Goal: Task Accomplishment & Management: Manage account settings

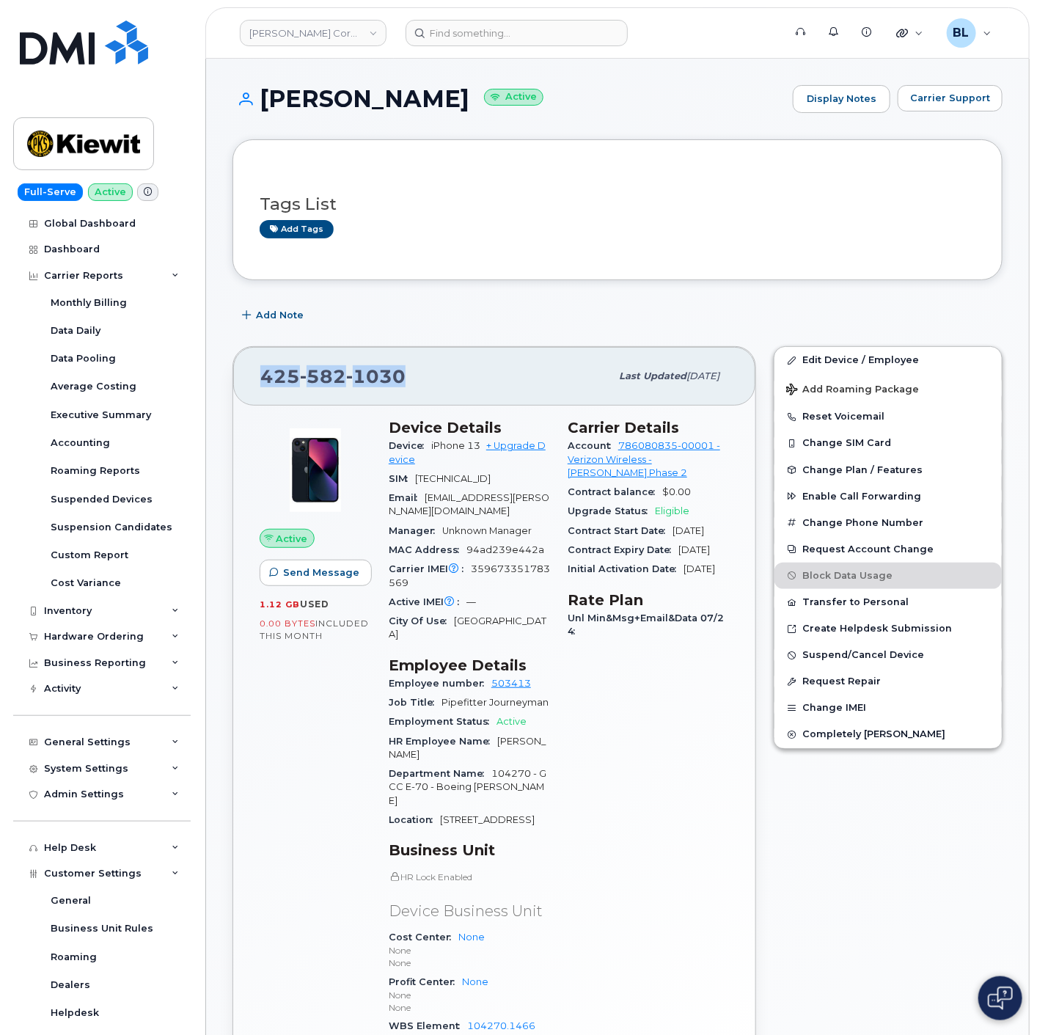
click at [803, 889] on div "Edit Device / Employee Add Roaming Package Reset Voicemail Change SIM Card Chan…" at bounding box center [888, 742] width 246 height 811
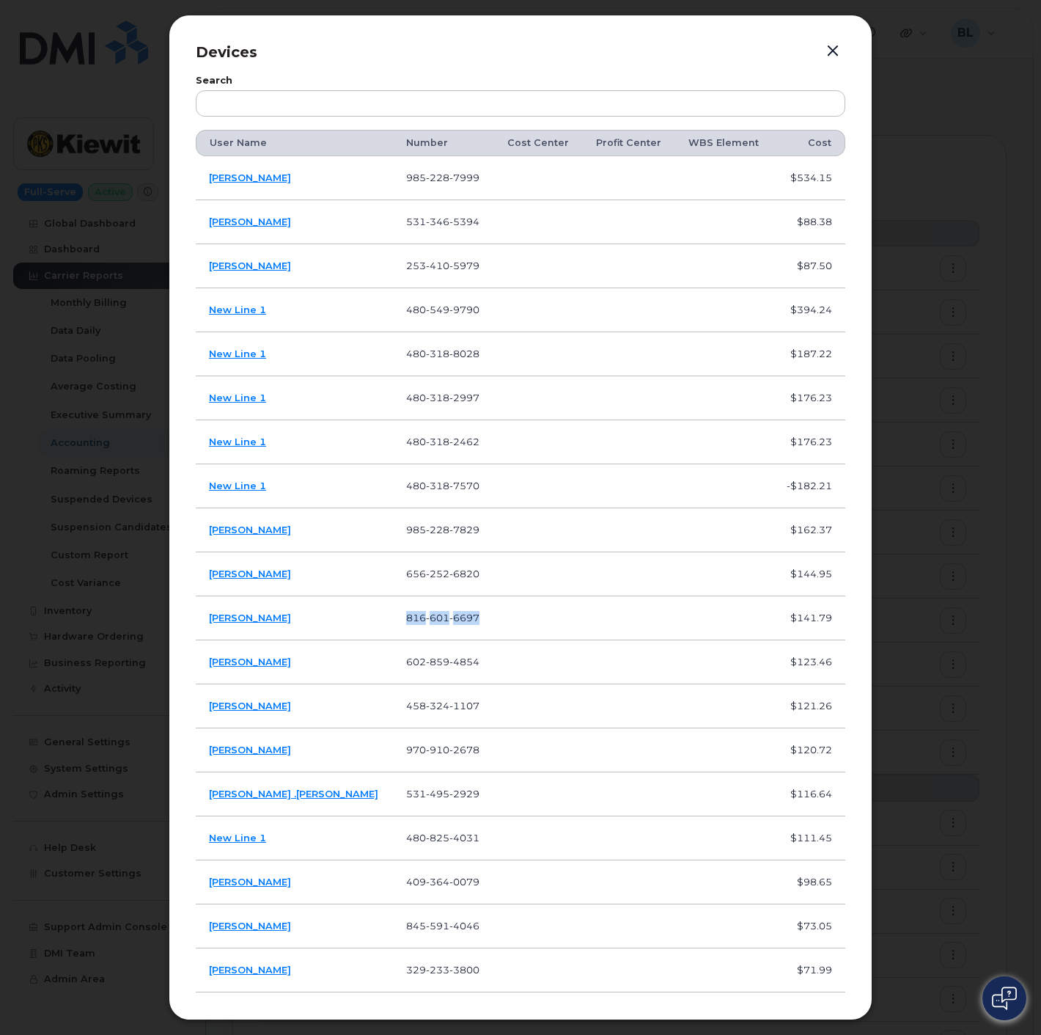
drag, startPoint x: 428, startPoint y: 669, endPoint x: 327, endPoint y: 654, distance: 102.2
click at [327, 684] on tr "Shawn Chandler 602 859 4854 $123.46" at bounding box center [521, 706] width 650 height 44
copy tr "602 859 4854"
drag, startPoint x: 421, startPoint y: 707, endPoint x: 337, endPoint y: 707, distance: 83.6
click at [393, 707] on td "458 324 1107" at bounding box center [443, 706] width 100 height 44
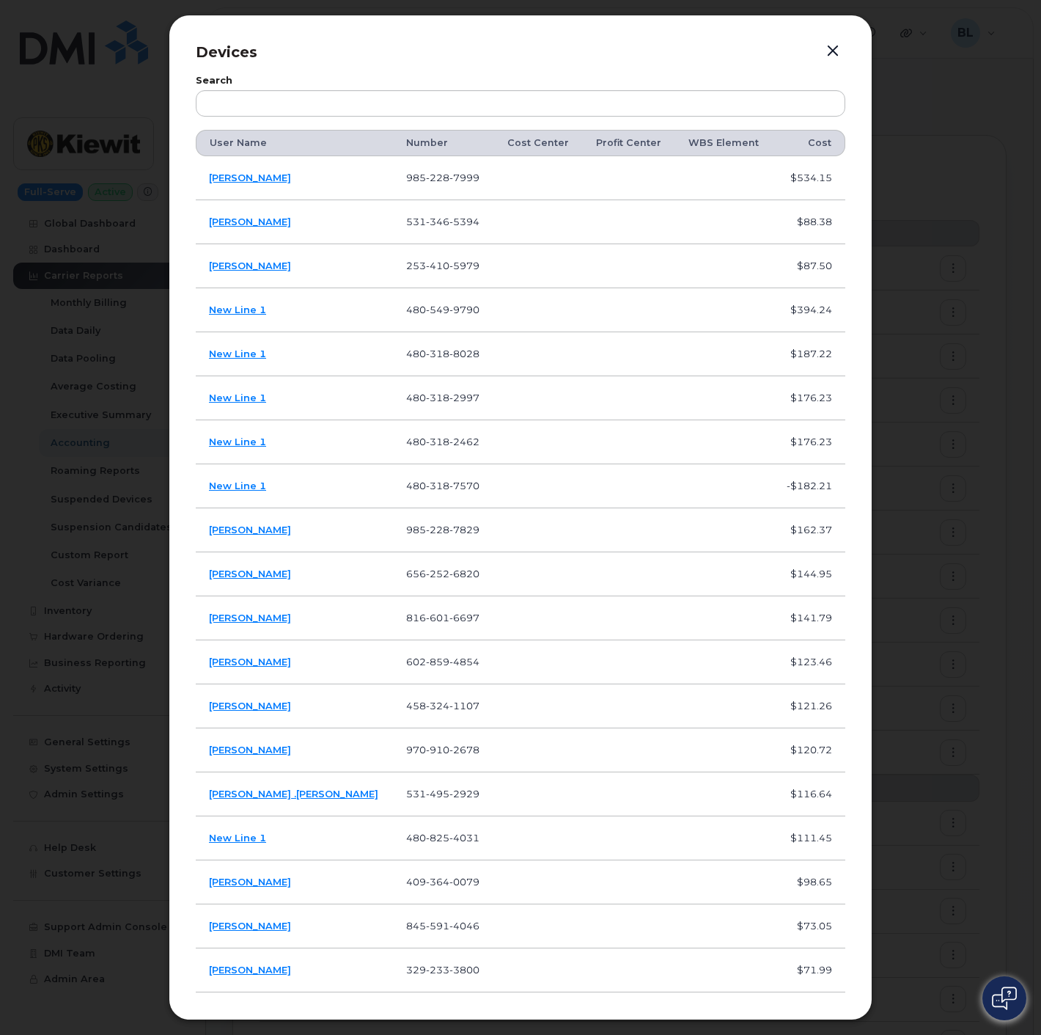
click at [447, 708] on td "458 324 1107" at bounding box center [443, 706] width 100 height 44
drag, startPoint x: 428, startPoint y: 709, endPoint x: 326, endPoint y: 713, distance: 101.3
click at [326, 728] on tr "Todd Rice 458 324 1107 $121.26" at bounding box center [521, 750] width 650 height 44
copy tr "458 324 1107"
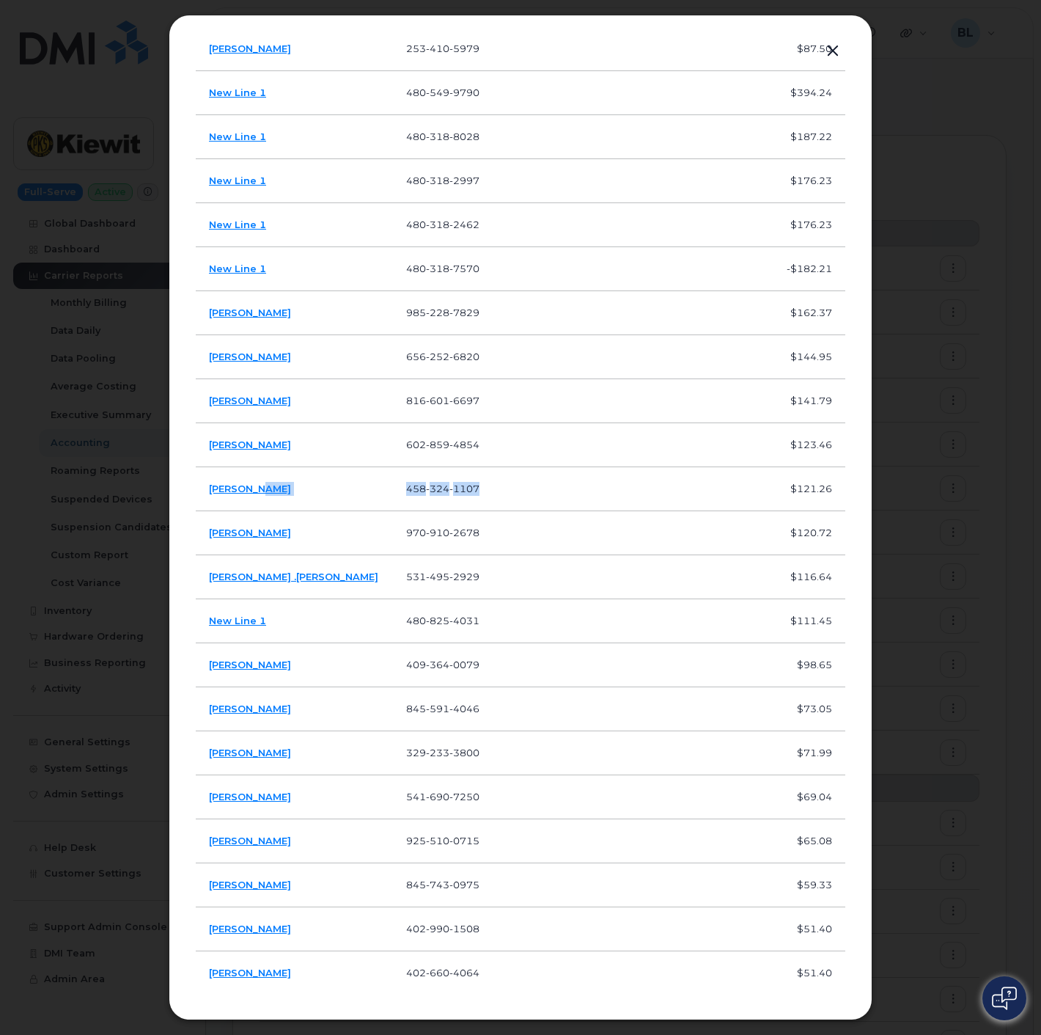
scroll to position [434, 0]
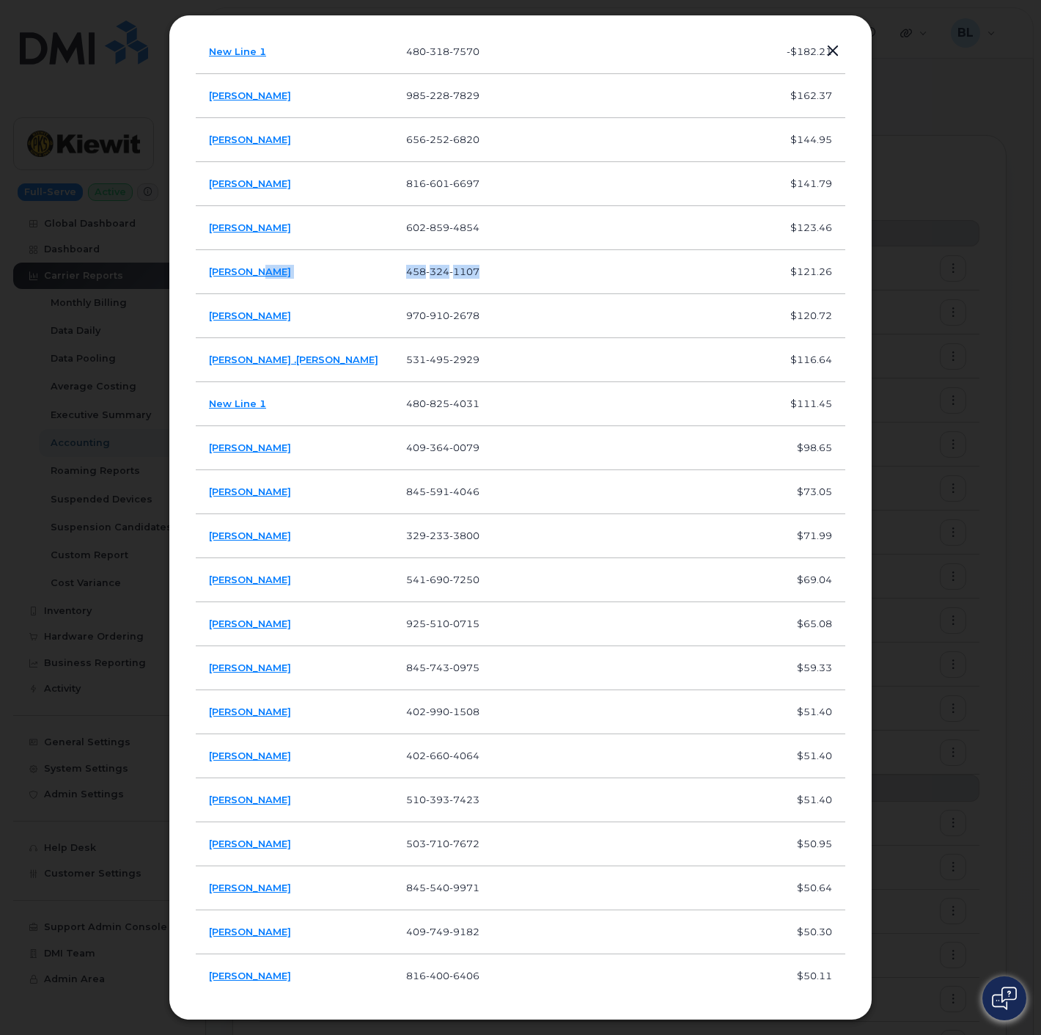
drag, startPoint x: 424, startPoint y: 319, endPoint x: 334, endPoint y: 326, distance: 89.7
click at [334, 338] on tr "Joseph Gunnells 970 910 2678 $120.72" at bounding box center [521, 360] width 650 height 44
copy tr "970 910 2678"
click at [295, 313] on td "Joseph Gunnells" at bounding box center [294, 316] width 197 height 44
drag, startPoint x: 290, startPoint y: 318, endPoint x: 207, endPoint y: 313, distance: 83.8
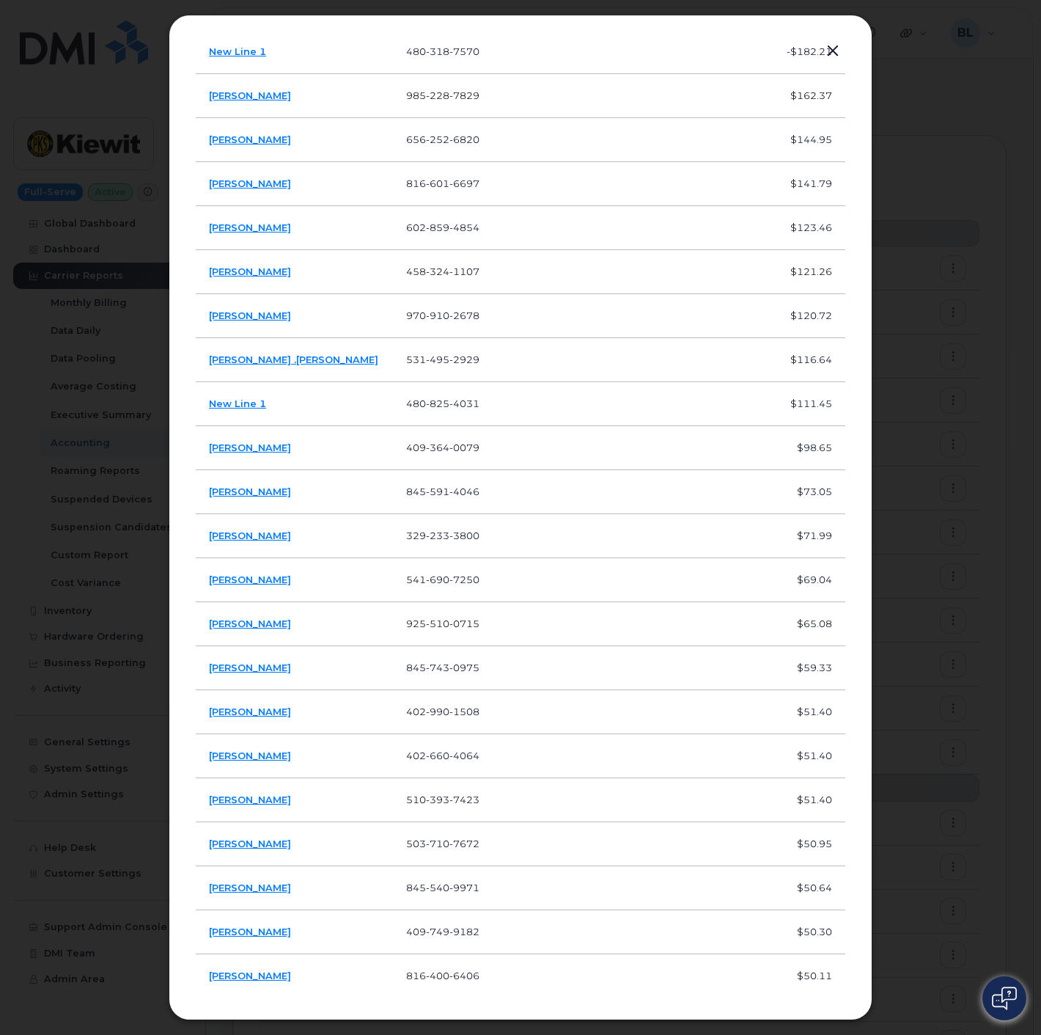
click at [207, 313] on td "Joseph Gunnells" at bounding box center [294, 316] width 197 height 44
copy link "Joseph Gunnells"
drag, startPoint x: 289, startPoint y: 364, endPoint x: 208, endPoint y: 364, distance: 81.4
click at [208, 364] on td "Brian .hensel" at bounding box center [294, 360] width 197 height 44
copy link "Brian .hensel"
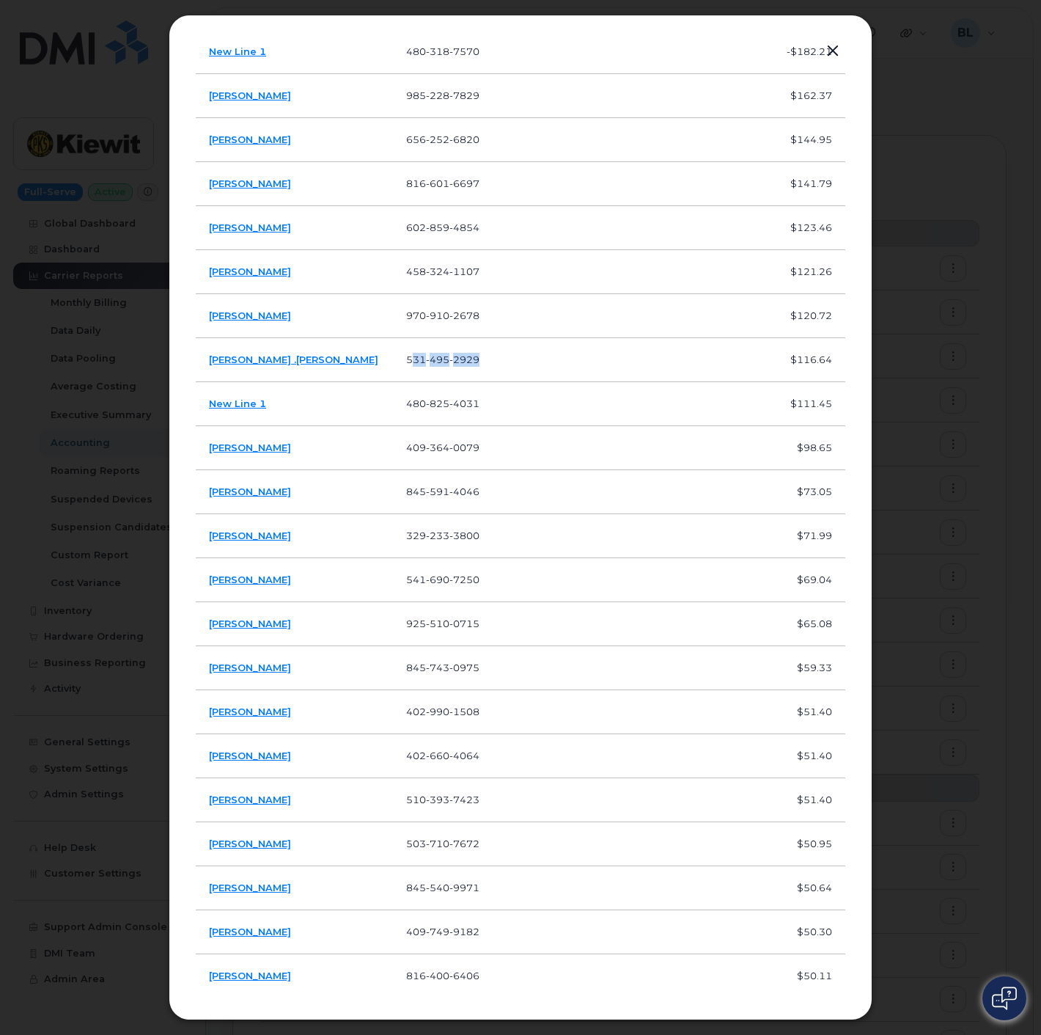
drag, startPoint x: 429, startPoint y: 360, endPoint x: 357, endPoint y: 367, distance: 72.2
click at [393, 367] on td "531 495 2929" at bounding box center [443, 360] width 100 height 44
click at [452, 351] on td "531 495 2929" at bounding box center [443, 360] width 100 height 44
drag, startPoint x: 434, startPoint y: 361, endPoint x: 342, endPoint y: 370, distance: 92.8
click at [393, 370] on td "531 495 2929" at bounding box center [443, 360] width 100 height 44
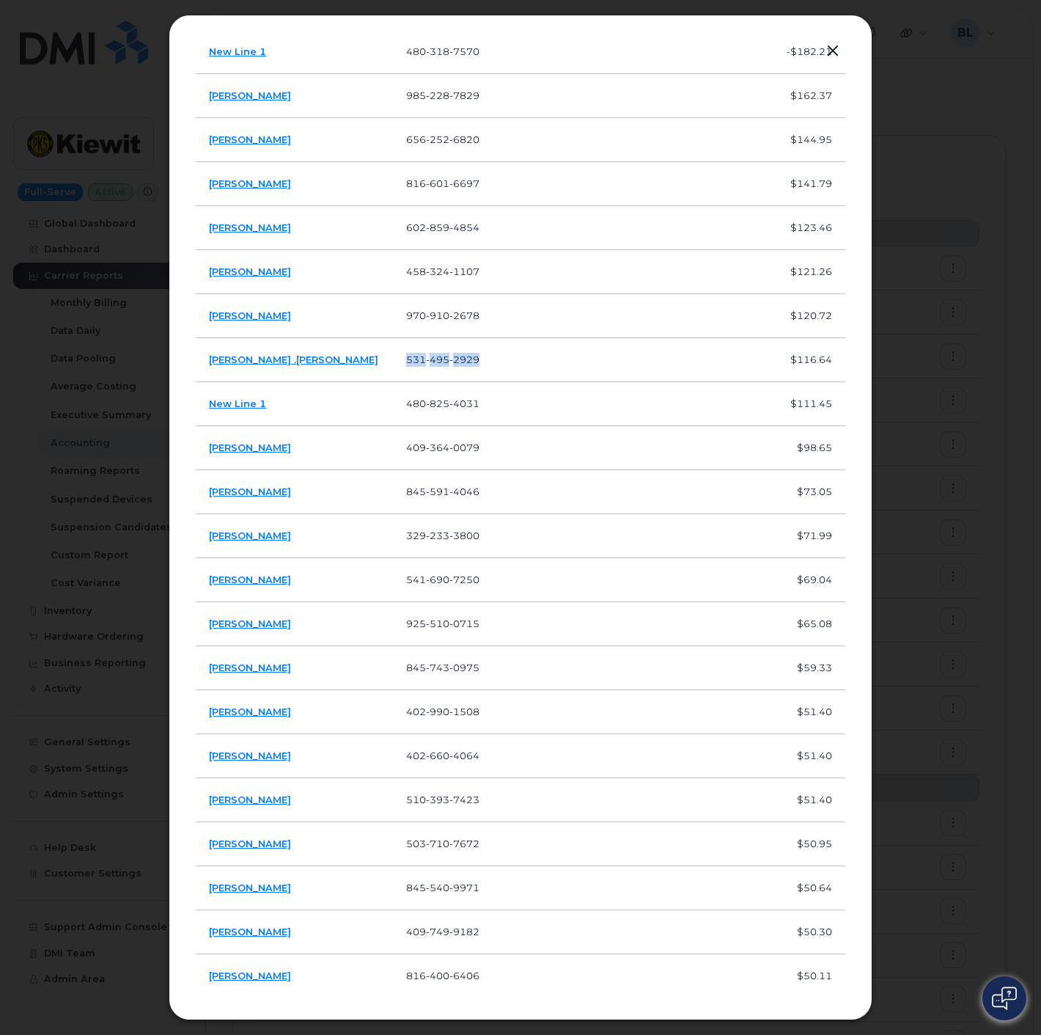
copy span "531 495 2929"
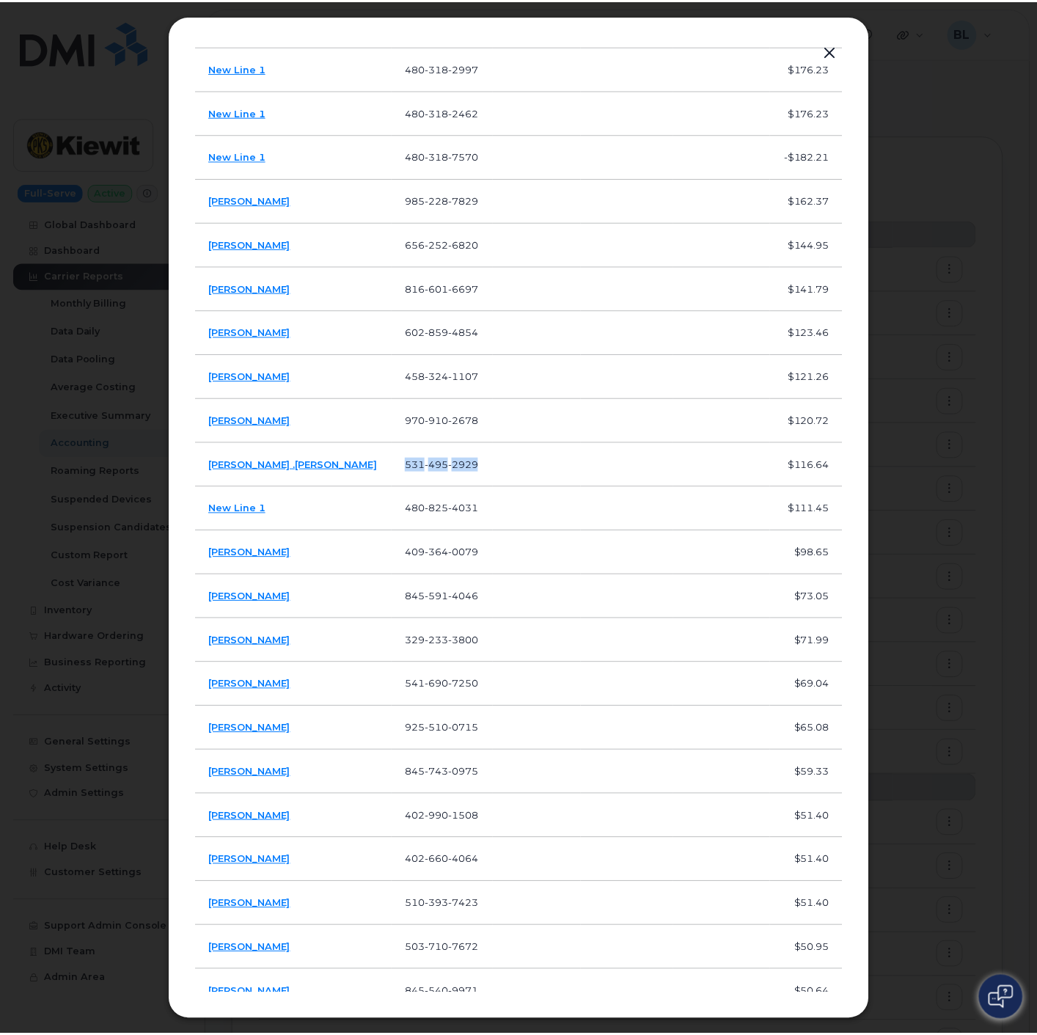
scroll to position [196, 0]
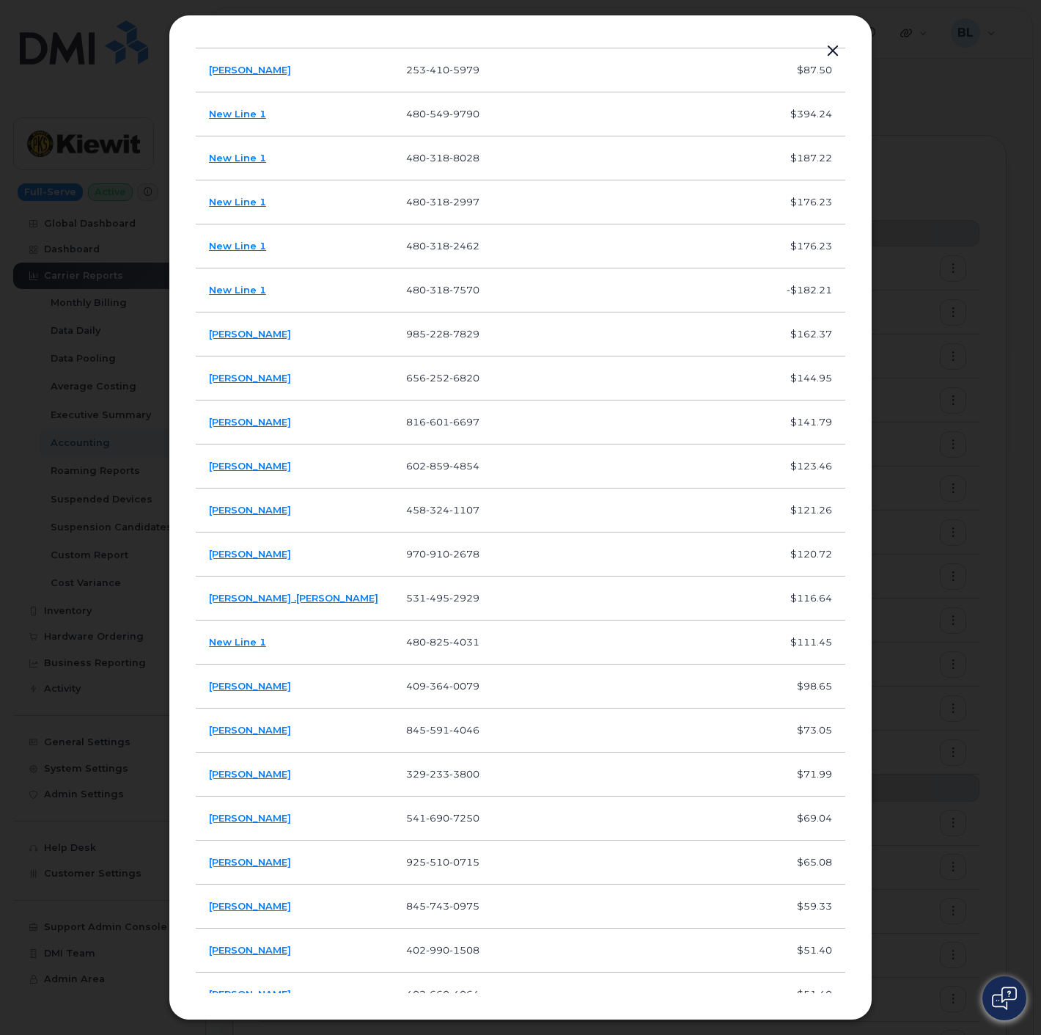
click at [942, 347] on div at bounding box center [520, 517] width 1041 height 1035
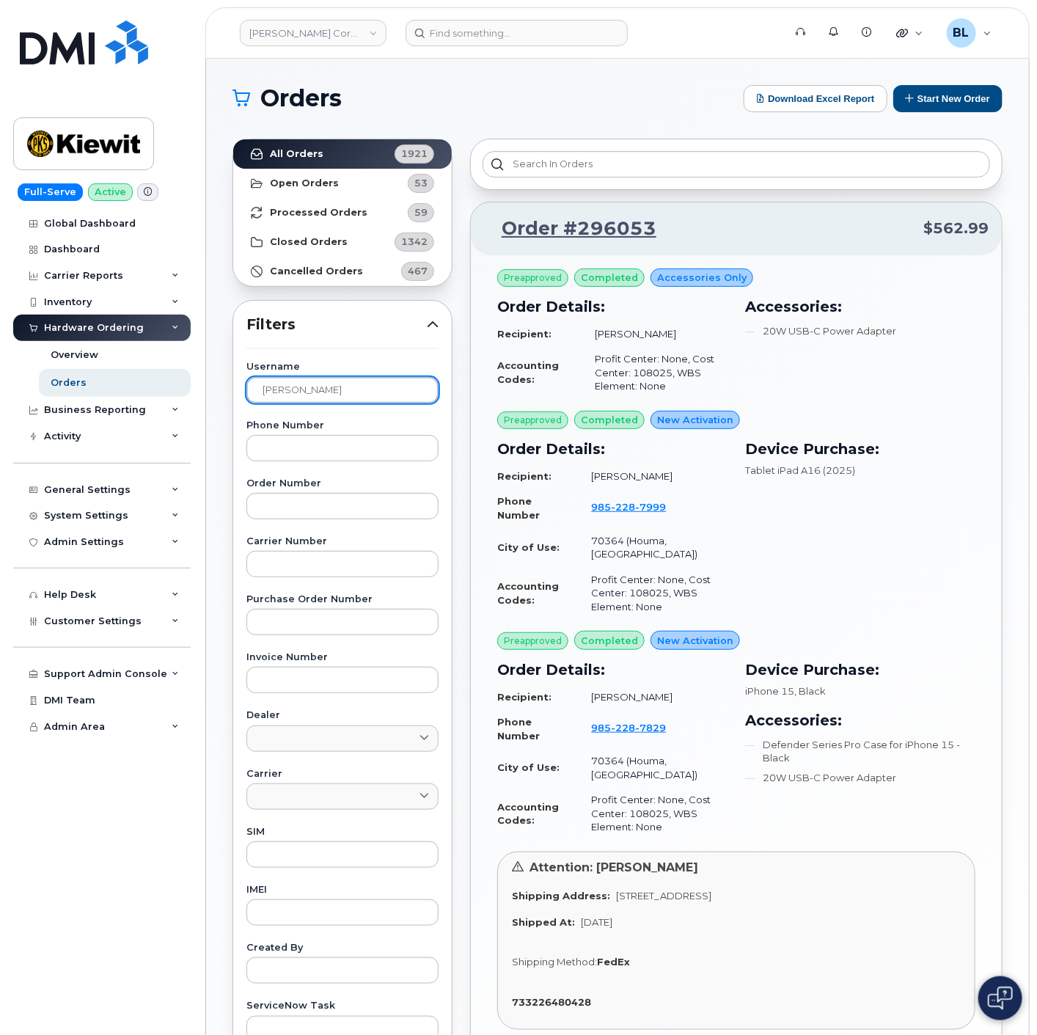
drag, startPoint x: 361, startPoint y: 396, endPoint x: 6, endPoint y: 385, distance: 355.1
click at [206, 397] on div "Kiewit Corporation Support Alerts Knowledge Base Quicklinks Suspend / Cancel De…" at bounding box center [617, 618] width 823 height 1119
paste input "RANDOLPH FRENCH"
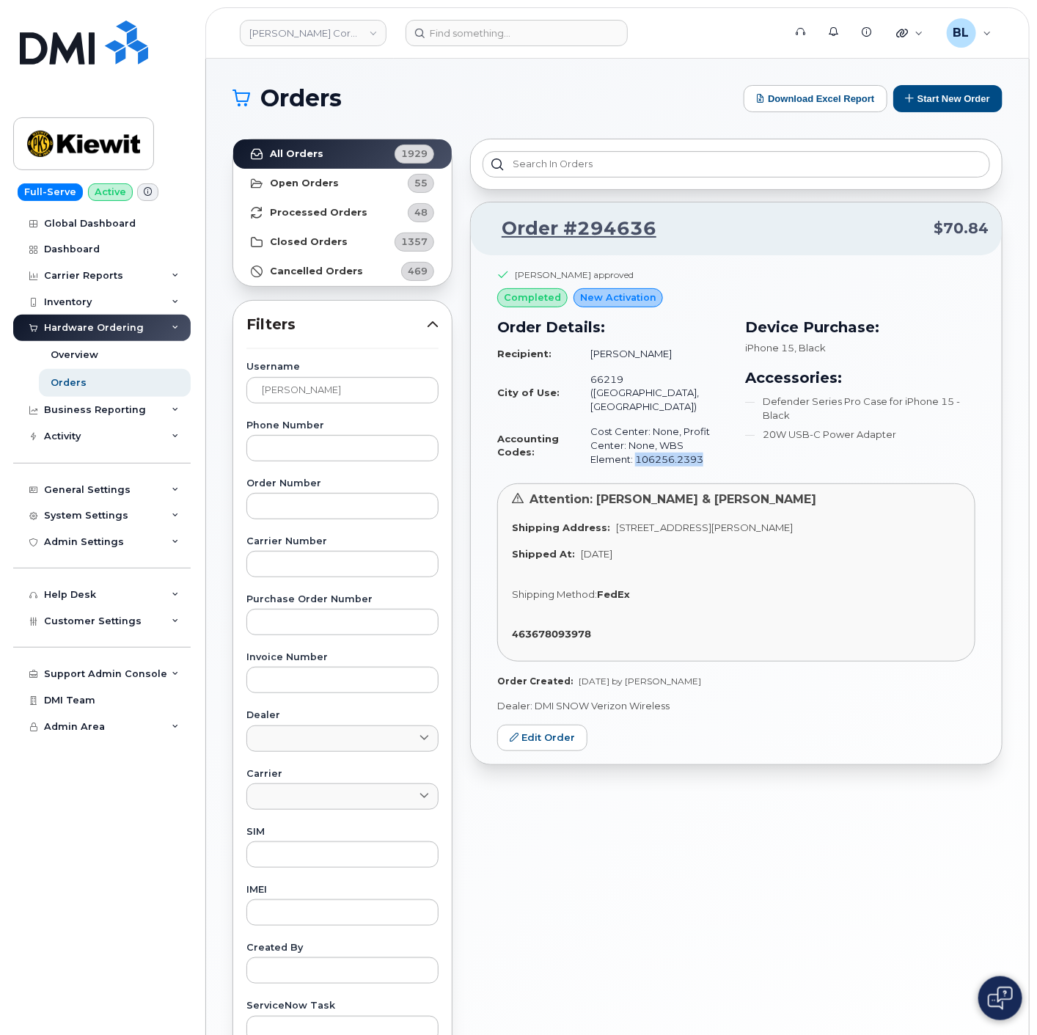
drag, startPoint x: 661, startPoint y: 443, endPoint x: 590, endPoint y: 441, distance: 71.2
click at [590, 441] on td "Cost Center: None, Profit Center: None, WBS Element: 106256.2393" at bounding box center [652, 445] width 150 height 53
copy td "106256.2393"
drag, startPoint x: 430, startPoint y: 387, endPoint x: 10, endPoint y: 407, distance: 419.9
click at [206, 403] on div "Kiewit Corporation Support Alerts Knowledge Base Quicklinks Suspend / Cancel De…" at bounding box center [617, 618] width 823 height 1119
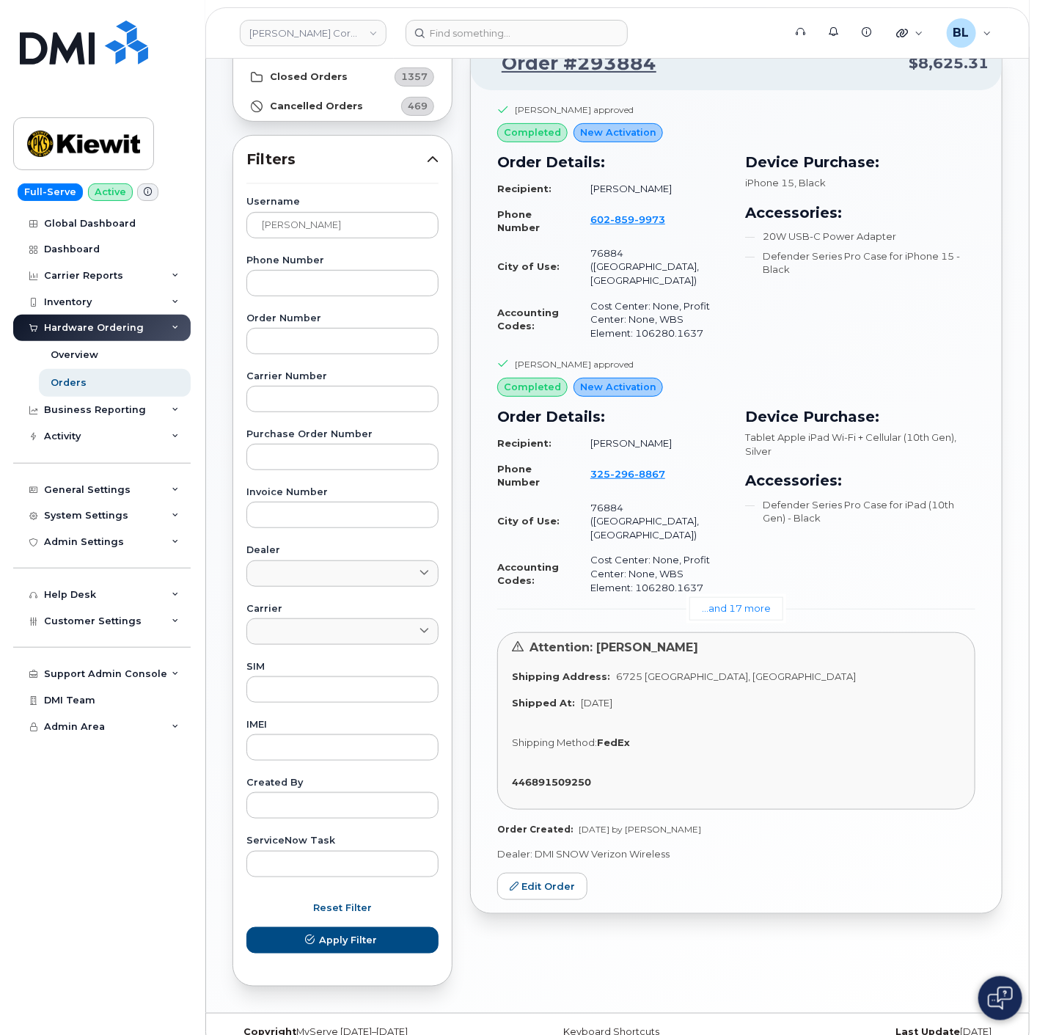
scroll to position [189, 0]
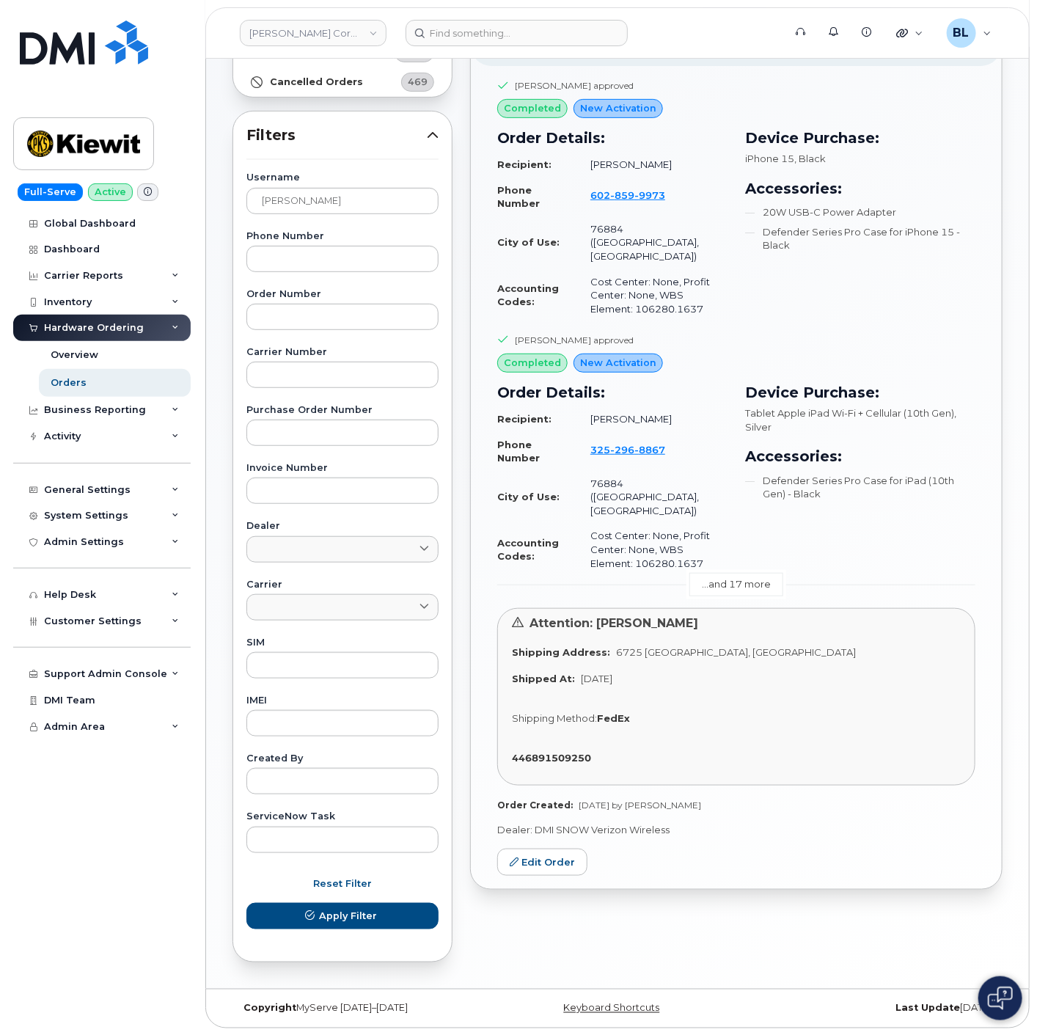
drag, startPoint x: 786, startPoint y: 537, endPoint x: 739, endPoint y: 529, distance: 47.6
click at [786, 573] on div "...and 17 more" at bounding box center [736, 584] width 478 height 23
click at [739, 573] on link "...and 17 more" at bounding box center [736, 584] width 94 height 23
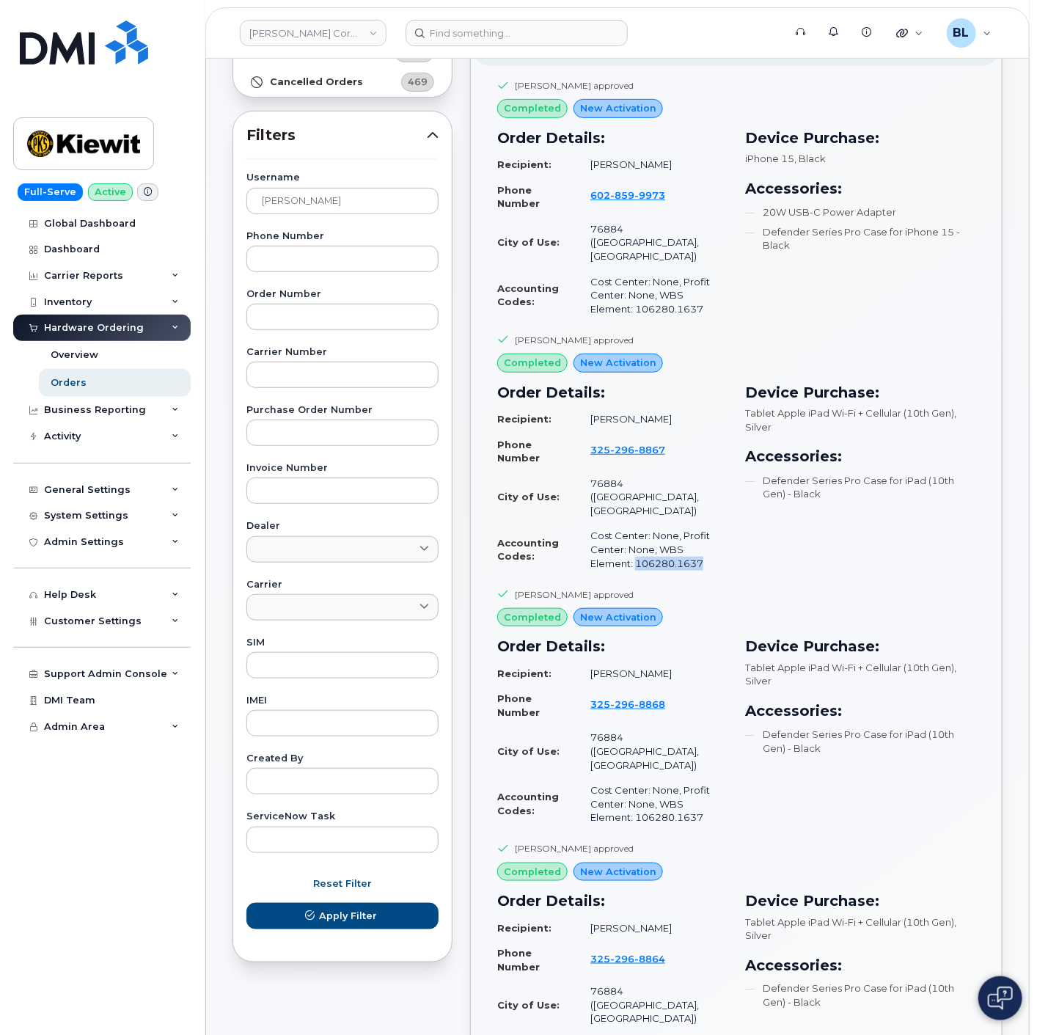
drag, startPoint x: 672, startPoint y: 511, endPoint x: 591, endPoint y: 513, distance: 80.7
click at [591, 523] on td "Cost Center: None, Profit Center: None, WBS Element: 106280.1637" at bounding box center [652, 549] width 150 height 53
copy td "106280.1637"
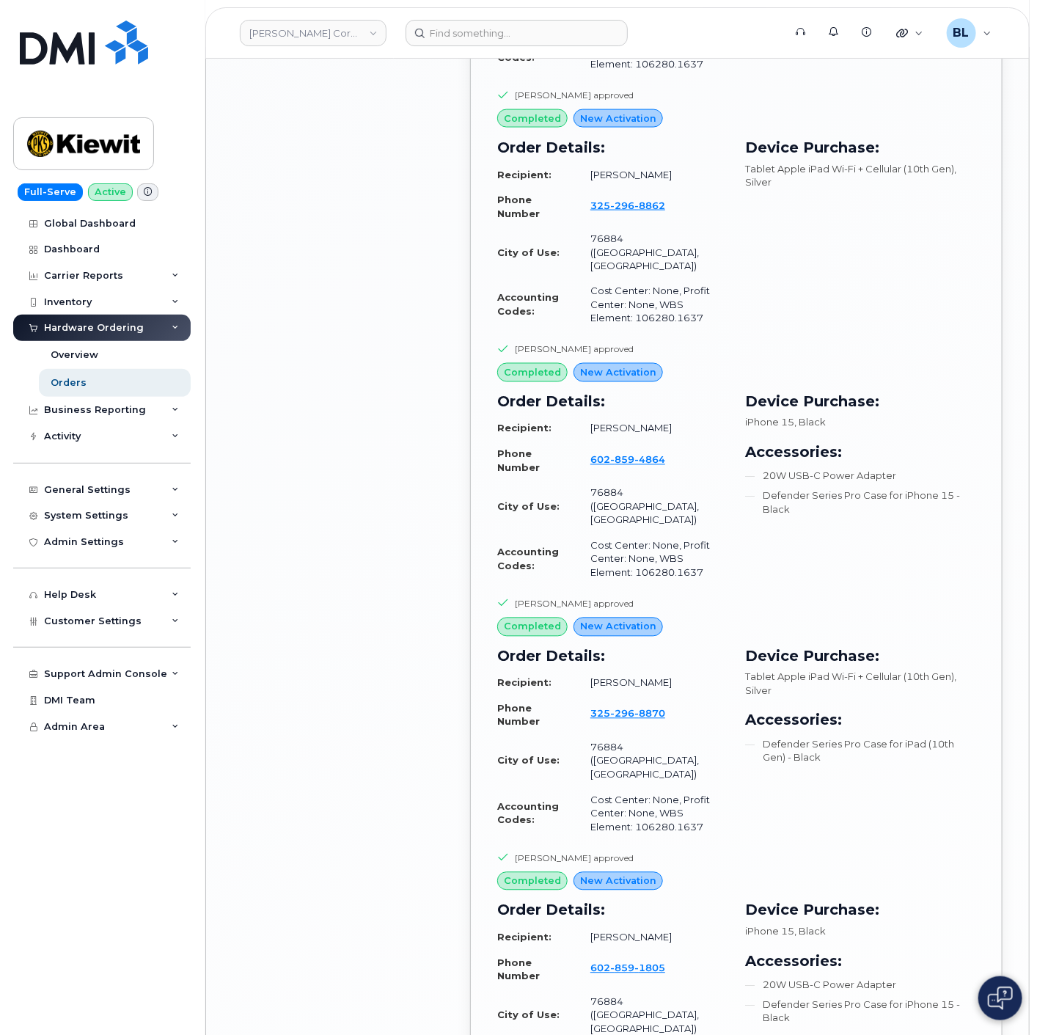
scroll to position [3015, 0]
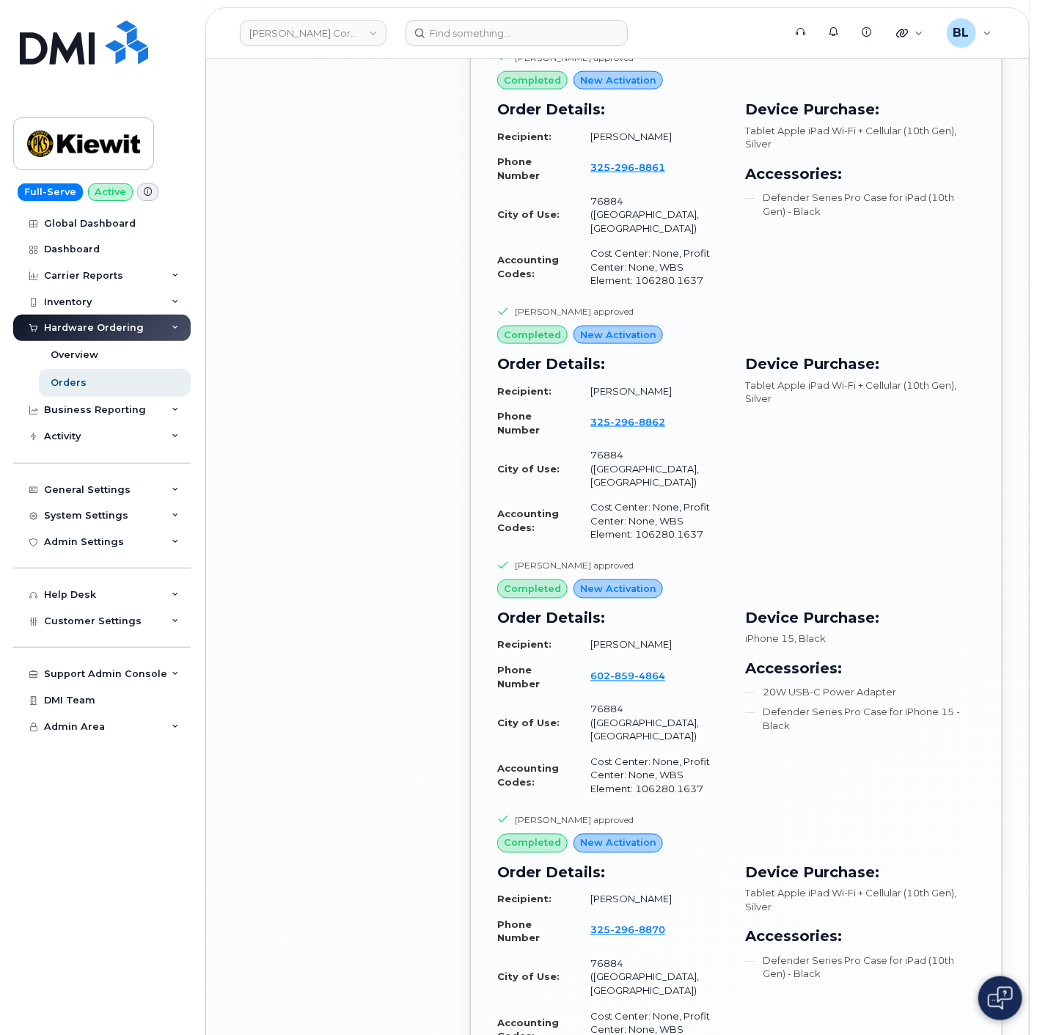
click at [595, 853] on div "Order Details: Recipient: Shawn Chandler Phone Number 325 296 8870 City of Use:…" at bounding box center [612, 959] width 248 height 213
drag, startPoint x: 587, startPoint y: 653, endPoint x: 587, endPoint y: 645, distance: 8.1
click at [587, 853] on div "Order Details: Recipient: Shawn Chandler Phone Number 325 296 8870 City of Use:…" at bounding box center [612, 959] width 248 height 213
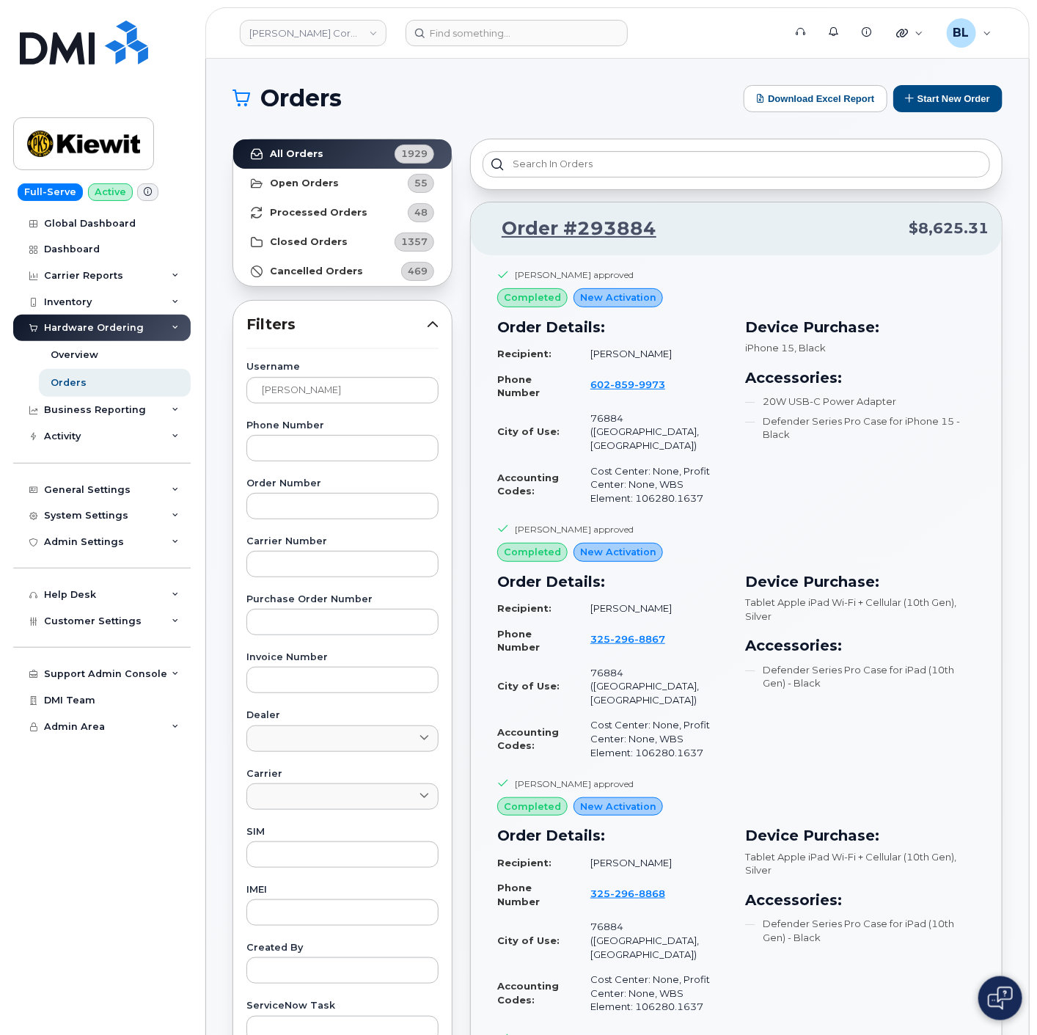
drag, startPoint x: 329, startPoint y: 332, endPoint x: 373, endPoint y: -99, distance: 433.4
drag, startPoint x: 387, startPoint y: 386, endPoint x: -348, endPoint y: 283, distance: 742.0
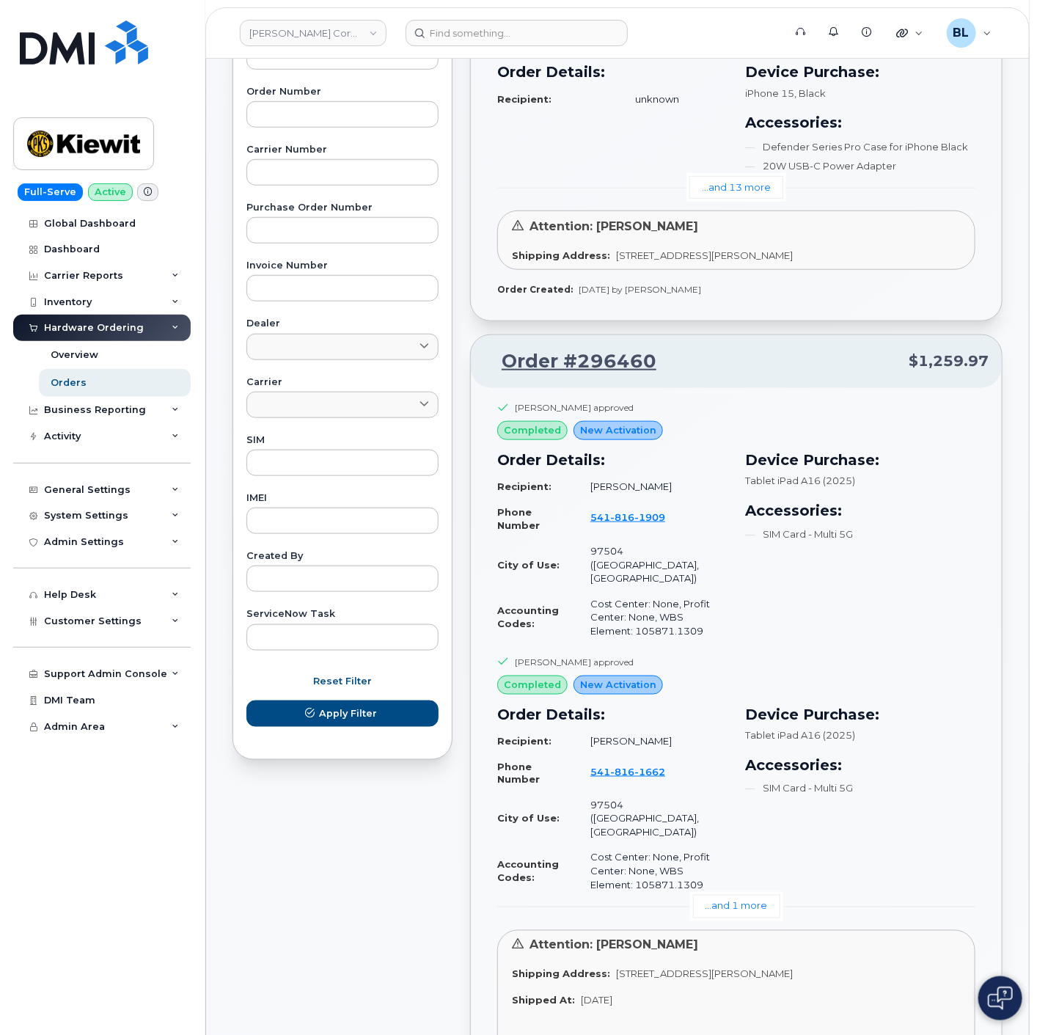
scroll to position [434, 0]
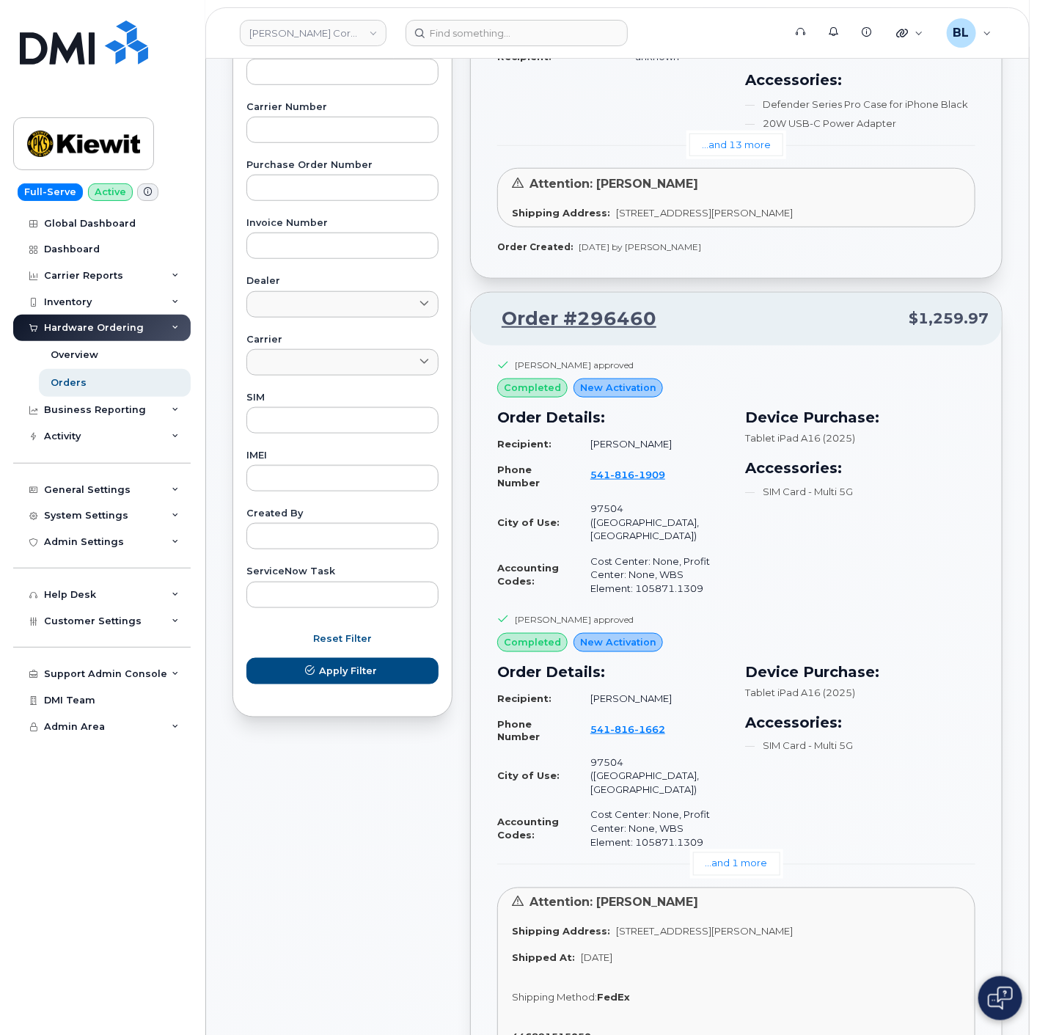
click at [746, 799] on div "Device Purchase: Tablet iPad A16 (2025) Accessories: SIM Card - Multi 5G" at bounding box center [860, 758] width 248 height 213
click at [744, 852] on link "...and 1 more" at bounding box center [736, 863] width 87 height 23
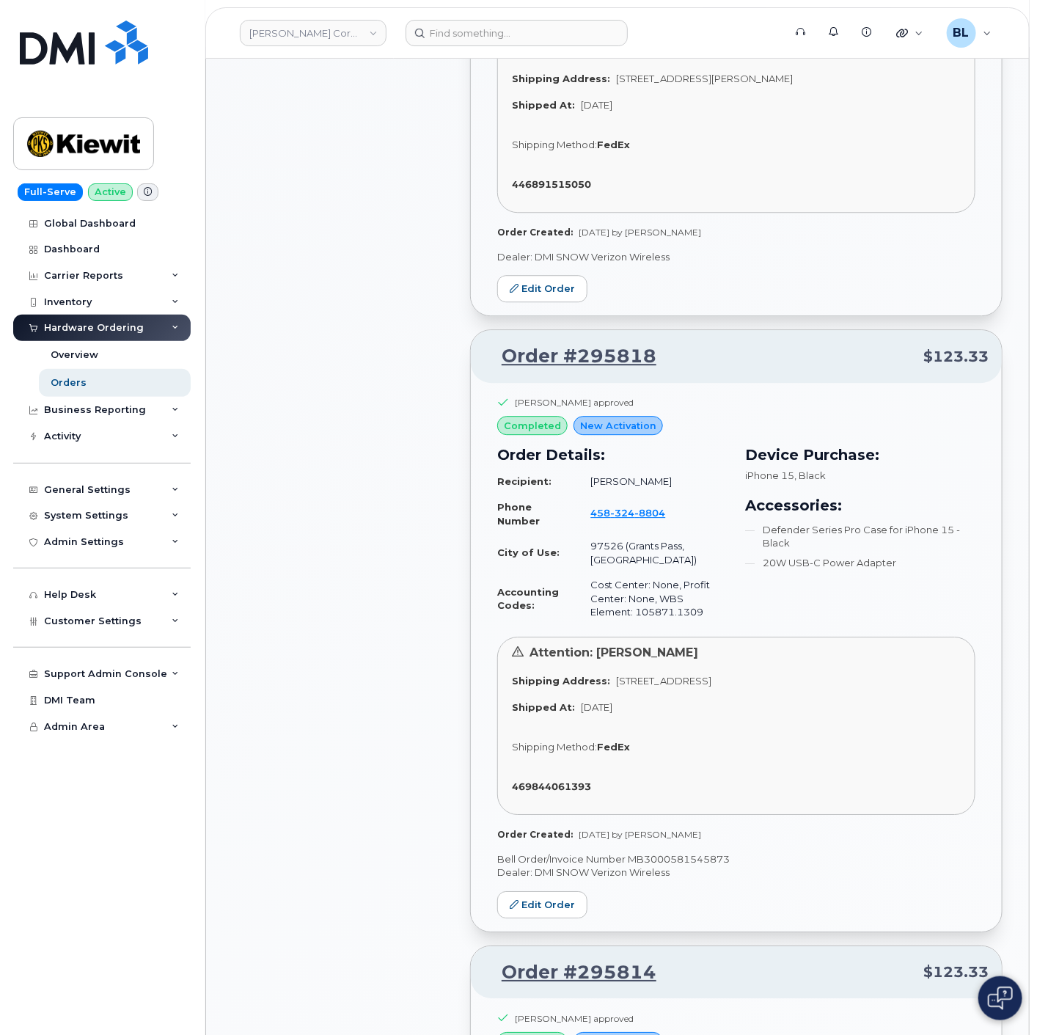
scroll to position [1738, 0]
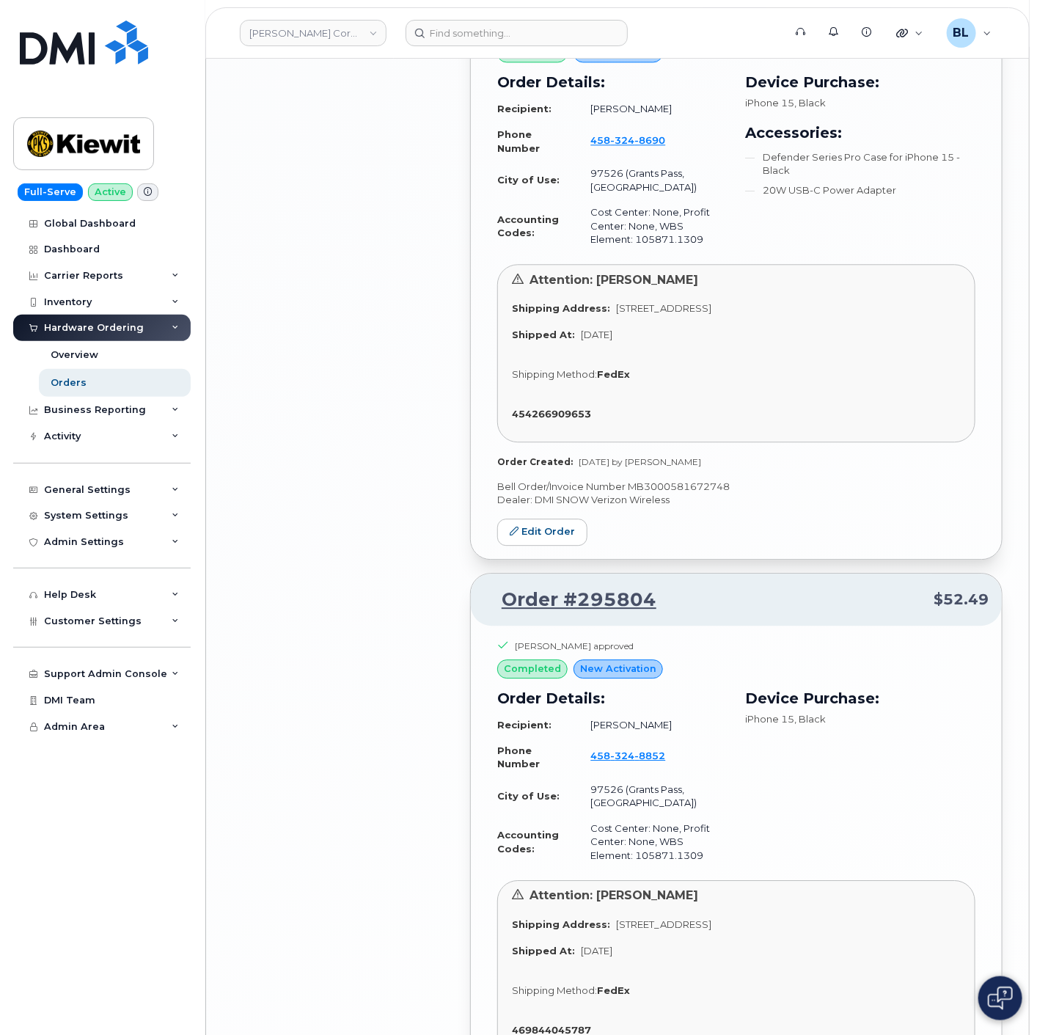
scroll to position [0, 0]
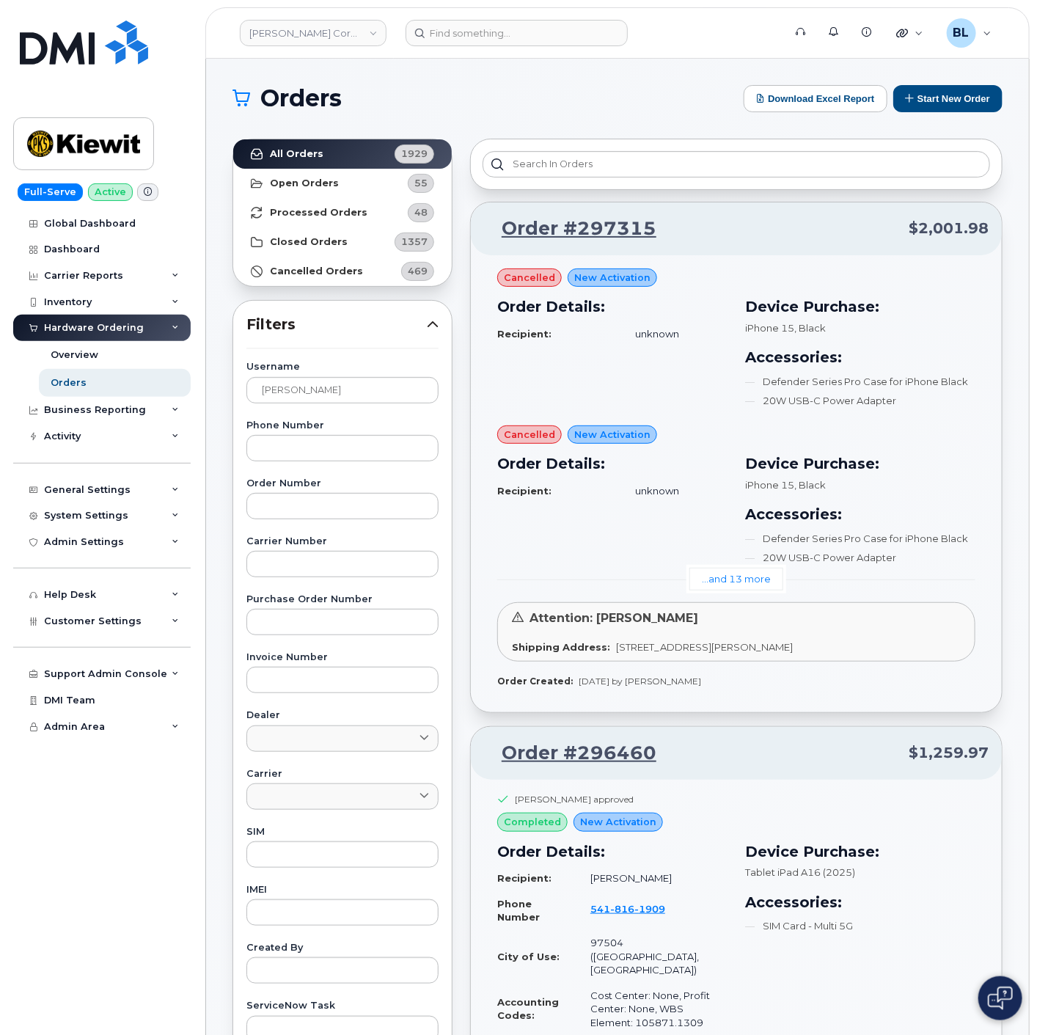
drag, startPoint x: 458, startPoint y: 664, endPoint x: 555, endPoint y: -37, distance: 707.7
click at [881, 574] on div "...and 13 more" at bounding box center [736, 579] width 478 height 23
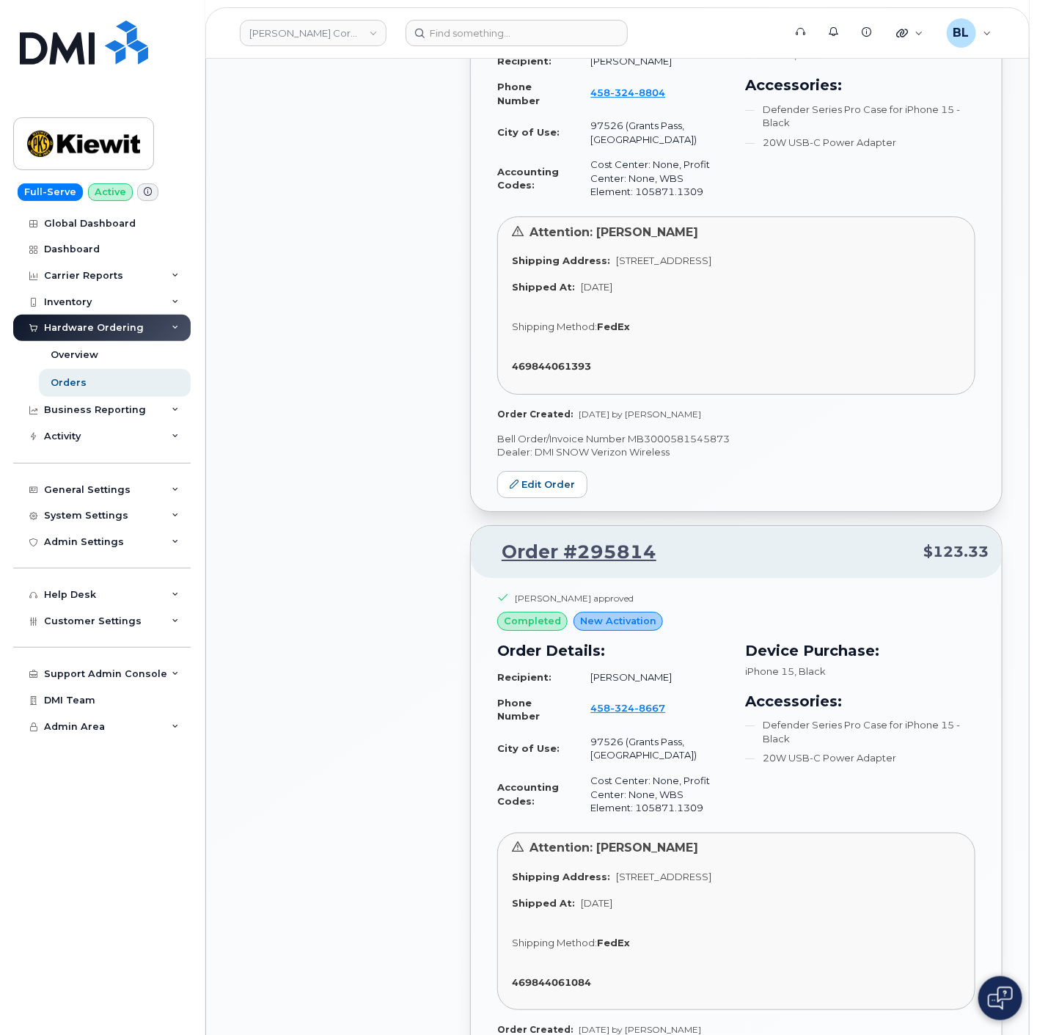
scroll to position [2173, 0]
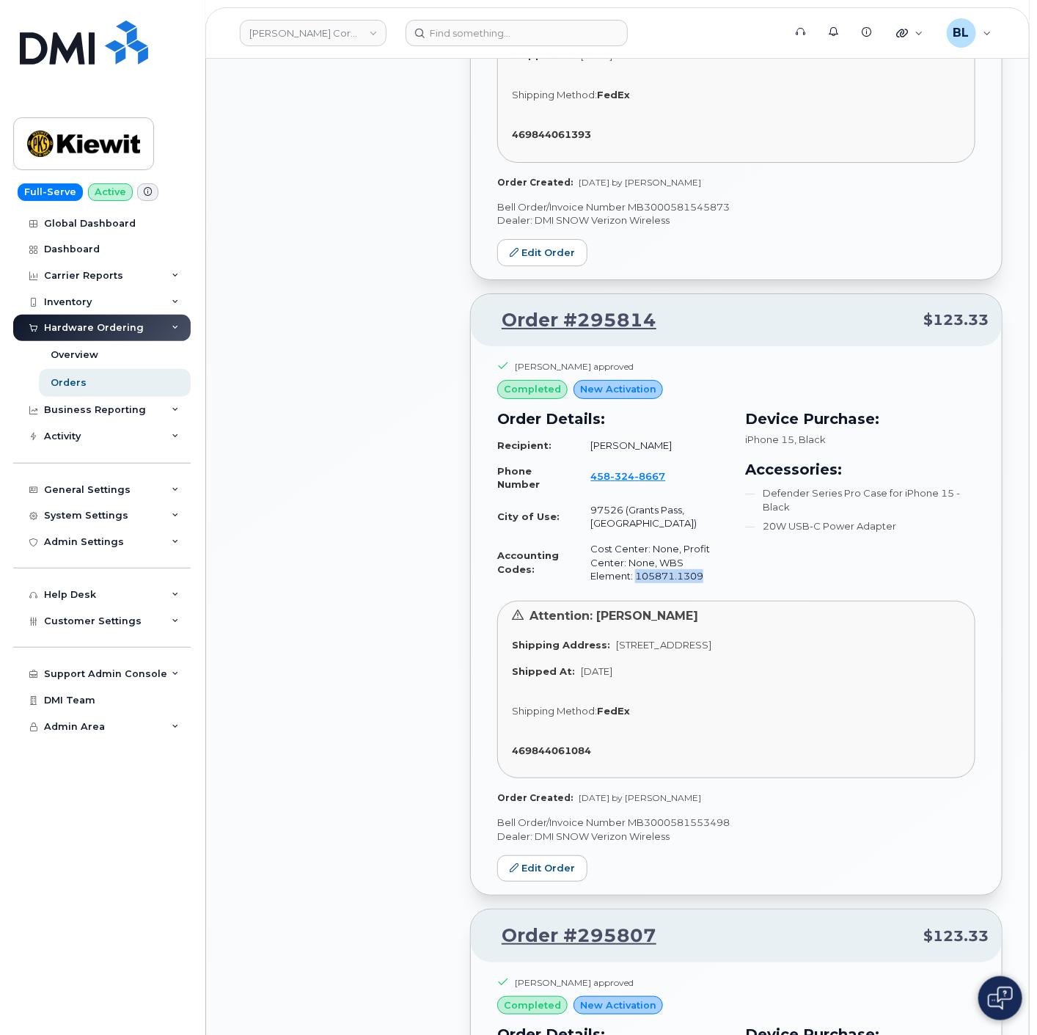
drag, startPoint x: 664, startPoint y: 487, endPoint x: 592, endPoint y: 482, distance: 72.0
click at [592, 536] on td "Cost Center: None, Profit Center: None, WBS Element: 105871.1309" at bounding box center [652, 562] width 150 height 53
copy td "105871.1309"
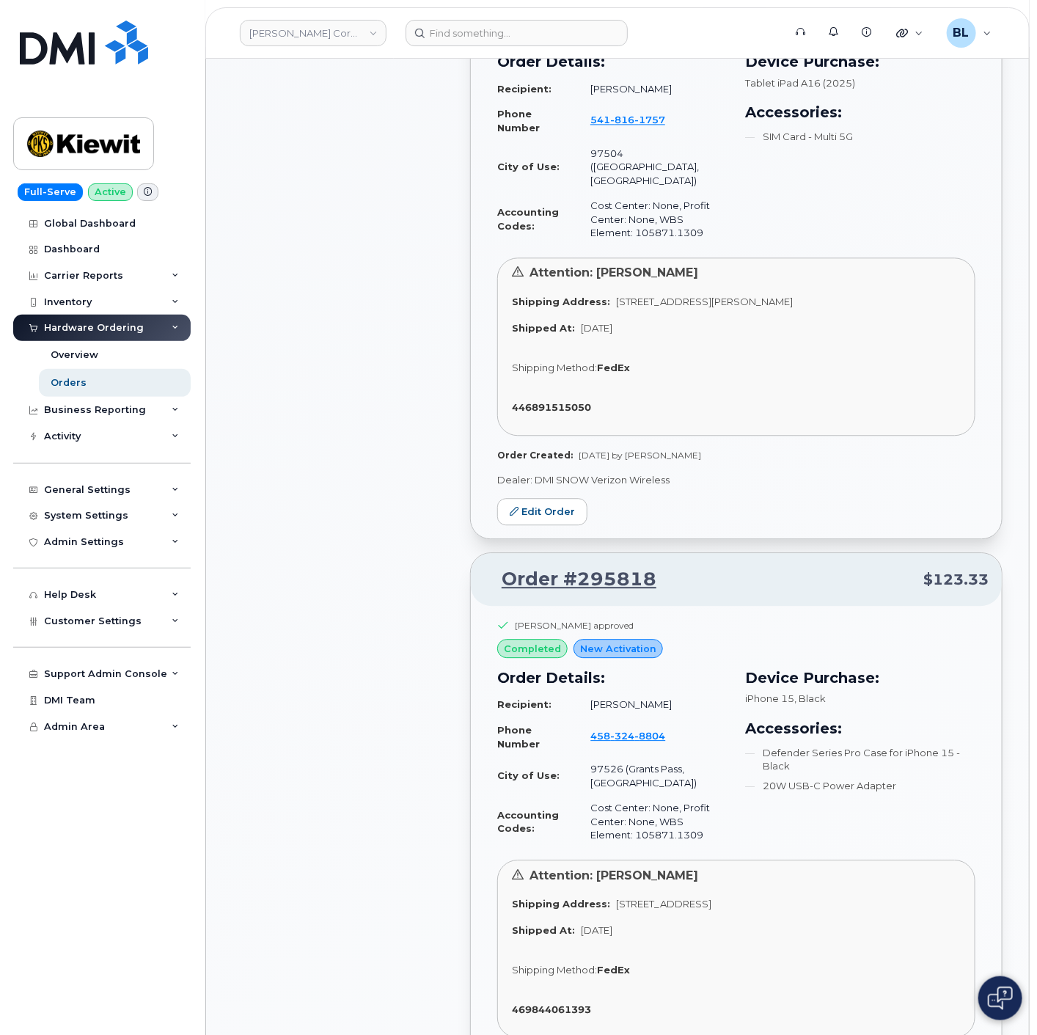
drag, startPoint x: 290, startPoint y: 415, endPoint x: 418, endPoint y: -99, distance: 529.8
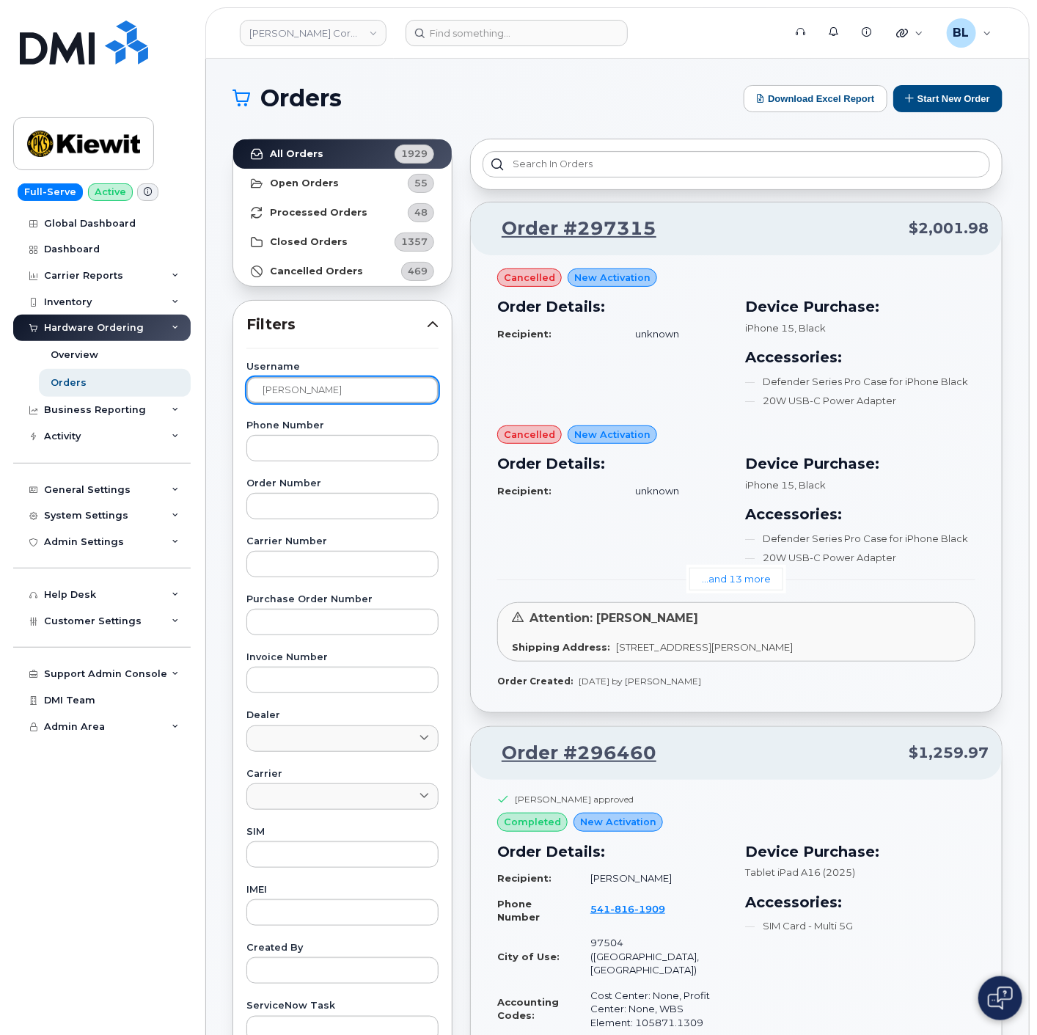
click at [341, 398] on input "Todd Rice" at bounding box center [342, 390] width 192 height 26
drag, startPoint x: 341, startPoint y: 398, endPoint x: 0, endPoint y: 353, distance: 344.0
paste input "Joseph Gunnells"
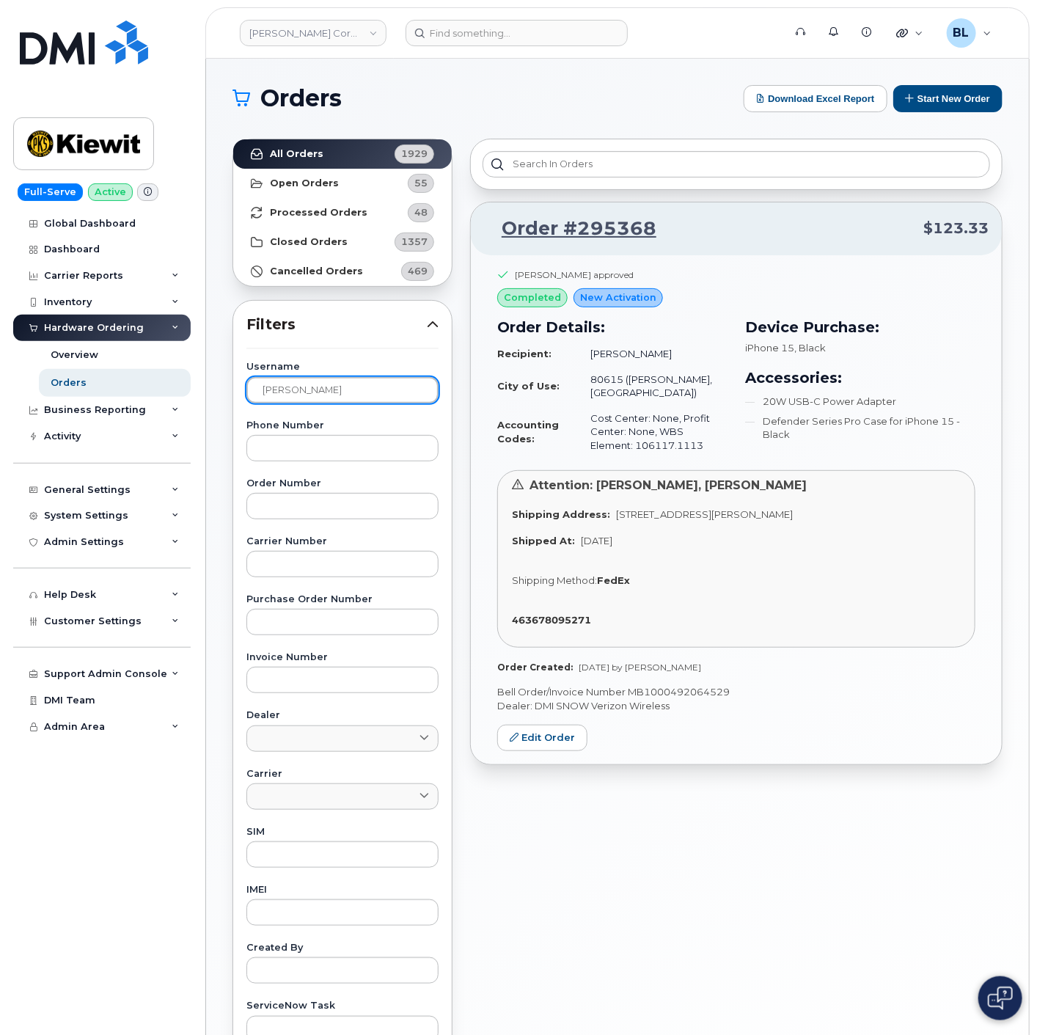
drag, startPoint x: 354, startPoint y: 390, endPoint x: 72, endPoint y: 376, distance: 282.7
click at [206, 377] on div "Kiewit Corporation Support Alerts Knowledge Base Quicklinks Suspend / Cancel De…" at bounding box center [617, 618] width 823 height 1119
drag, startPoint x: 625, startPoint y: 437, endPoint x: 592, endPoint y: 441, distance: 32.5
click at [592, 441] on td "Cost Center: None, Profit Center: None, WBS Element: 106117.1113" at bounding box center [652, 432] width 150 height 53
copy td "106117.1113"
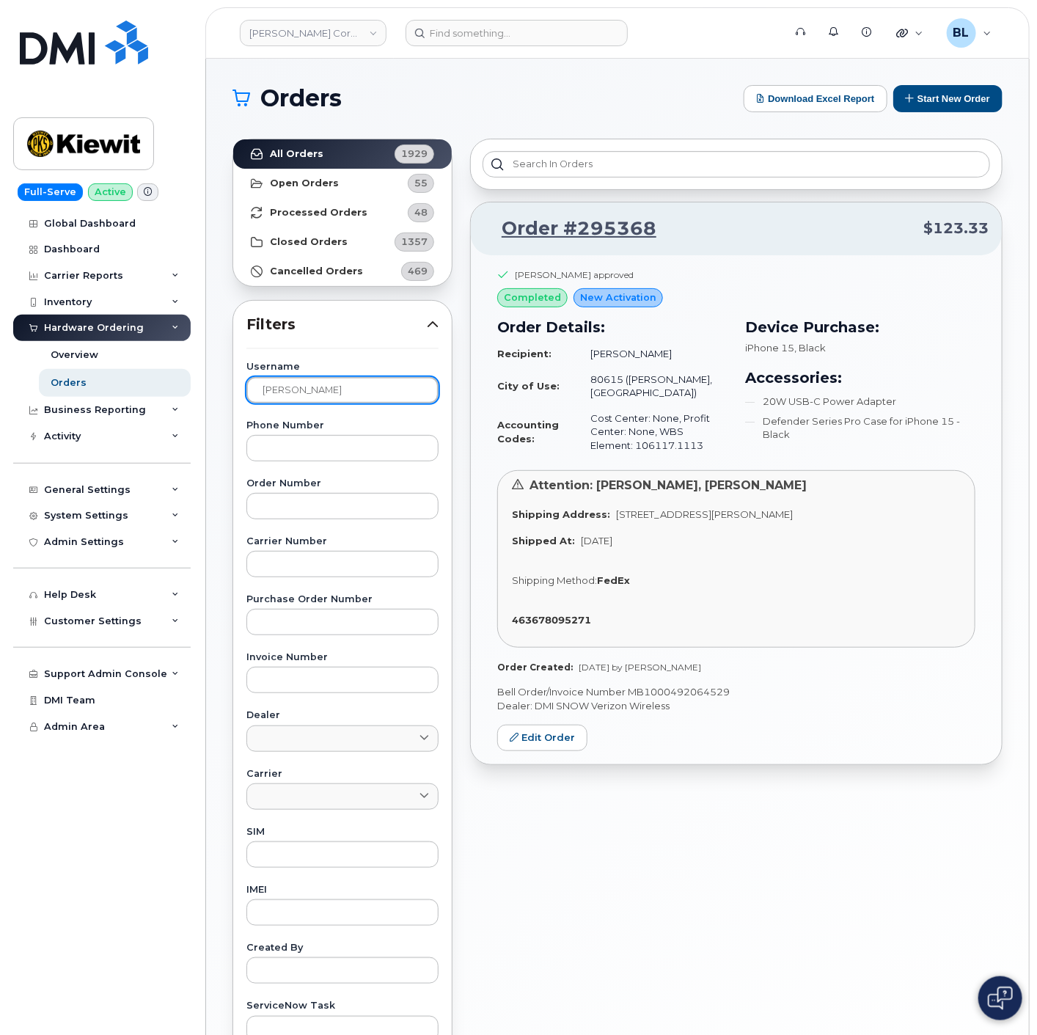
drag, startPoint x: 370, startPoint y: 390, endPoint x: -11, endPoint y: 362, distance: 381.6
click at [0, 362] on html "Kiewit Corporation Support Alerts Knowledge Base Quicklinks Suspend / Cancel De…" at bounding box center [518, 612] width 1037 height 1225
paste input "Brian .hensel"
type input "Brian.hensel"
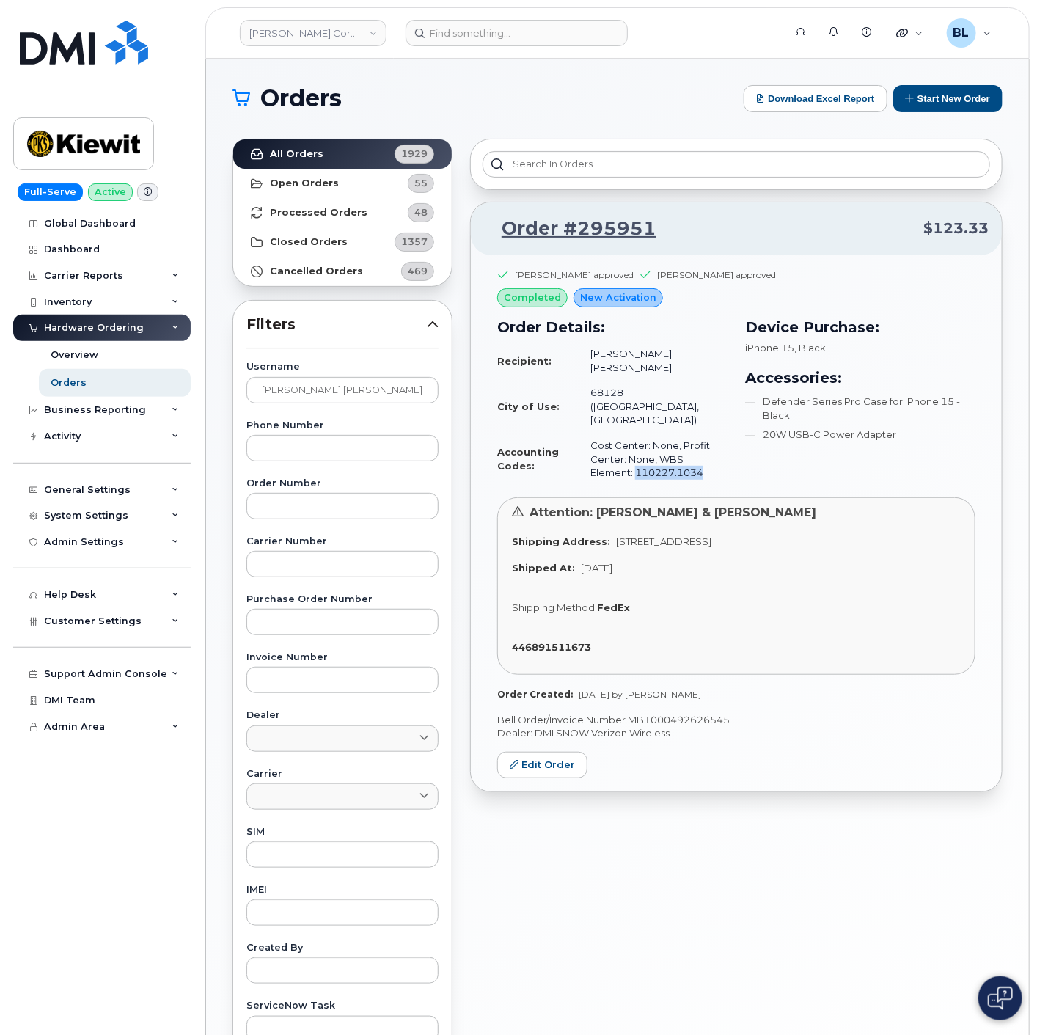
drag, startPoint x: 675, startPoint y: 436, endPoint x: 590, endPoint y: 439, distance: 85.1
click at [590, 439] on td "Cost Center: None, Profit Center: None, WBS Element: 110227.1034" at bounding box center [652, 459] width 150 height 53
copy td "110227.1034"
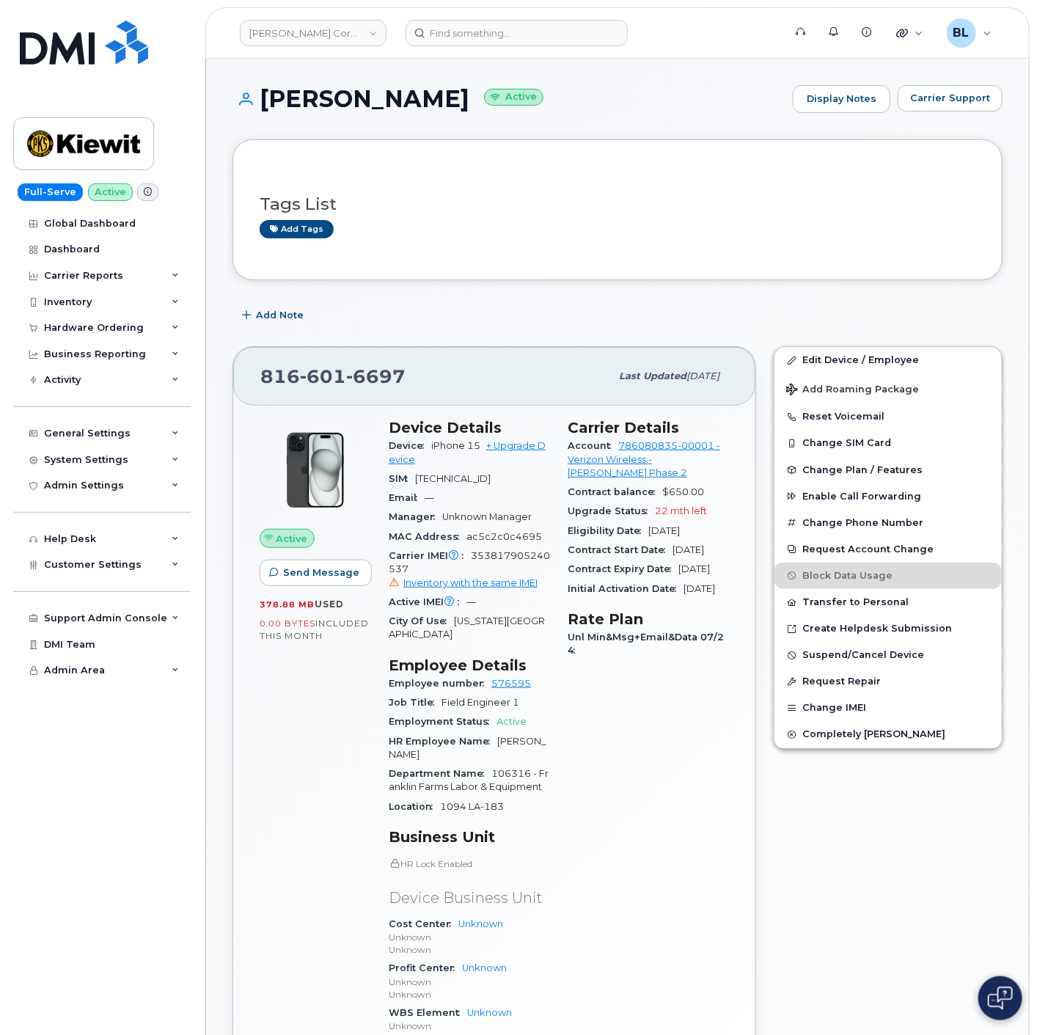
drag, startPoint x: 265, startPoint y: 90, endPoint x: 506, endPoint y: 101, distance: 241.5
click at [506, 101] on h1 "RANDOLPH FRENCH Active" at bounding box center [508, 99] width 553 height 26
copy h1 "RANDOLPH FRENCH"
click at [810, 362] on link "Edit Device / Employee" at bounding box center [887, 360] width 227 height 26
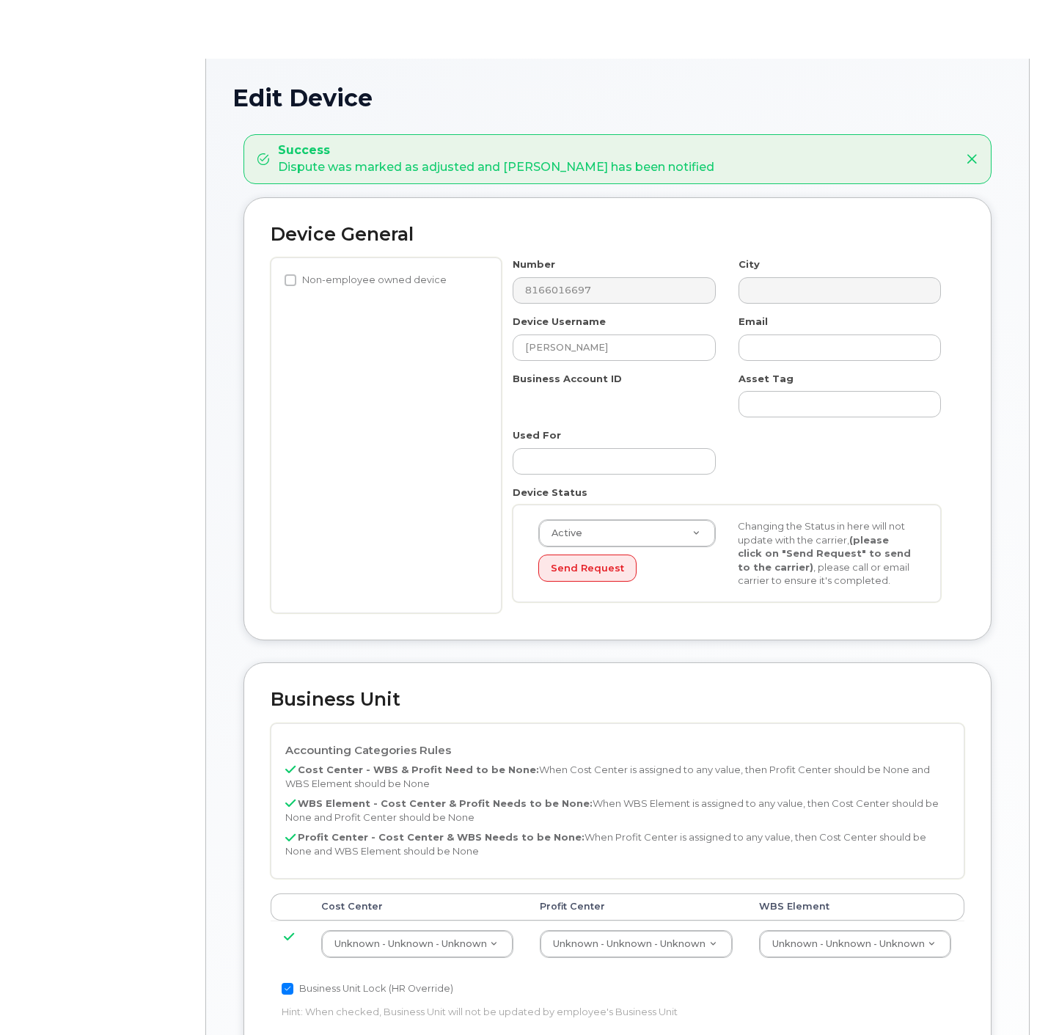
select select "29584743"
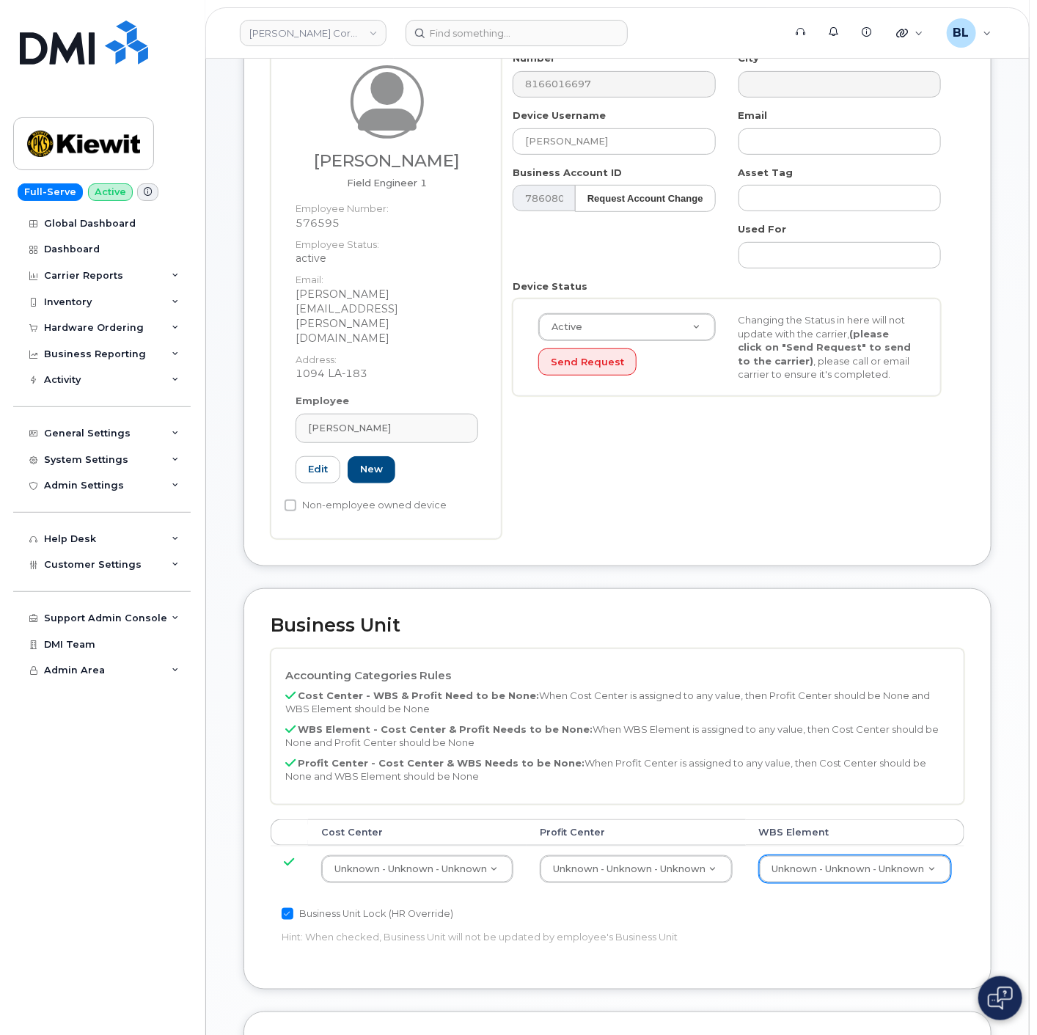
scroll to position [217, 0]
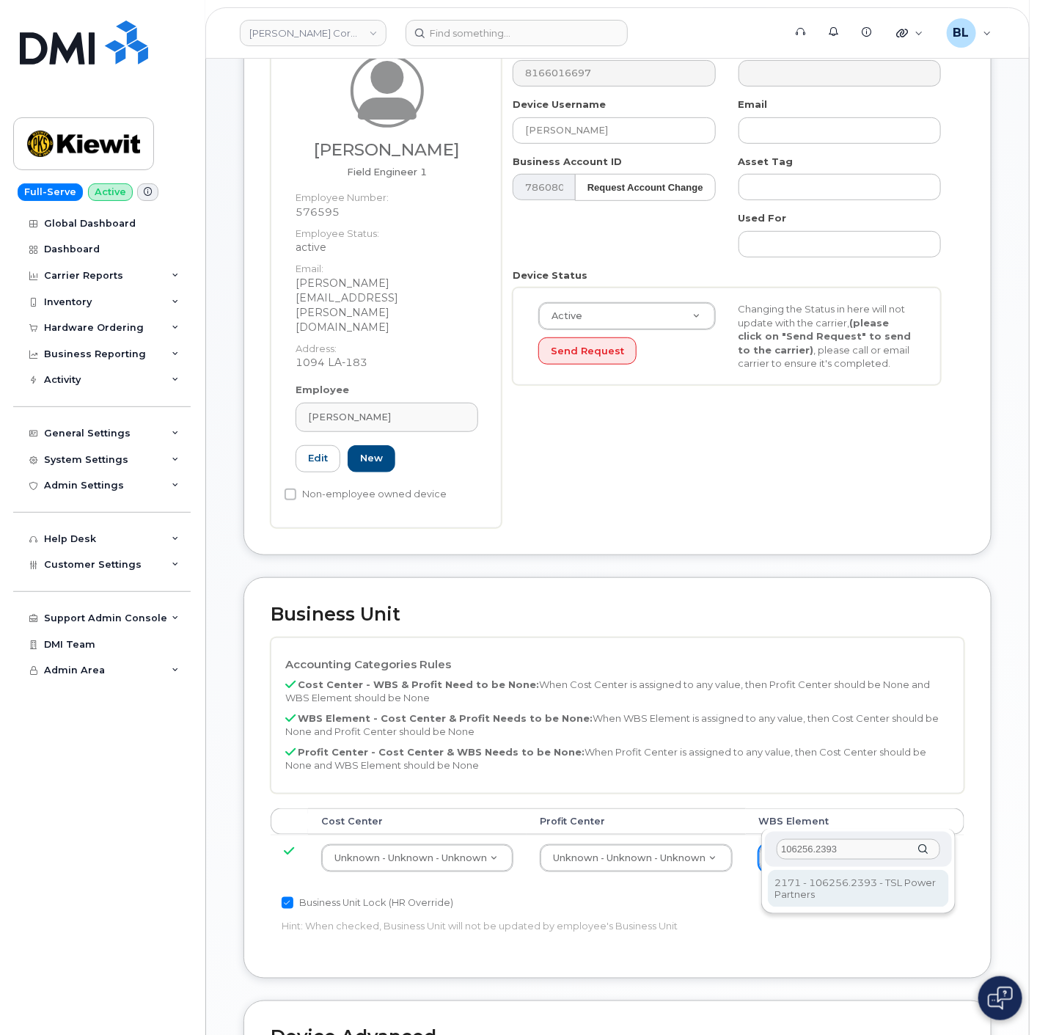
type input "106256.2393"
type input "33924559"
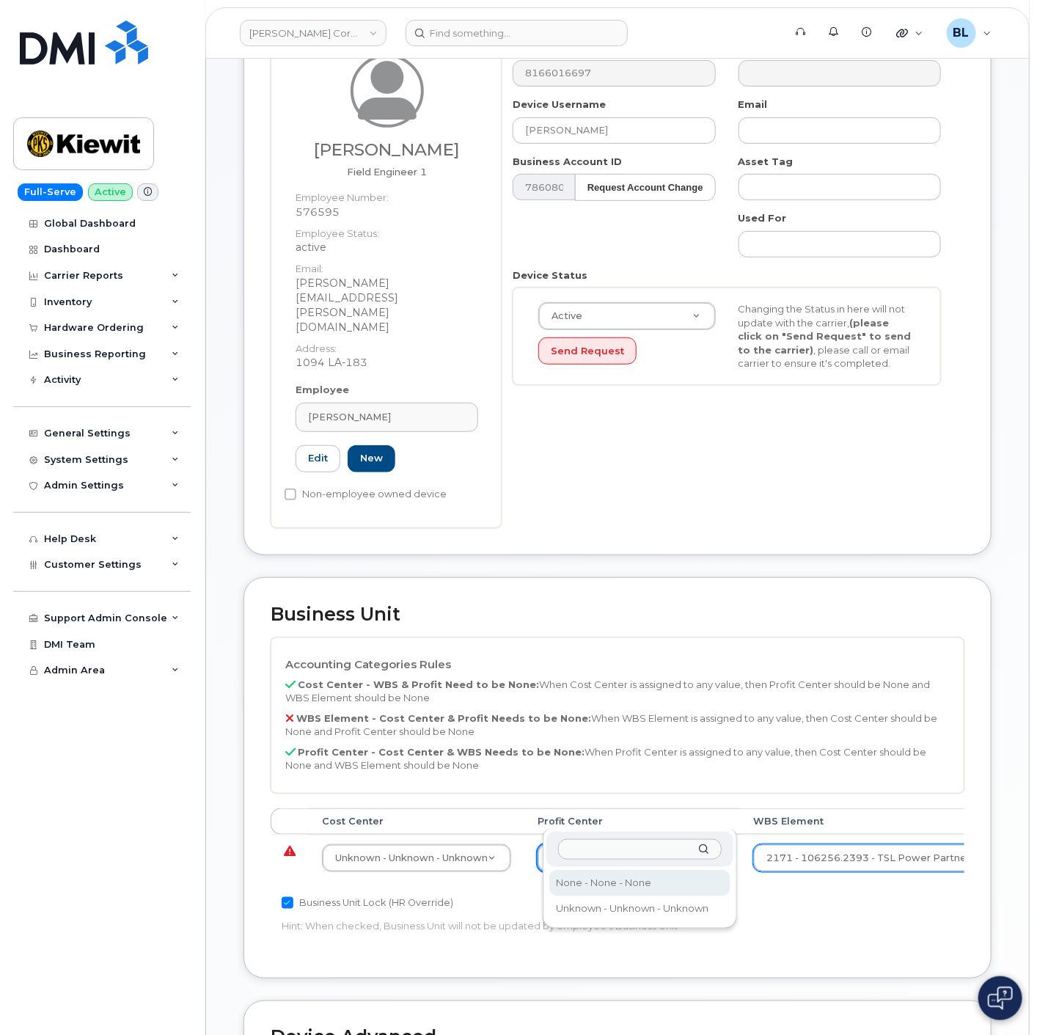
select select "29629357"
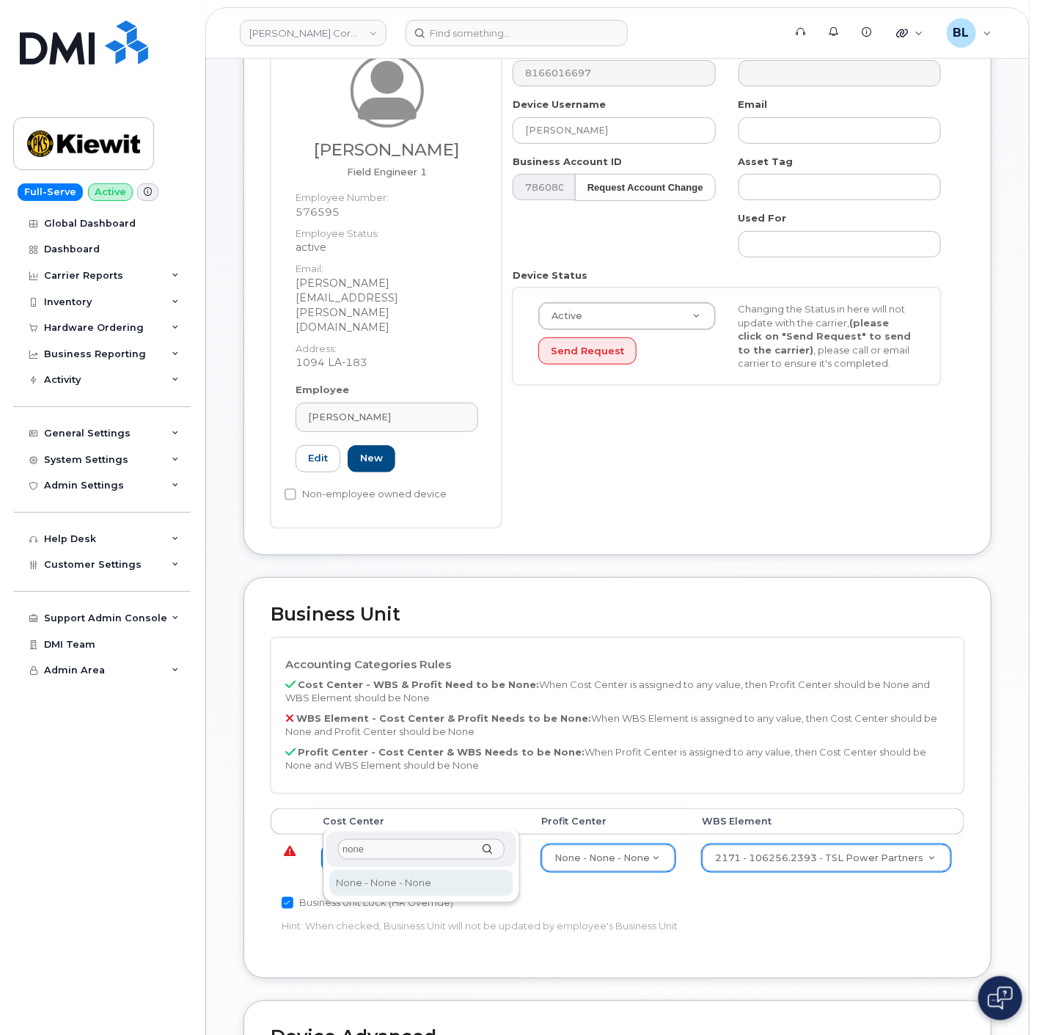
type input "none"
type input "29629358"
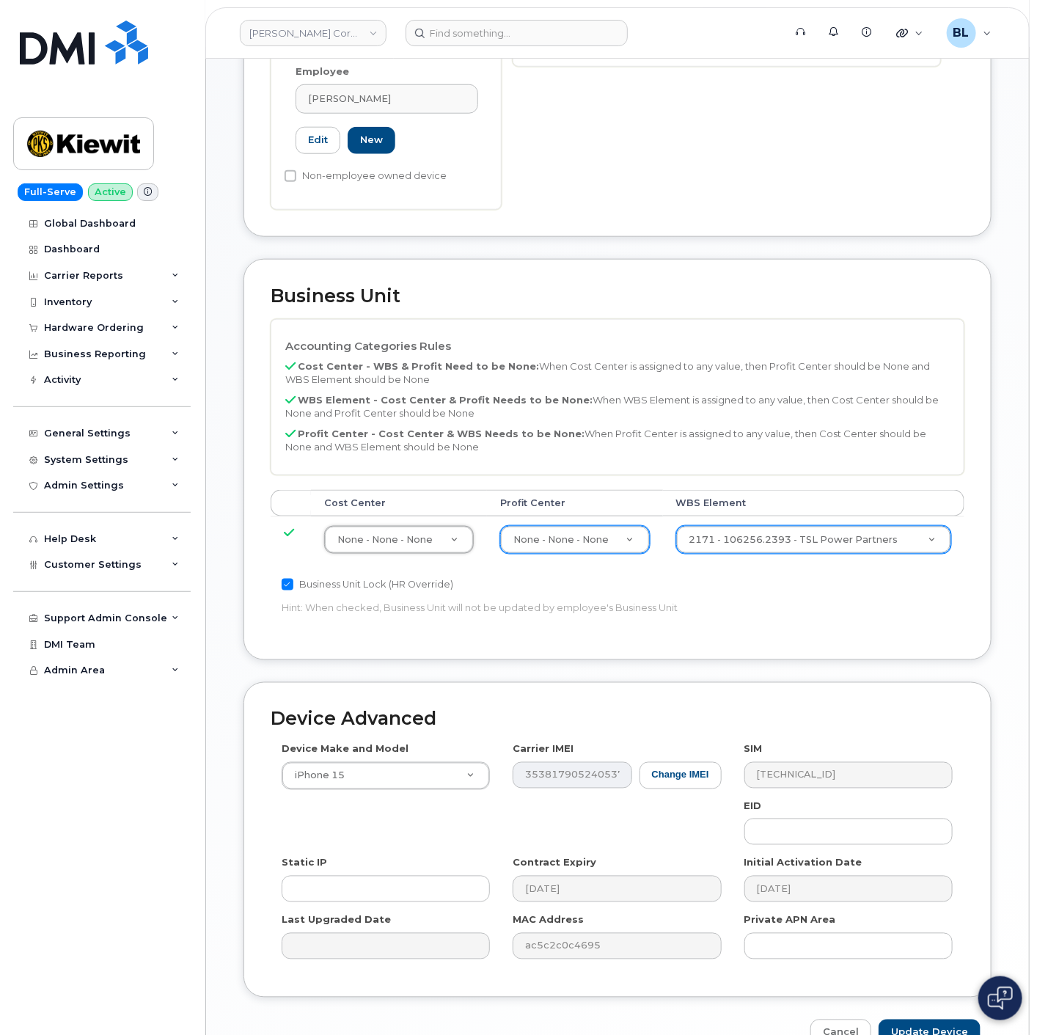
scroll to position [577, 0]
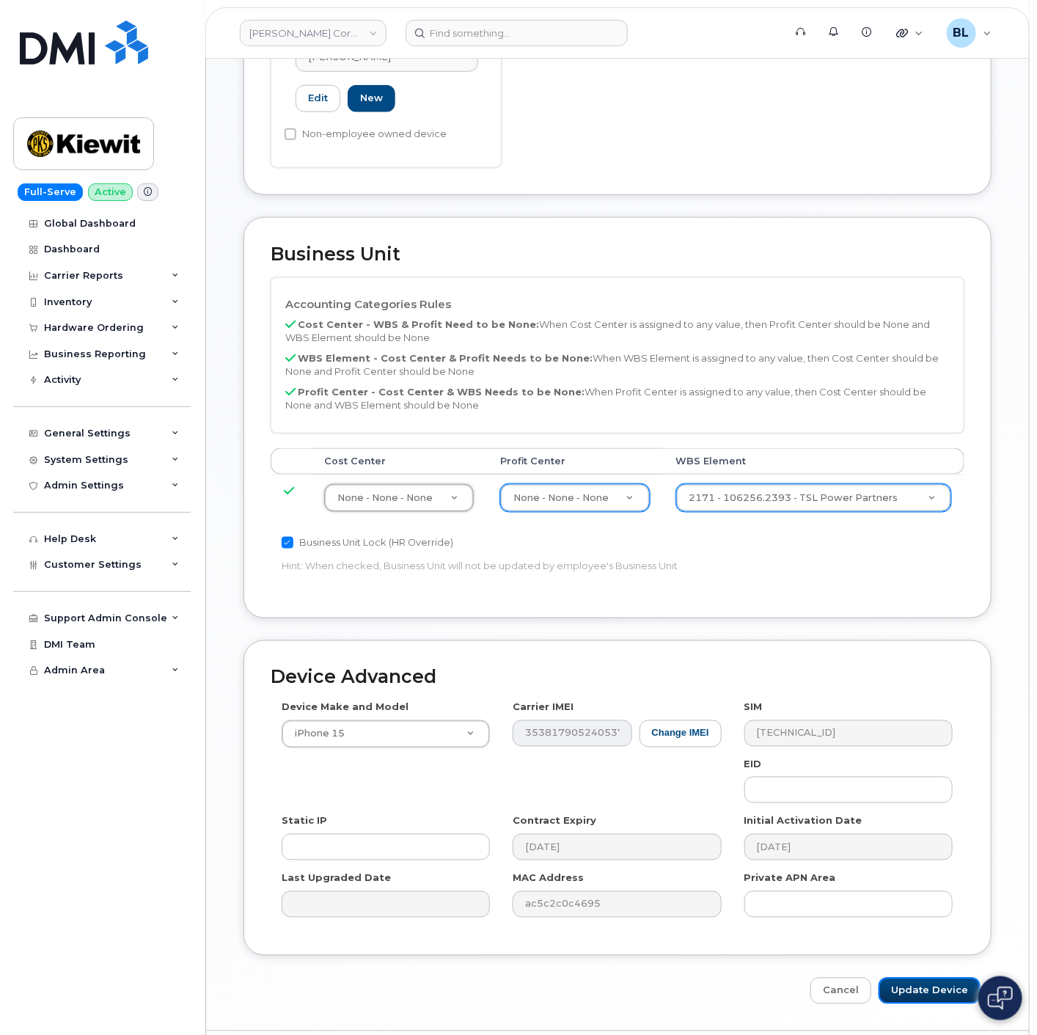
click at [912, 977] on input "Update Device" at bounding box center [929, 990] width 102 height 27
type input "Saving..."
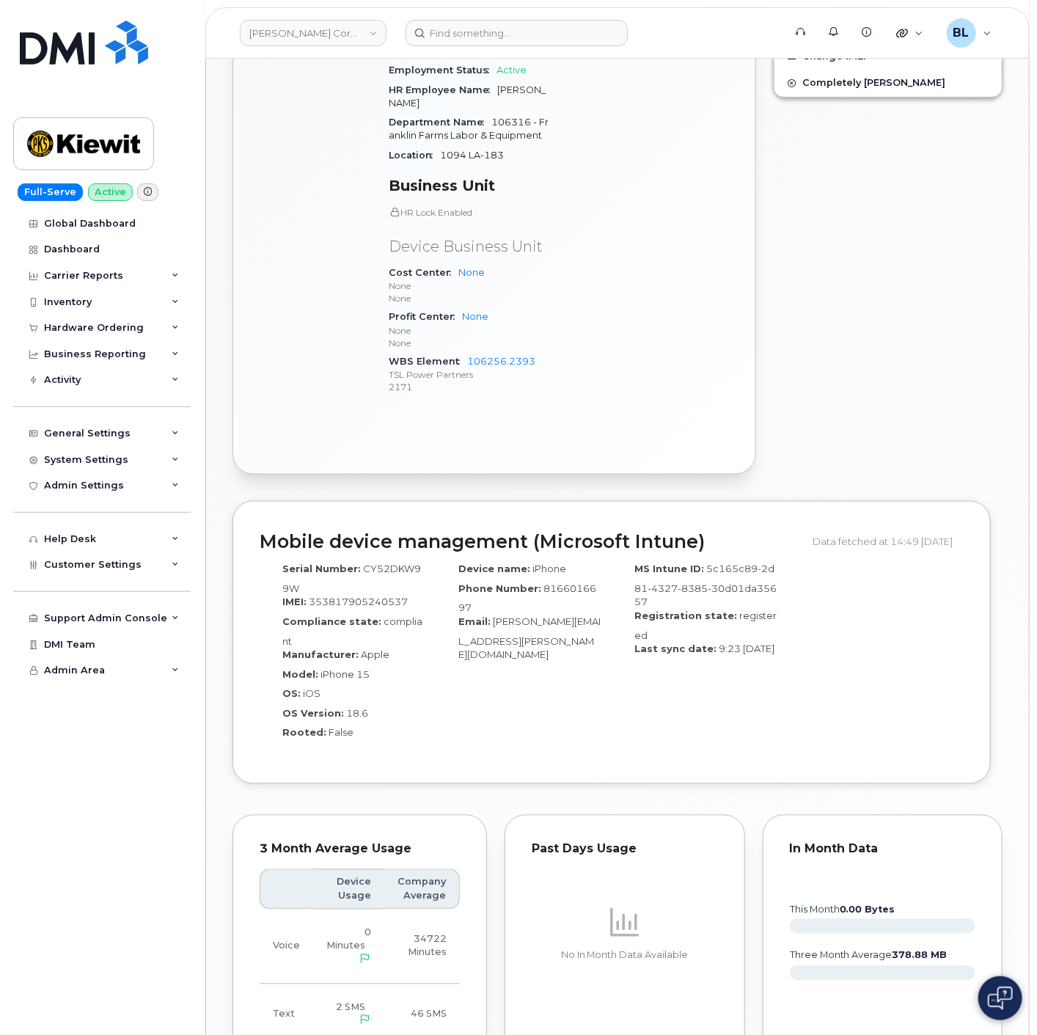
scroll to position [1038, 0]
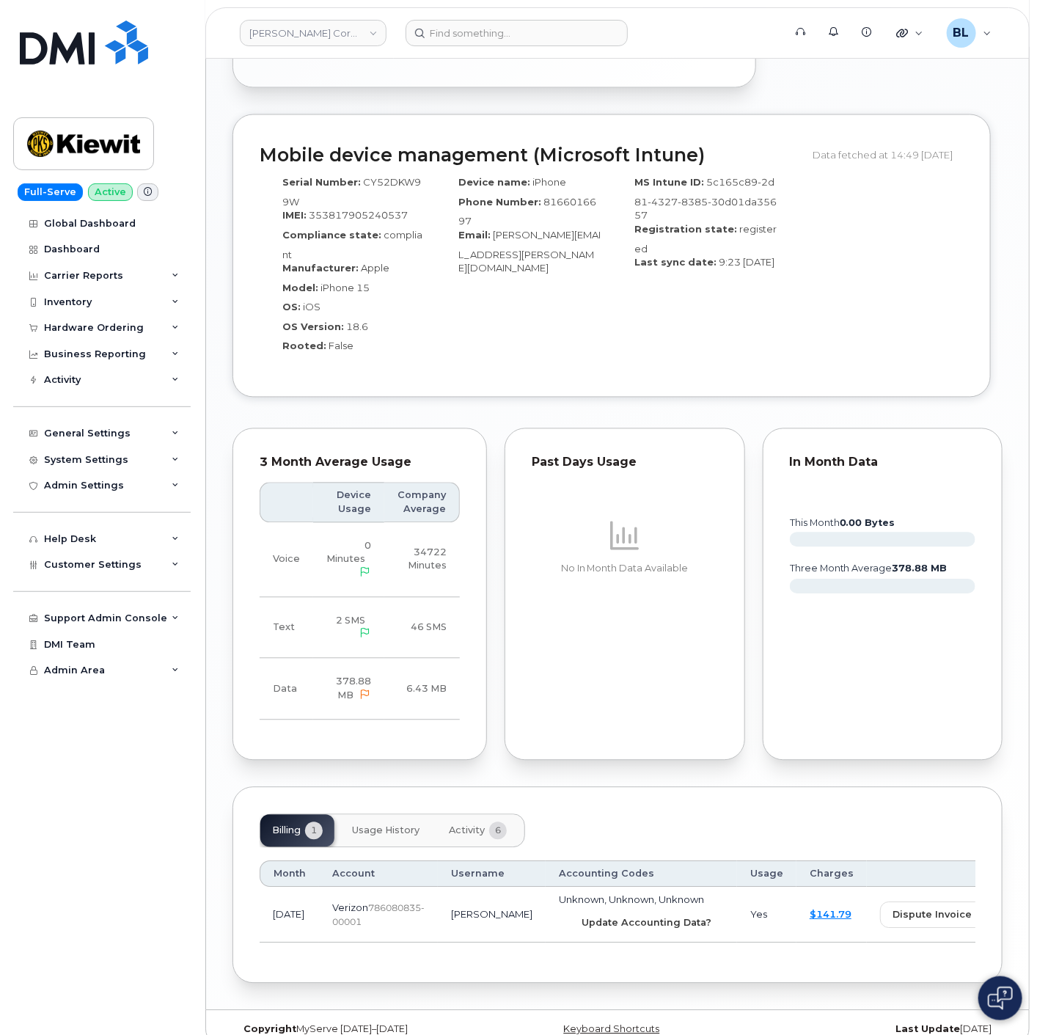
click at [559, 910] on button "Update Accounting Data?" at bounding box center [641, 923] width 165 height 26
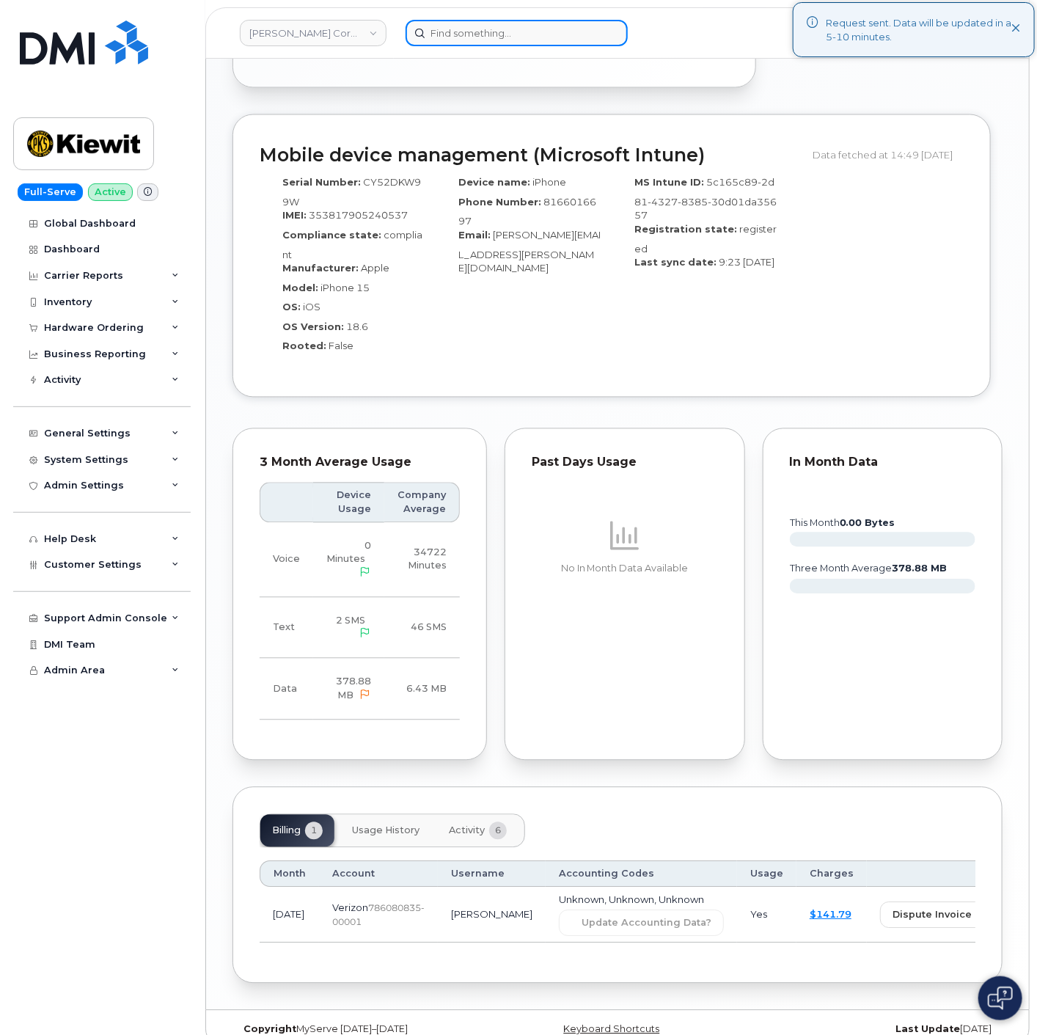
click at [531, 21] on input at bounding box center [517, 33] width 222 height 26
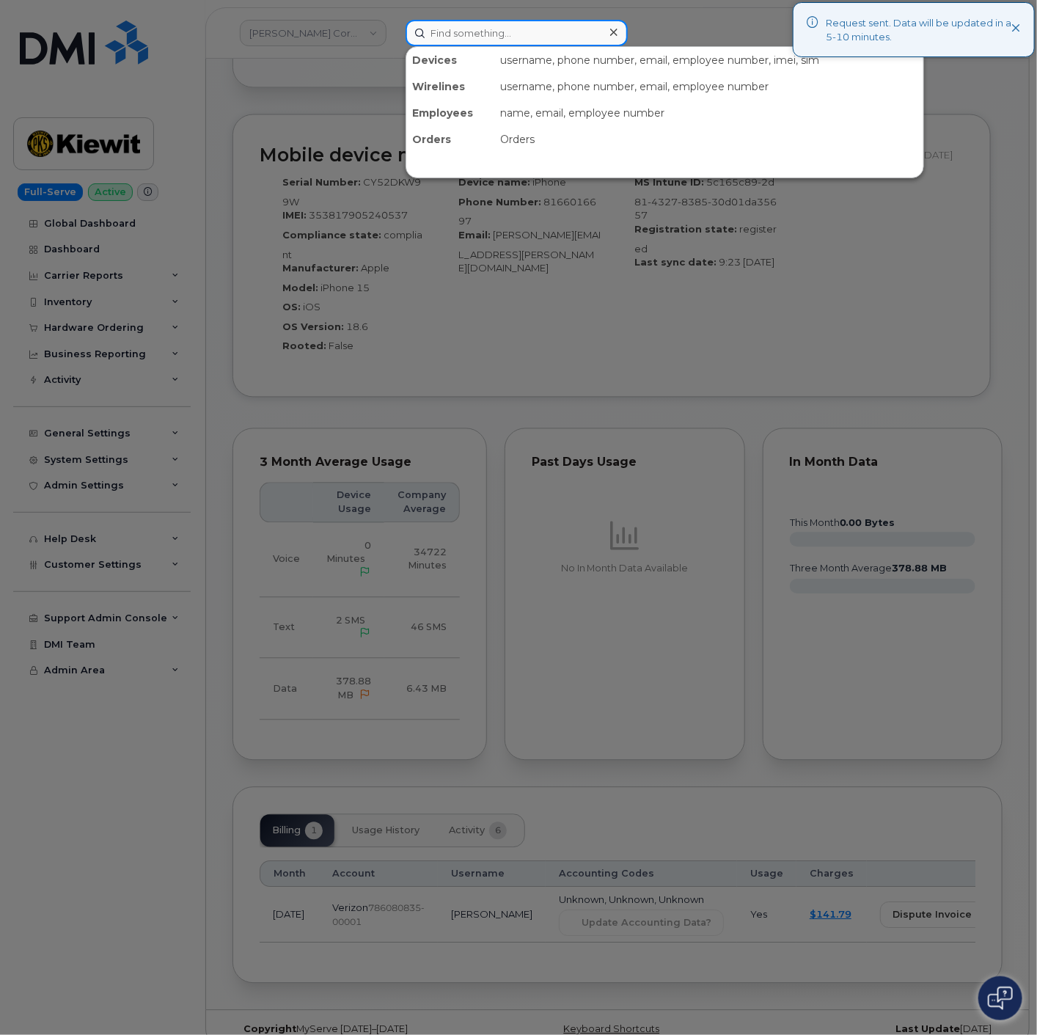
paste input "6028594854"
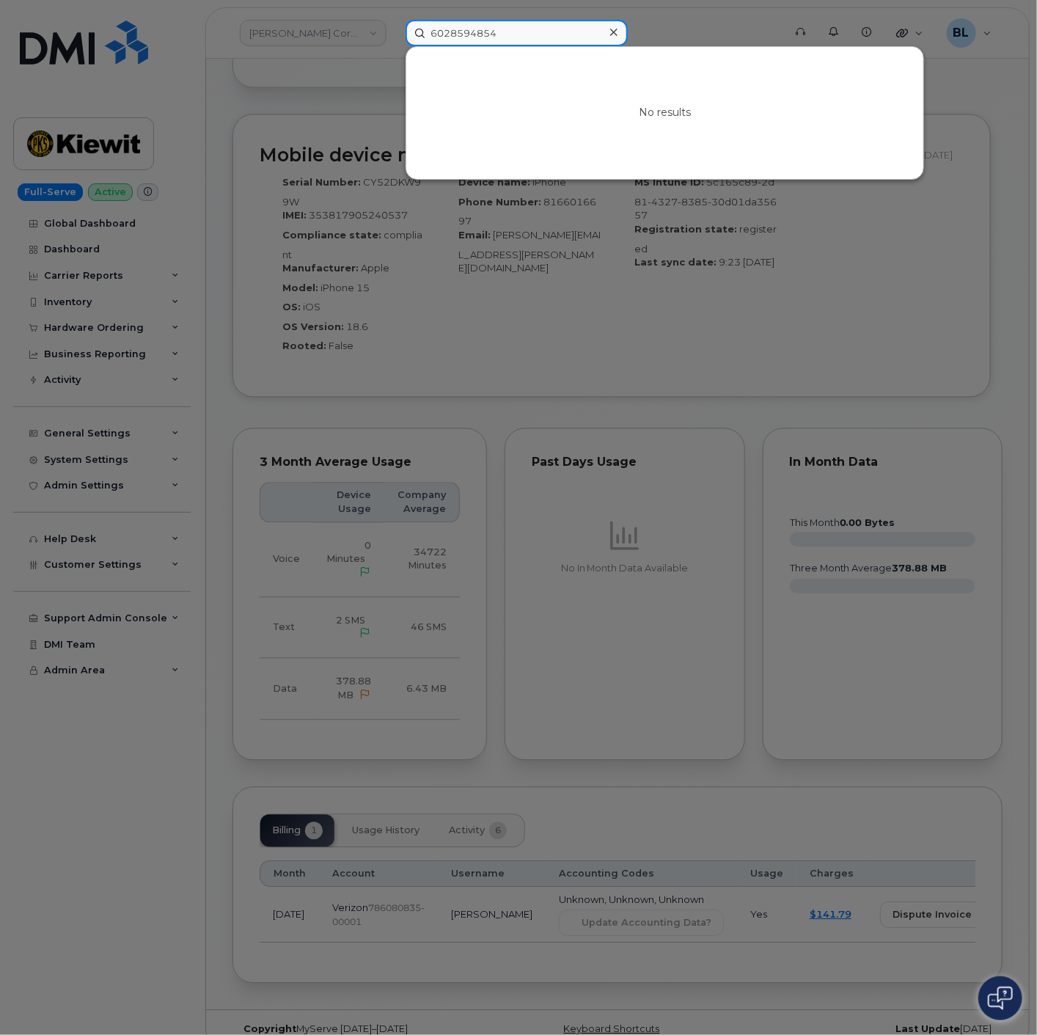
click at [545, 33] on input "6028594854" at bounding box center [517, 33] width 222 height 26
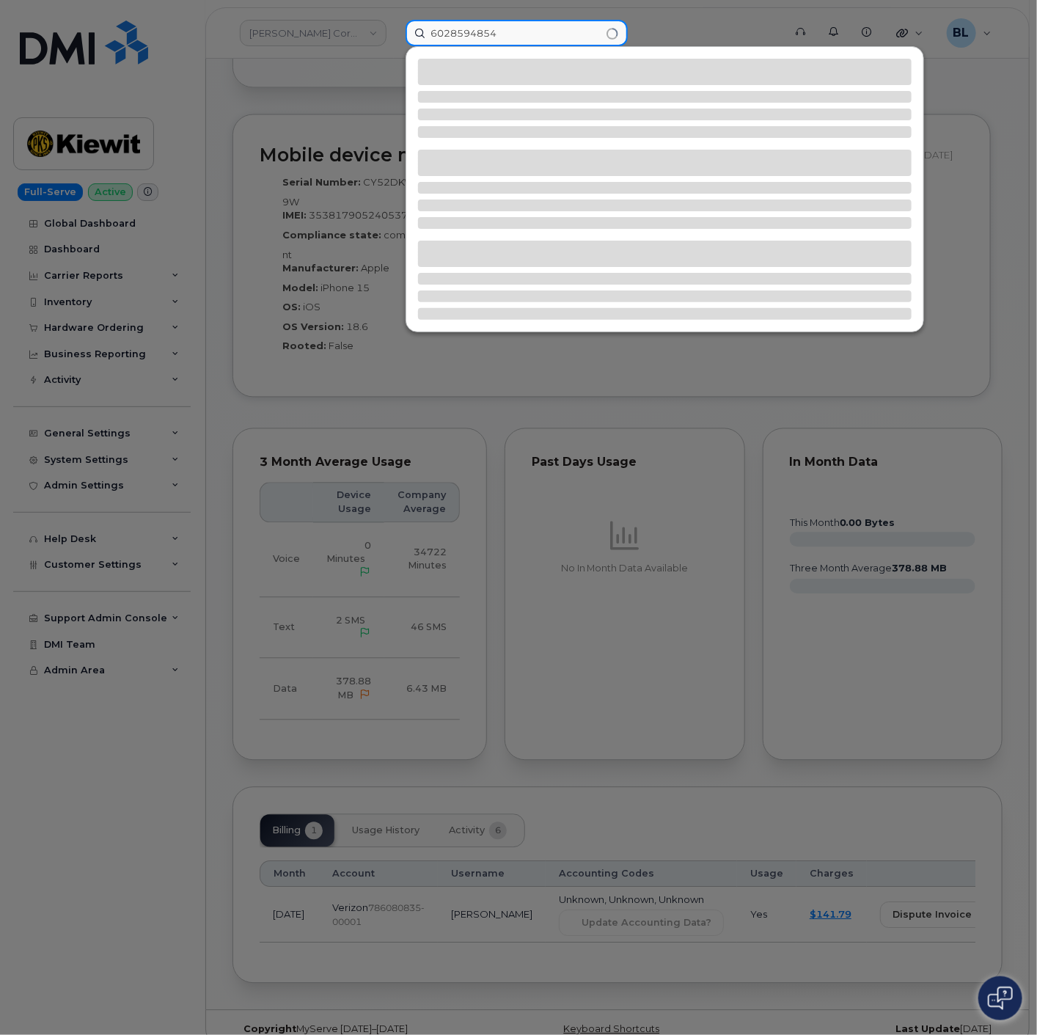
type input "6028594854"
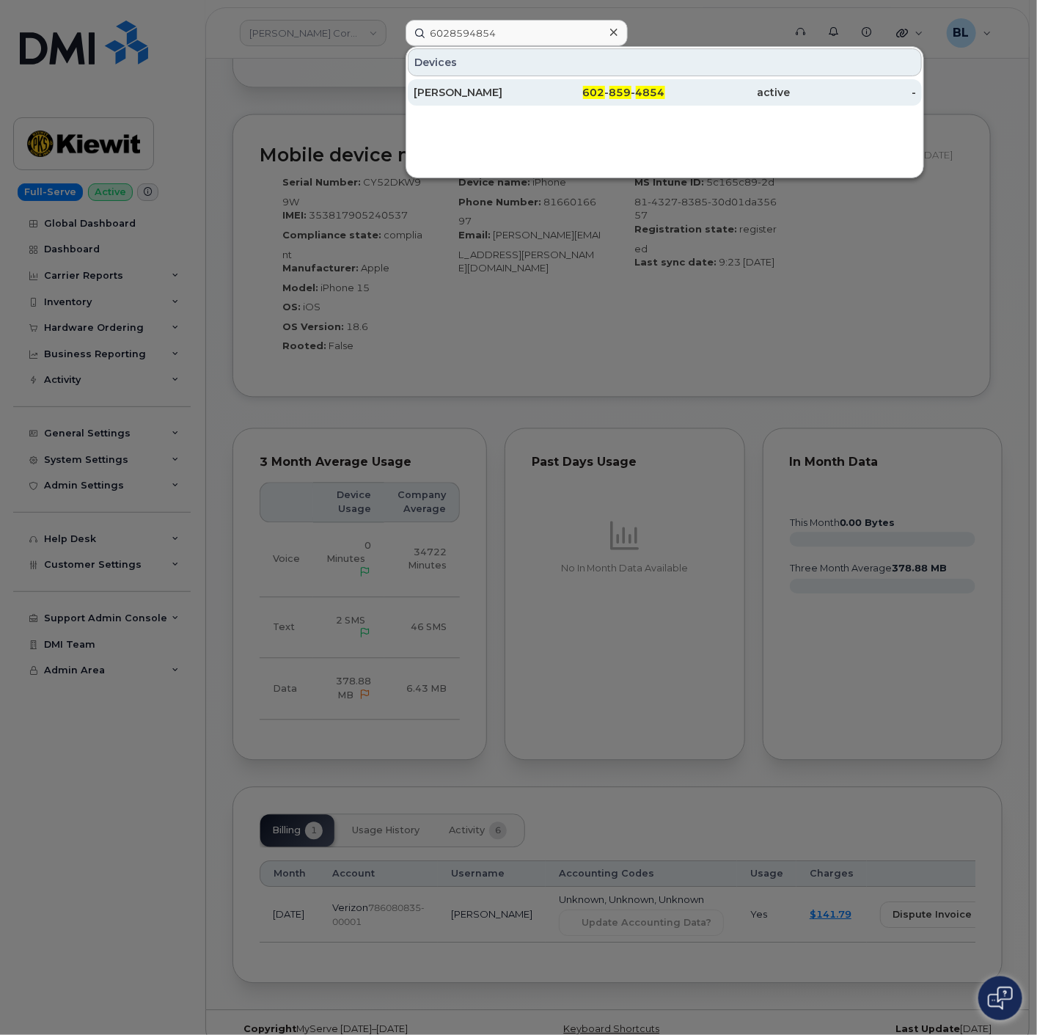
click at [665, 79] on div "602 - 859 - 4854" at bounding box center [727, 92] width 125 height 26
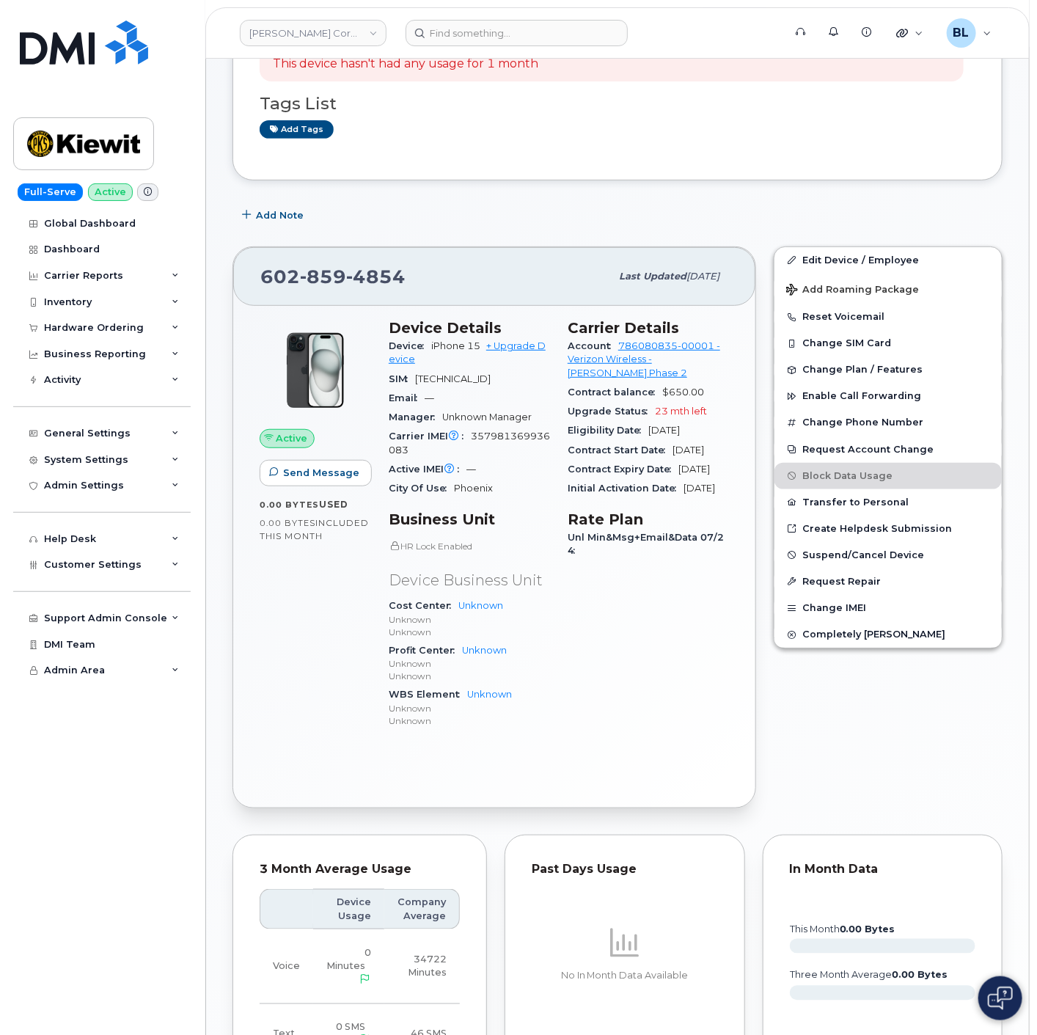
scroll to position [217, 0]
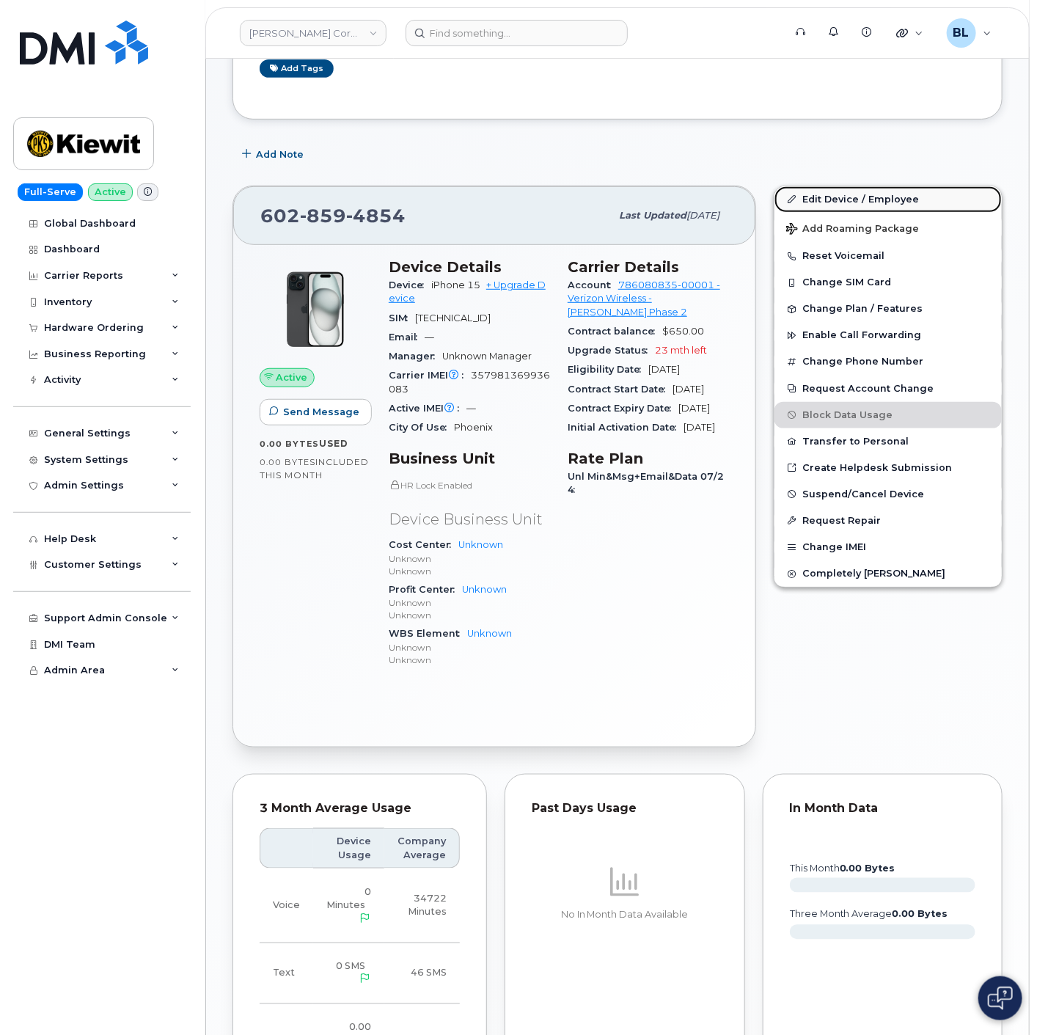
click at [866, 191] on link "Edit Device / Employee" at bounding box center [887, 199] width 227 height 26
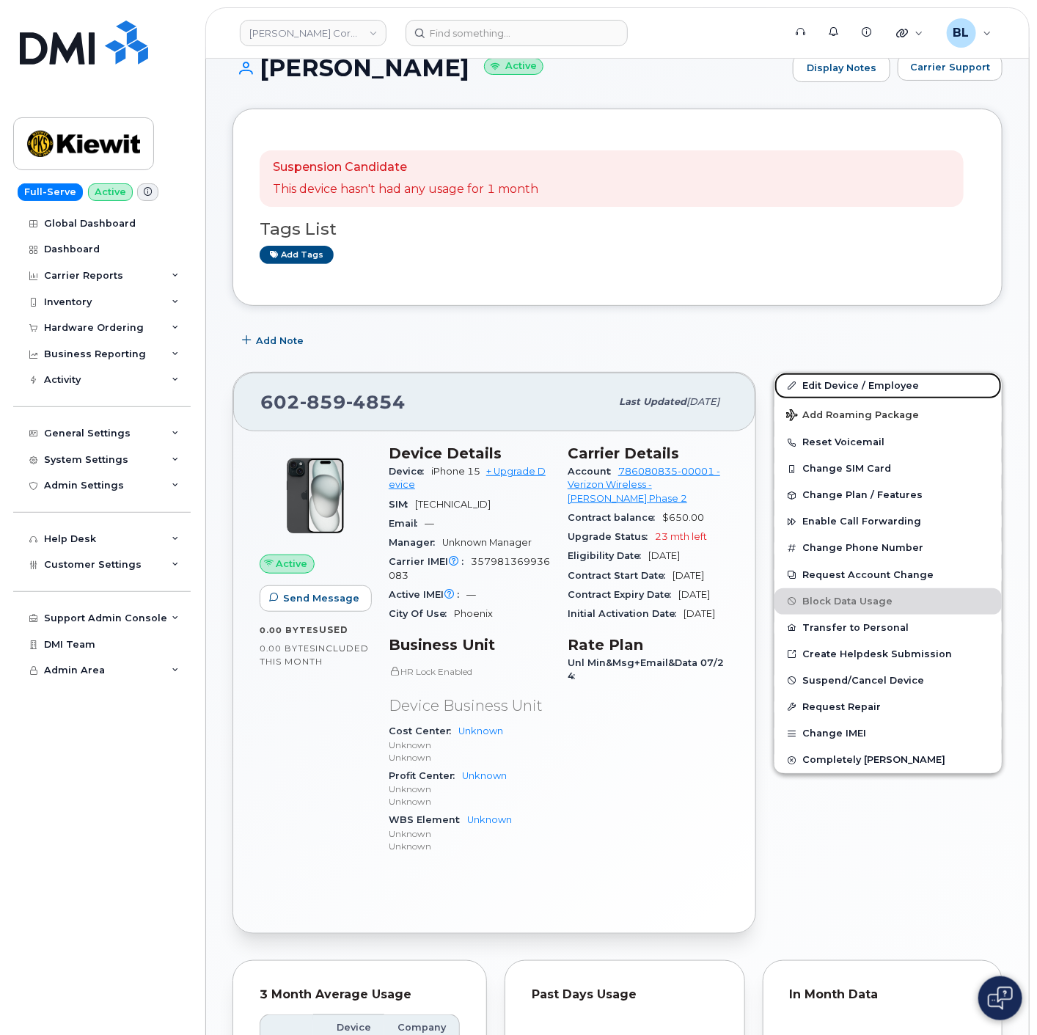
scroll to position [0, 0]
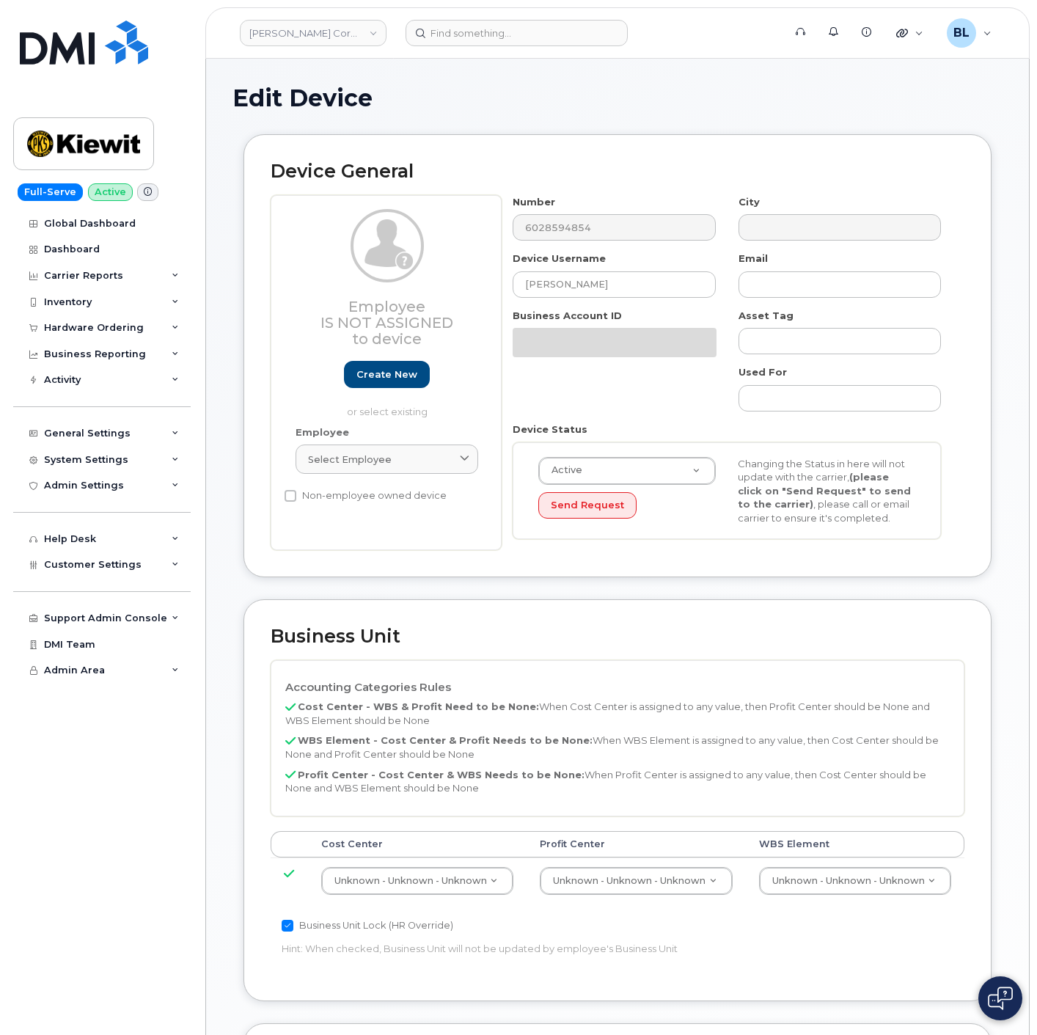
select select "29584743"
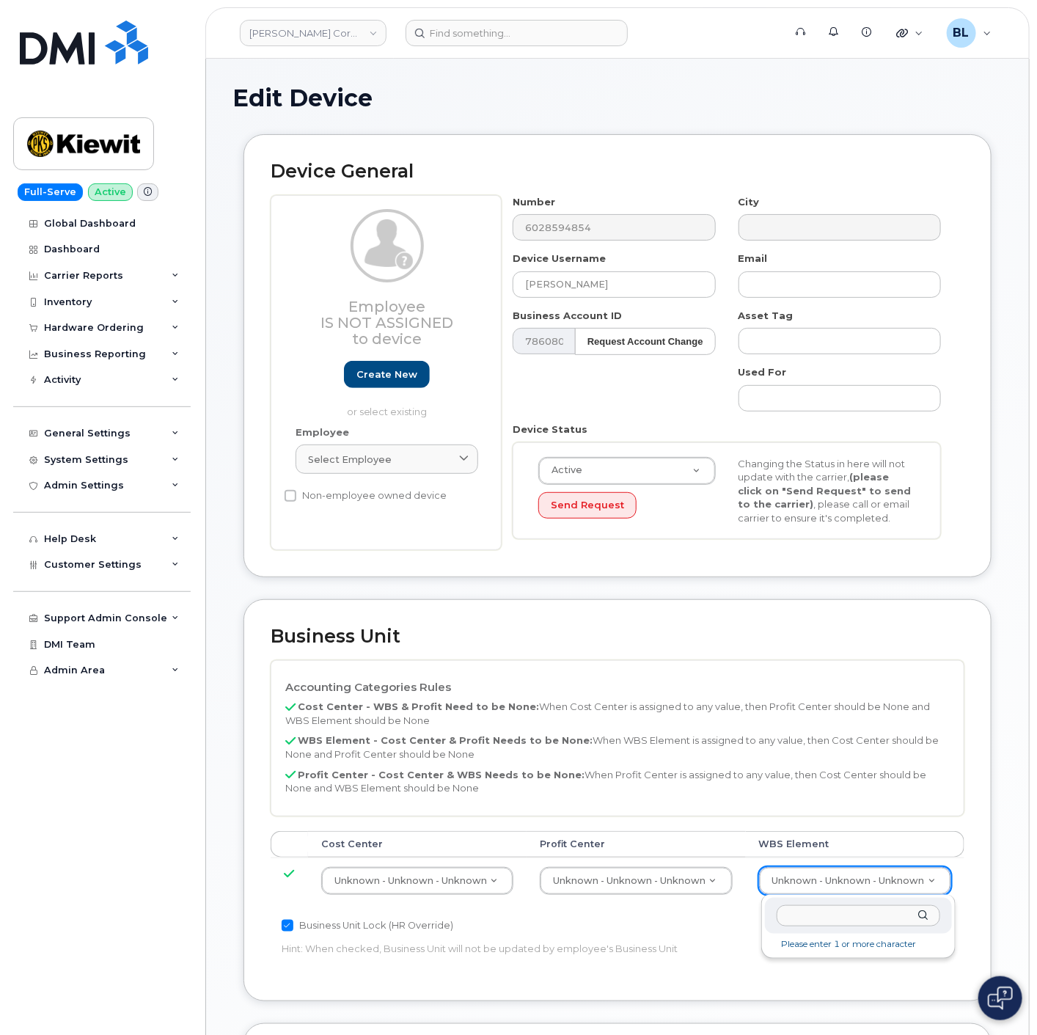
type input "106280.1637"
type input "34047556"
drag, startPoint x: 691, startPoint y: 888, endPoint x: 688, endPoint y: 881, distance: 8.2
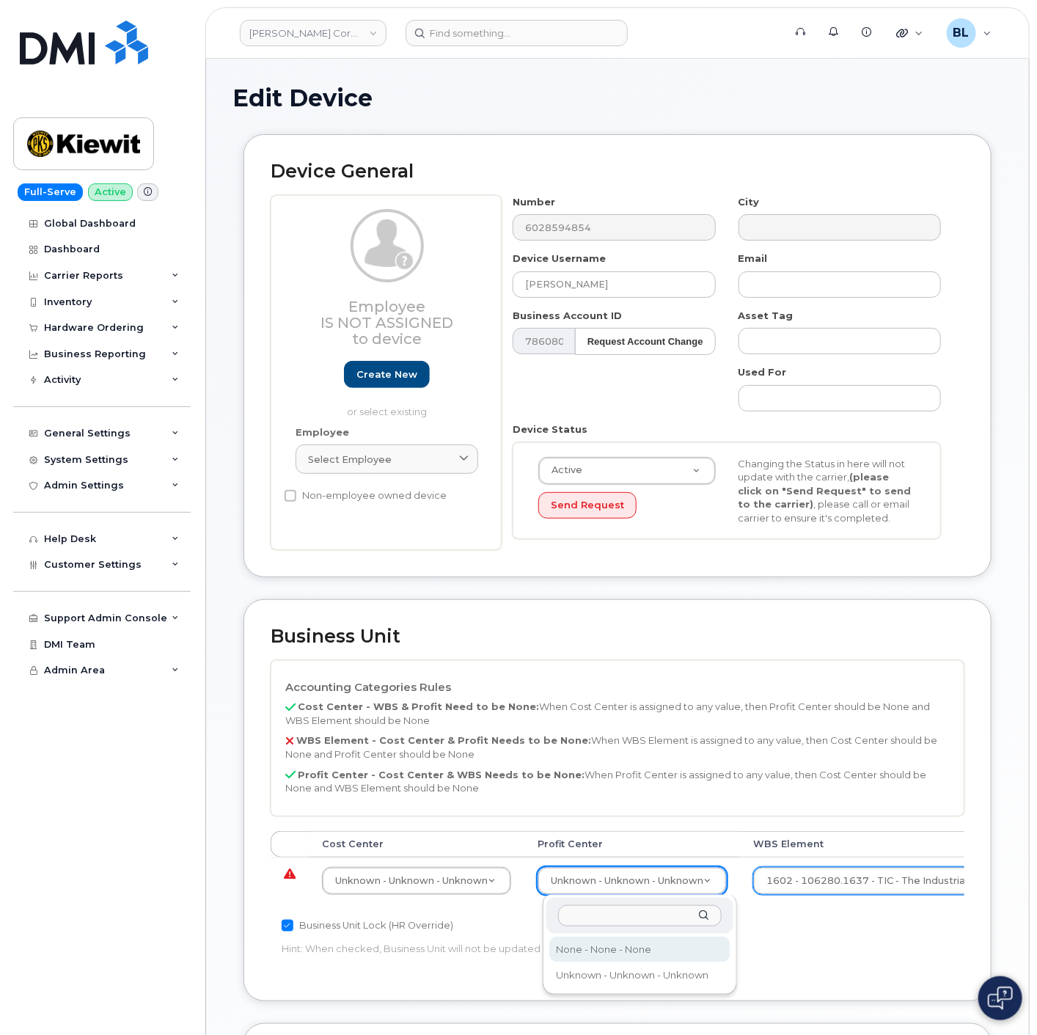
select select "29629357"
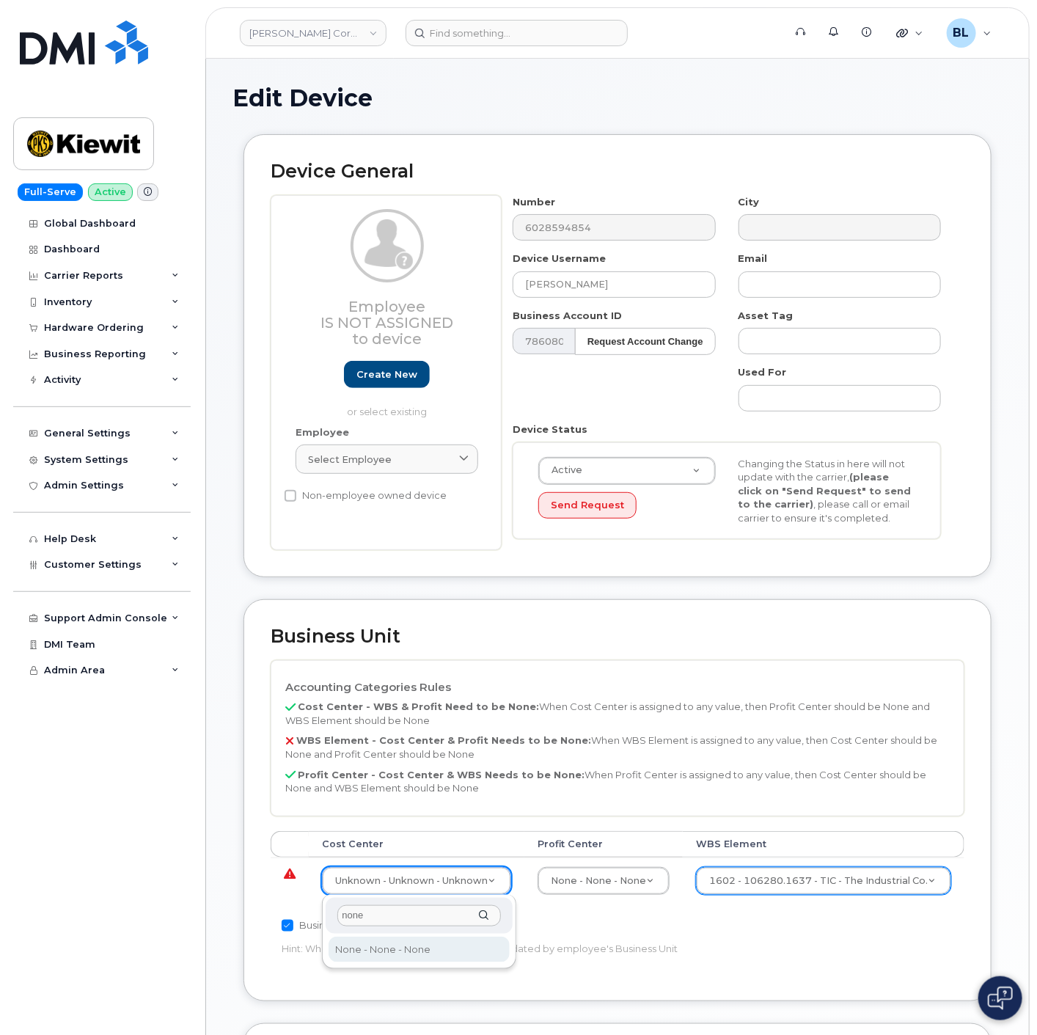
type input "none"
type input "29629358"
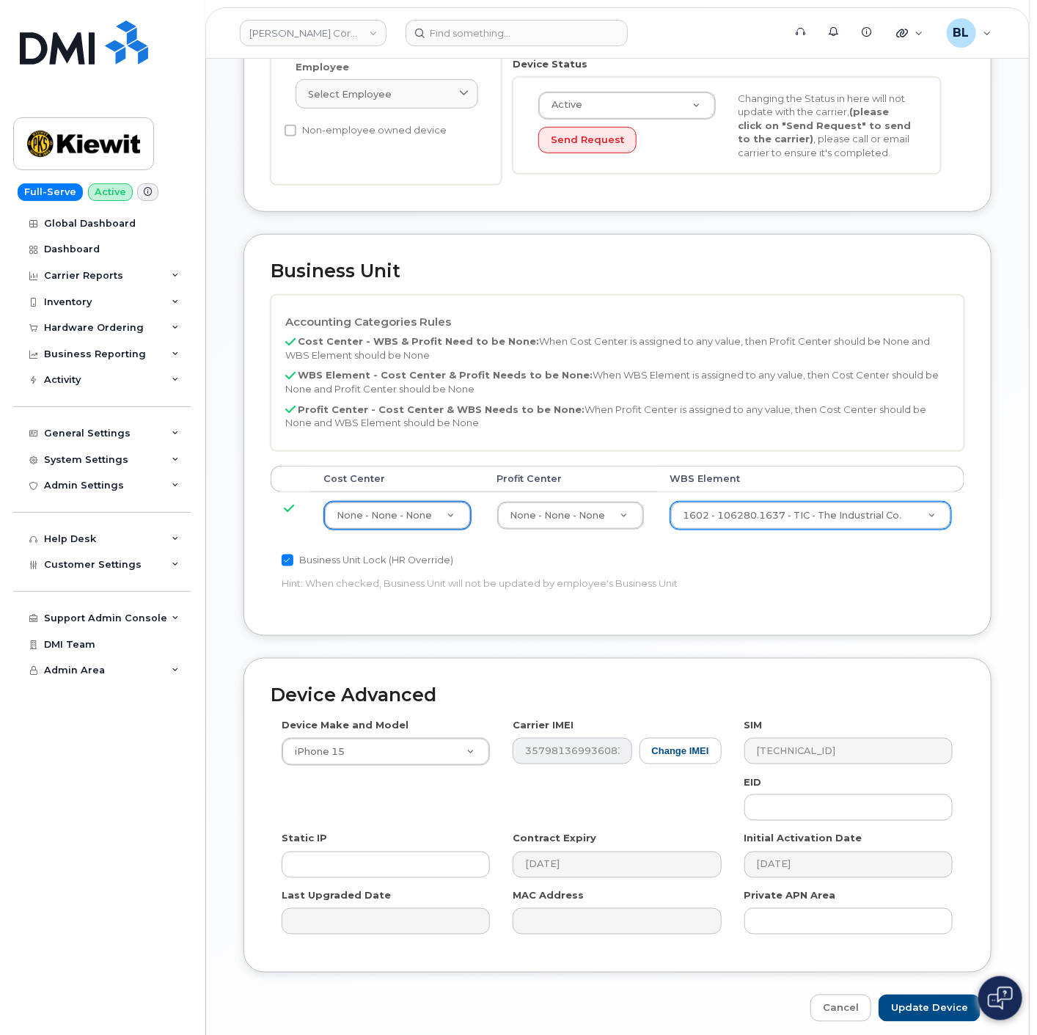
scroll to position [427, 0]
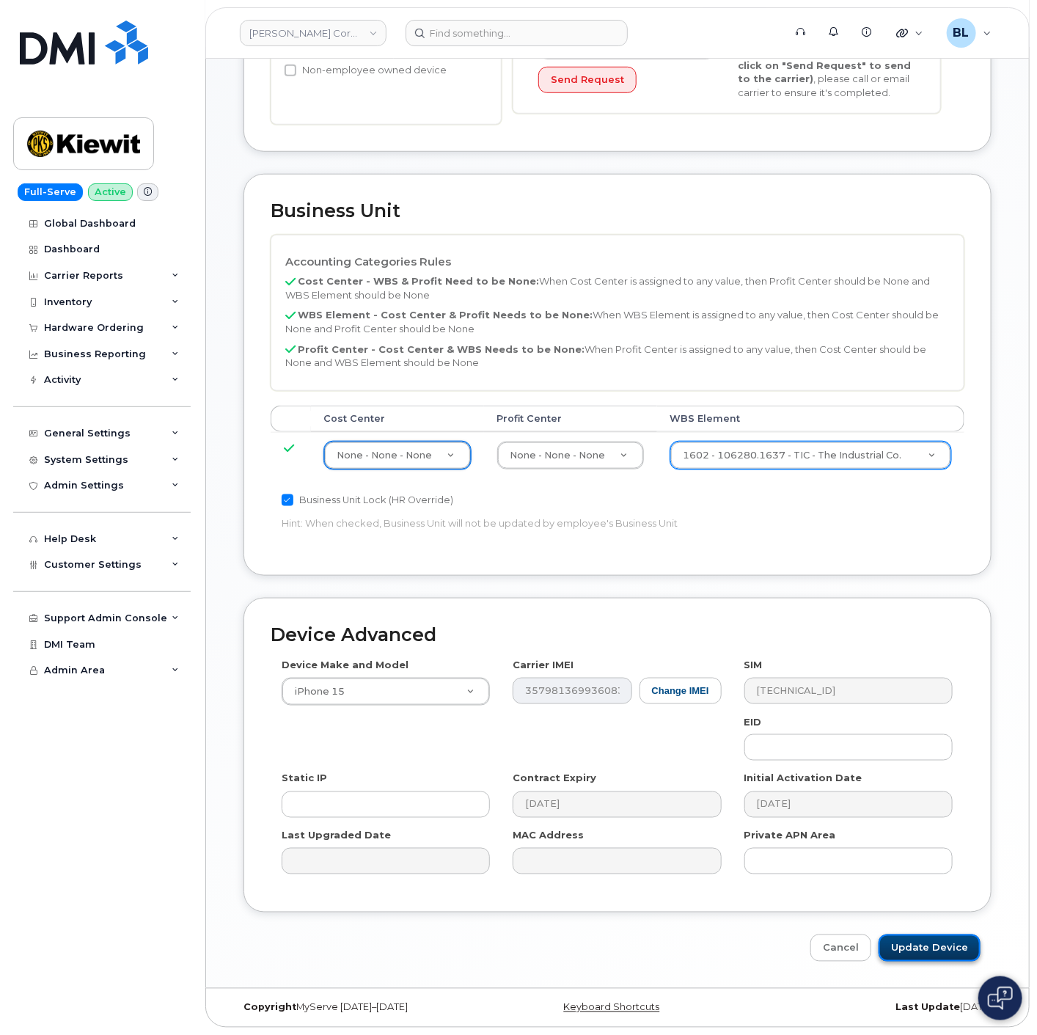
click at [906, 955] on input "Update Device" at bounding box center [929, 947] width 102 height 27
type input "Saving..."
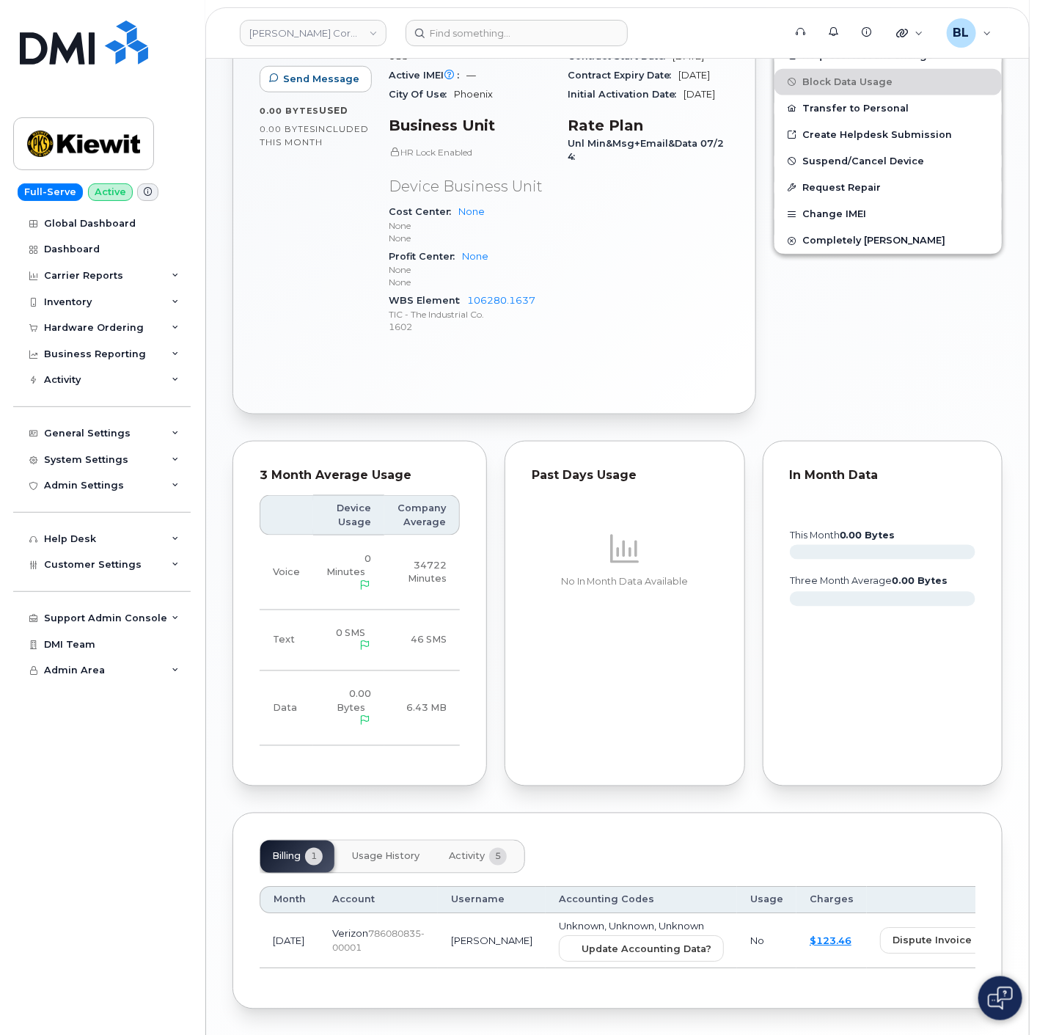
scroll to position [590, 0]
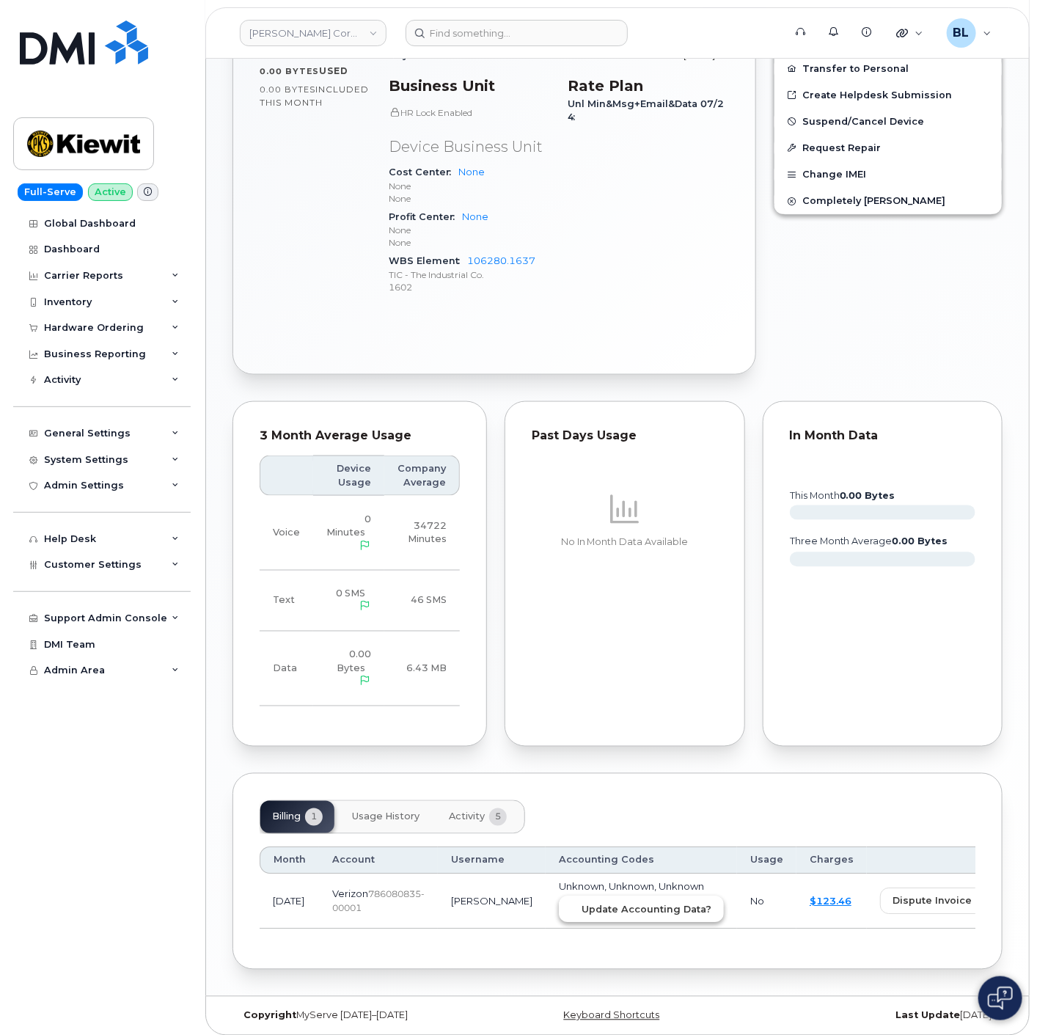
click at [625, 903] on span "Update Accounting Data?" at bounding box center [646, 910] width 130 height 14
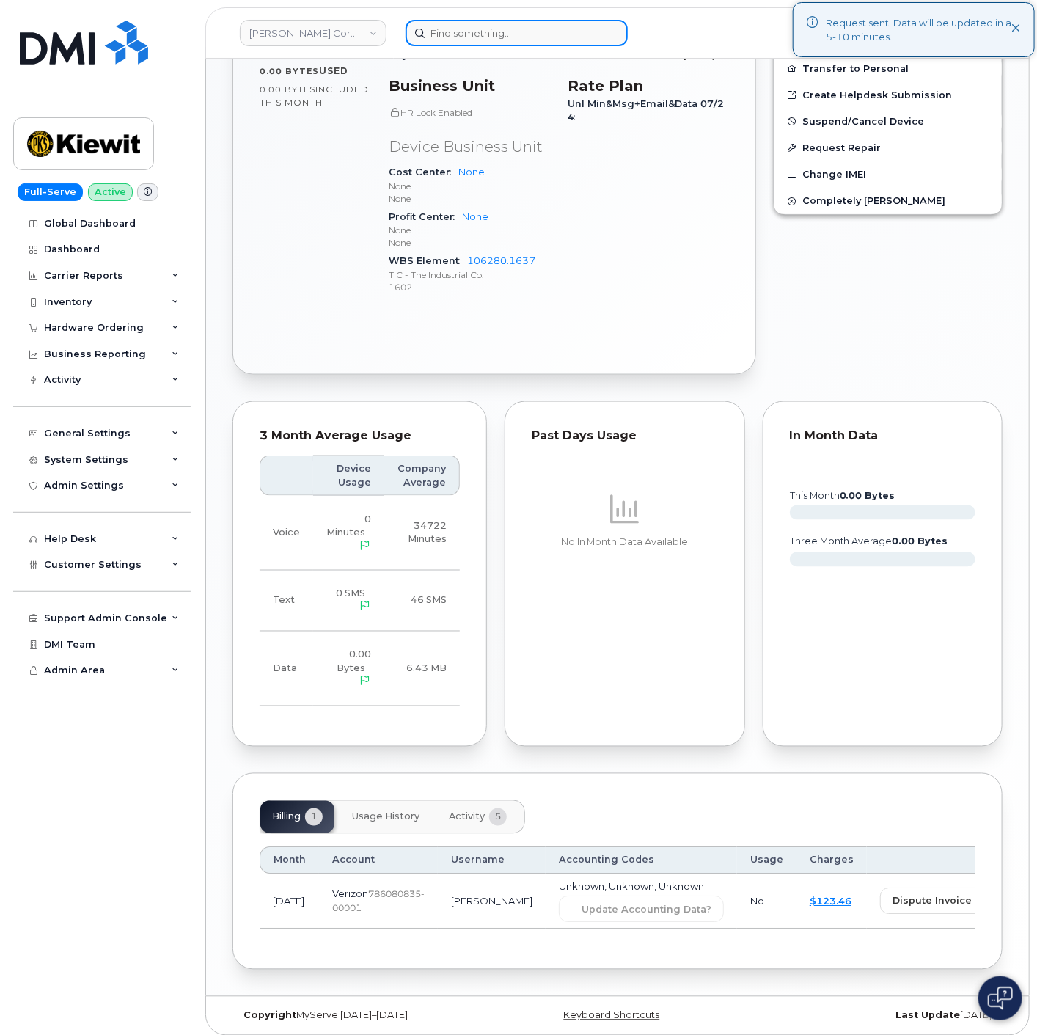
click at [570, 33] on input at bounding box center [517, 33] width 222 height 26
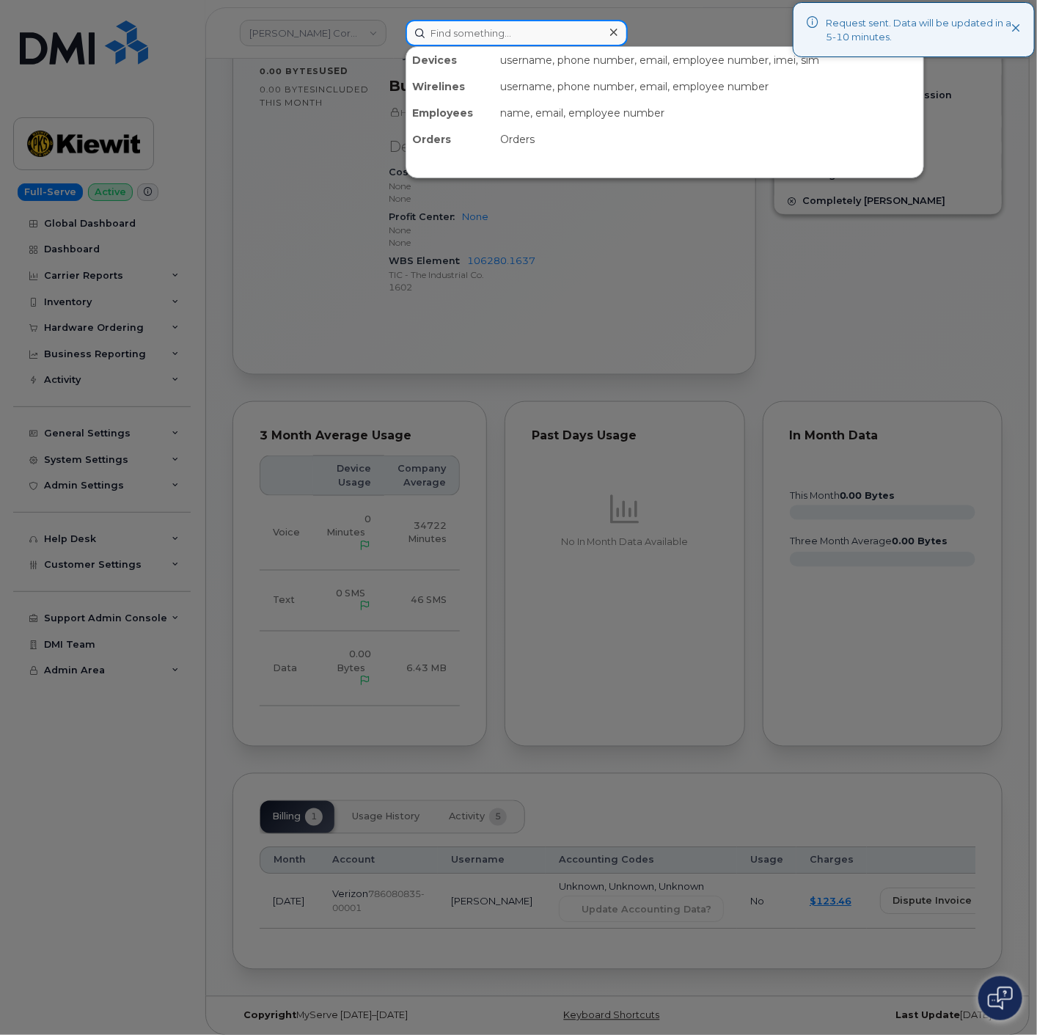
paste input "4583241107"
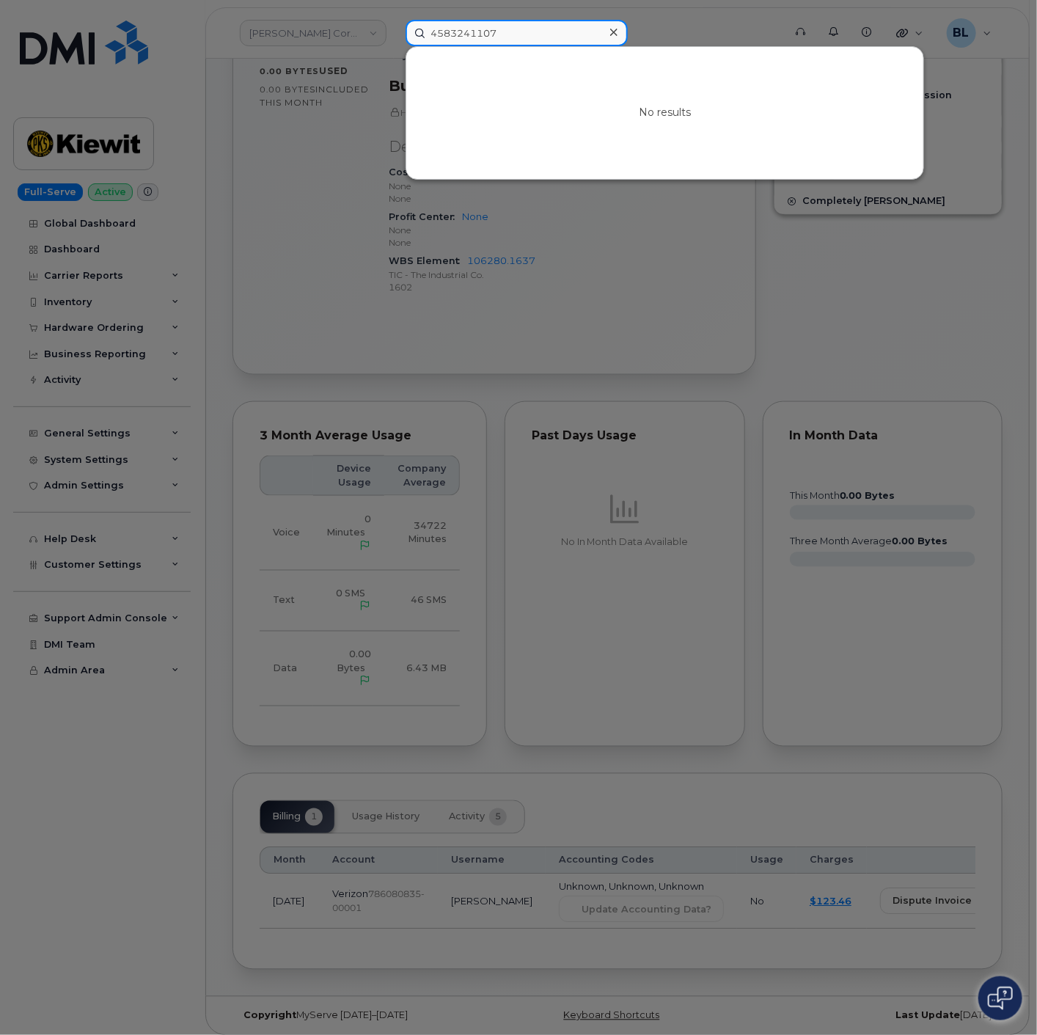
click at [518, 24] on input "4583241107" at bounding box center [517, 33] width 222 height 26
click at [533, 30] on input "4583241107" at bounding box center [517, 33] width 222 height 26
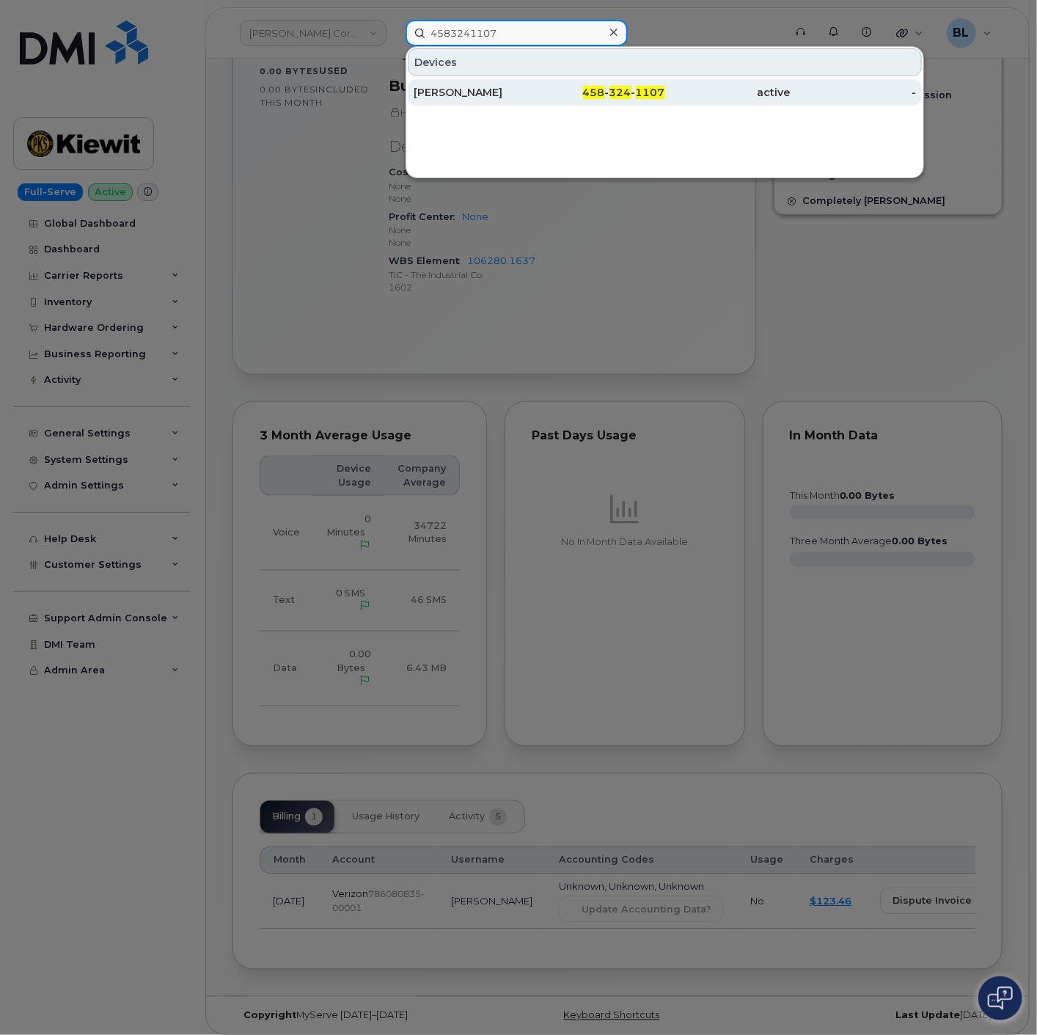
type input "4583241107"
click at [669, 96] on div "active" at bounding box center [727, 92] width 125 height 15
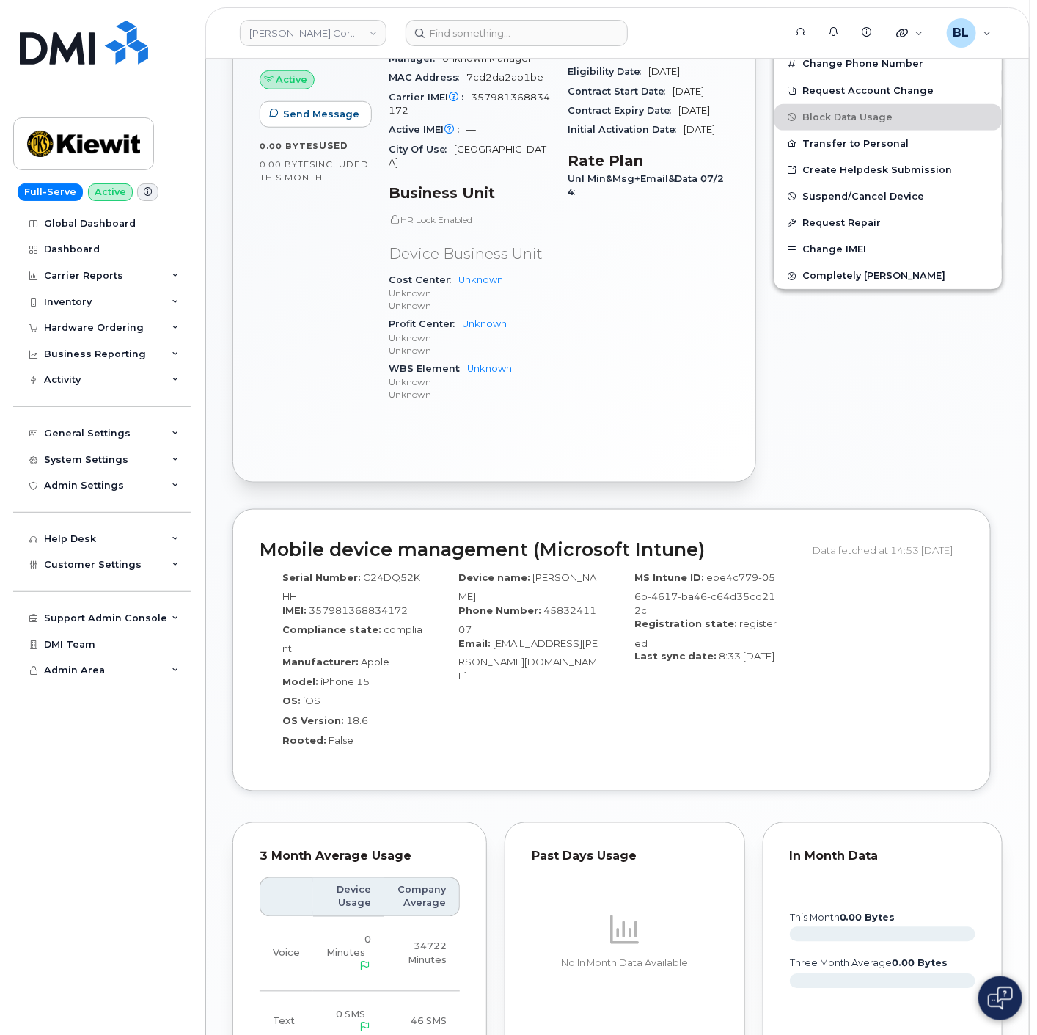
scroll to position [282, 0]
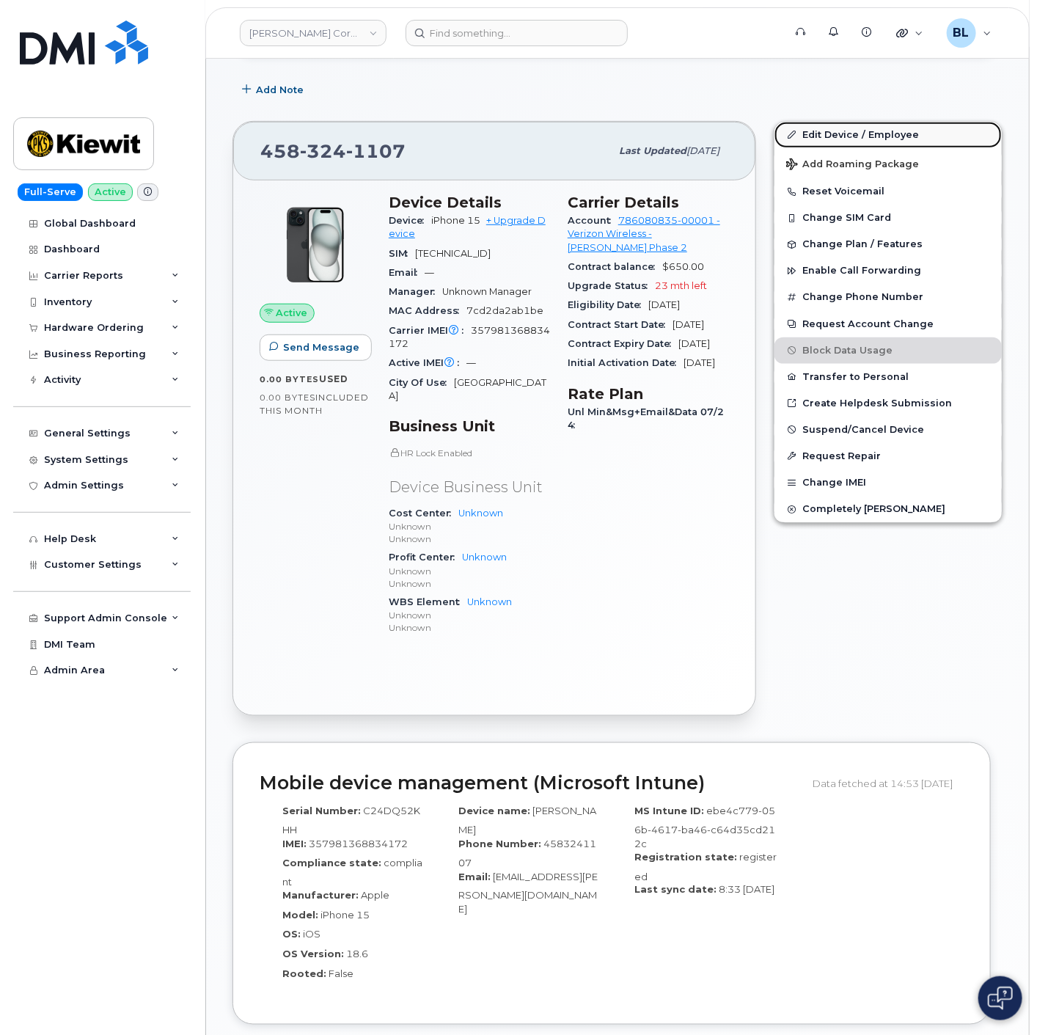
click at [910, 133] on link "Edit Device / Employee" at bounding box center [887, 135] width 227 height 26
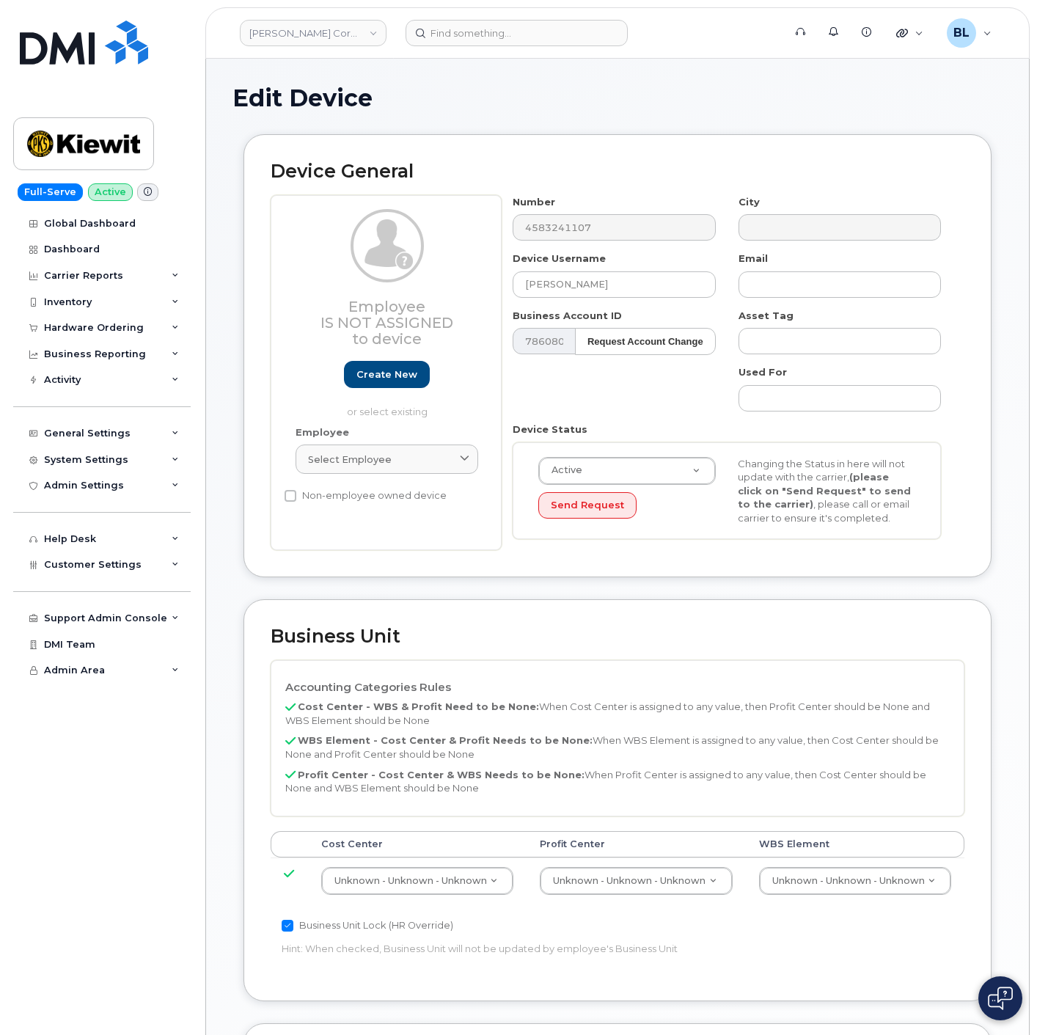
select select "29584743"
click at [795, 980] on div "Business Unit Accounting Categories Rules Cost Center - WBS & Profit Need to be…" at bounding box center [617, 799] width 748 height 401
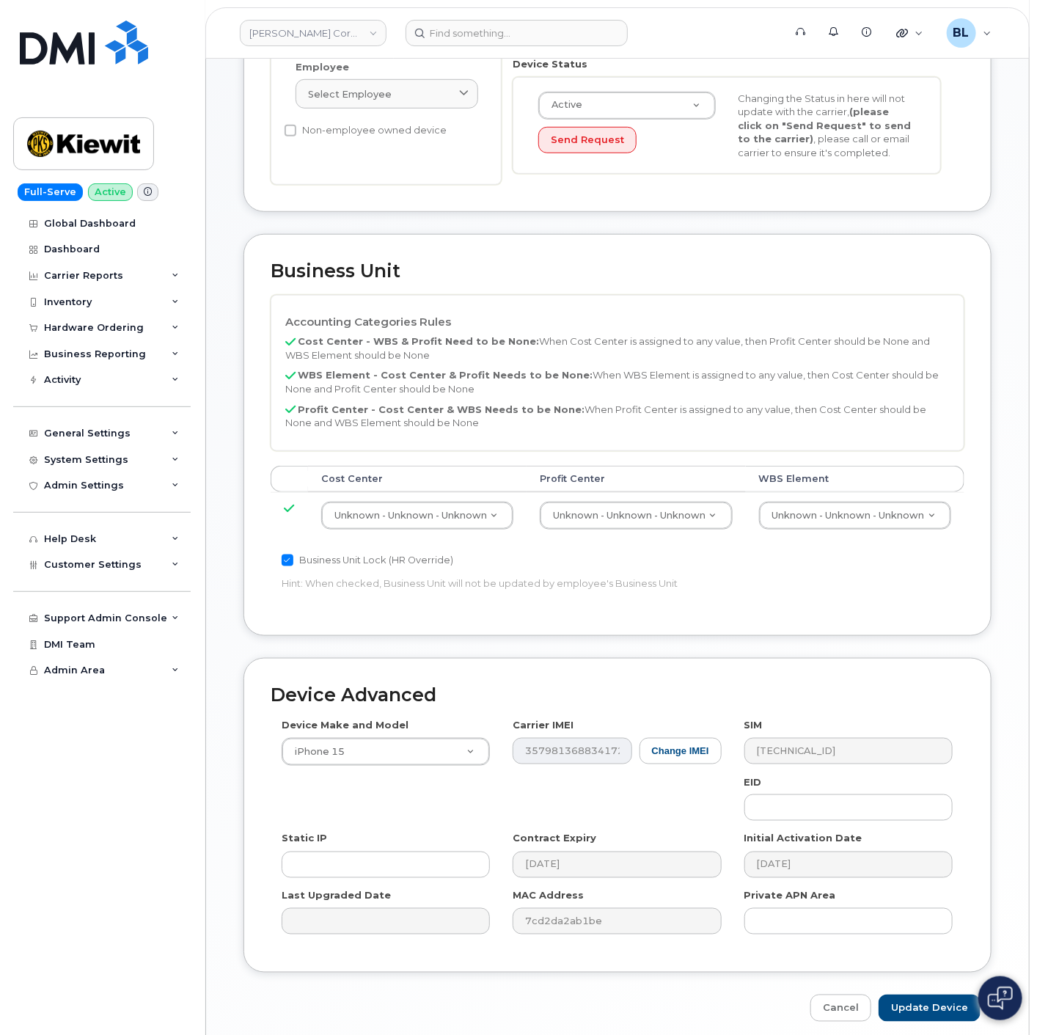
scroll to position [430, 0]
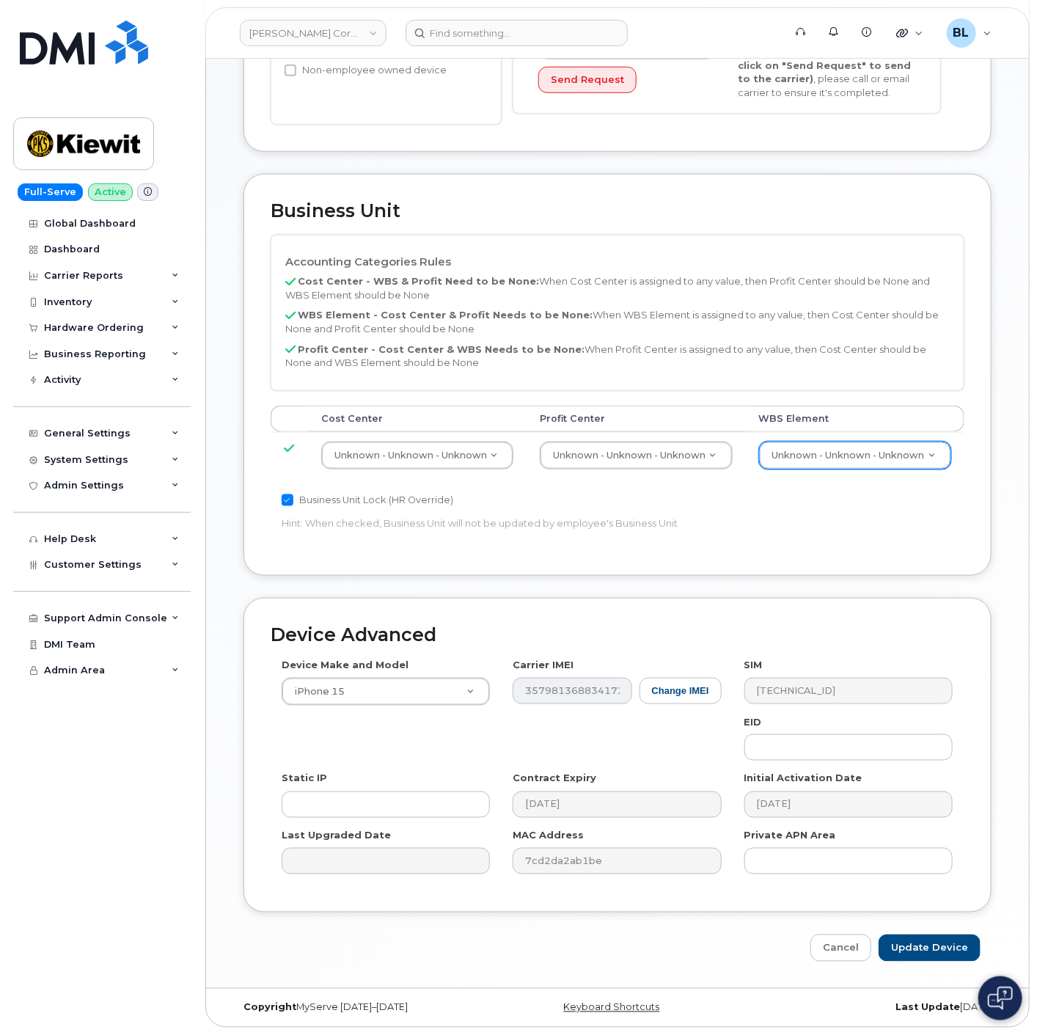
drag, startPoint x: 944, startPoint y: 474, endPoint x: 937, endPoint y: 459, distance: 16.4
click at [944, 474] on div "Cost Center Profit Center WBS Element Unknown - Unknown - Unknown 29584742 Unkn…" at bounding box center [618, 449] width 694 height 86
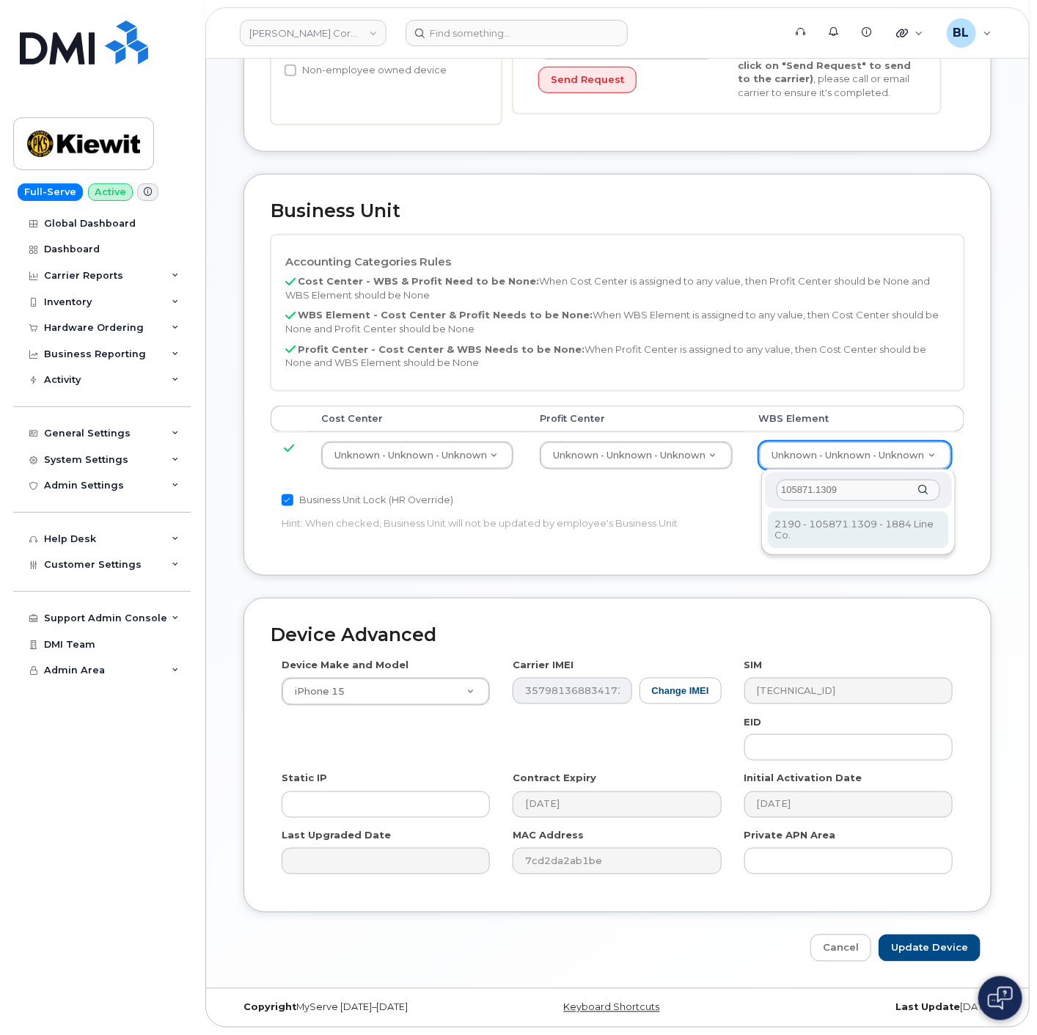
type input "105871.1309"
type input "30270108"
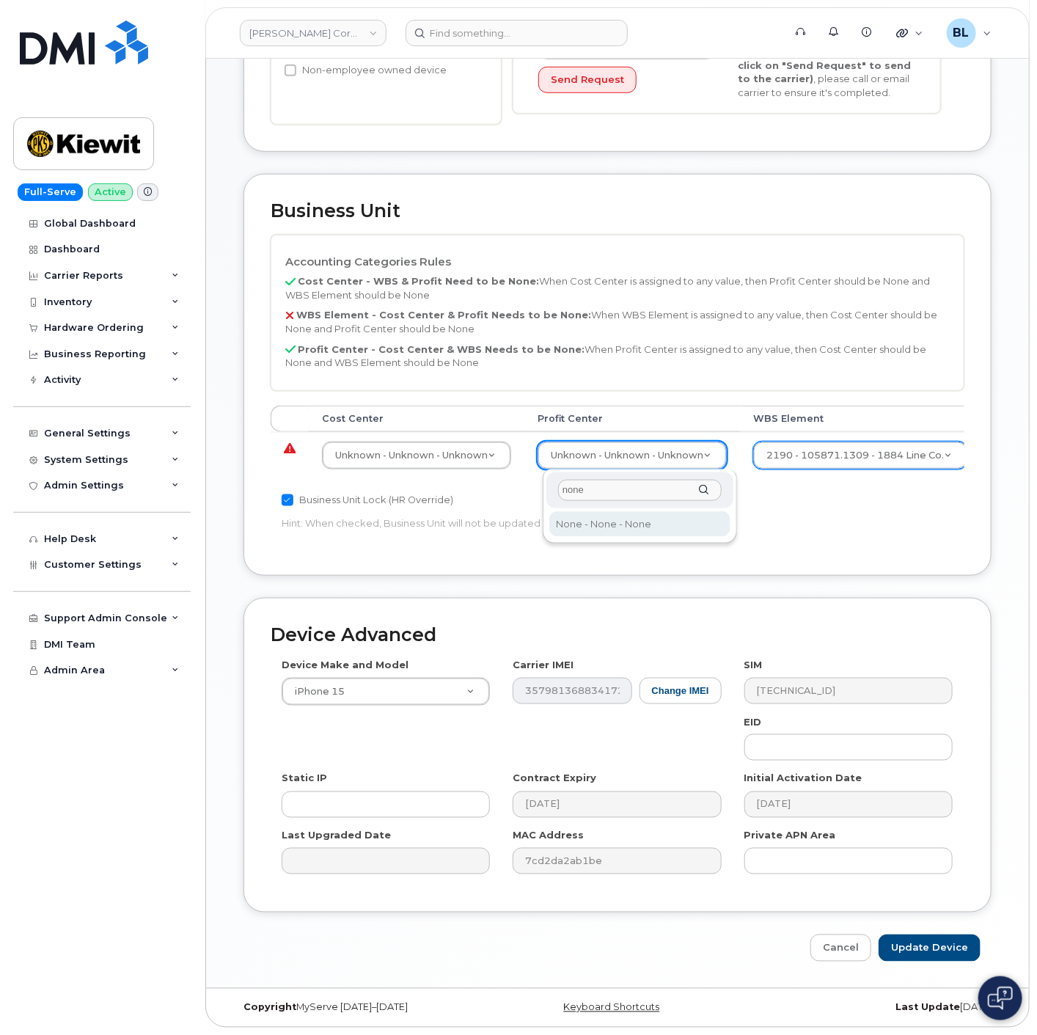
type input "none"
select select "29629357"
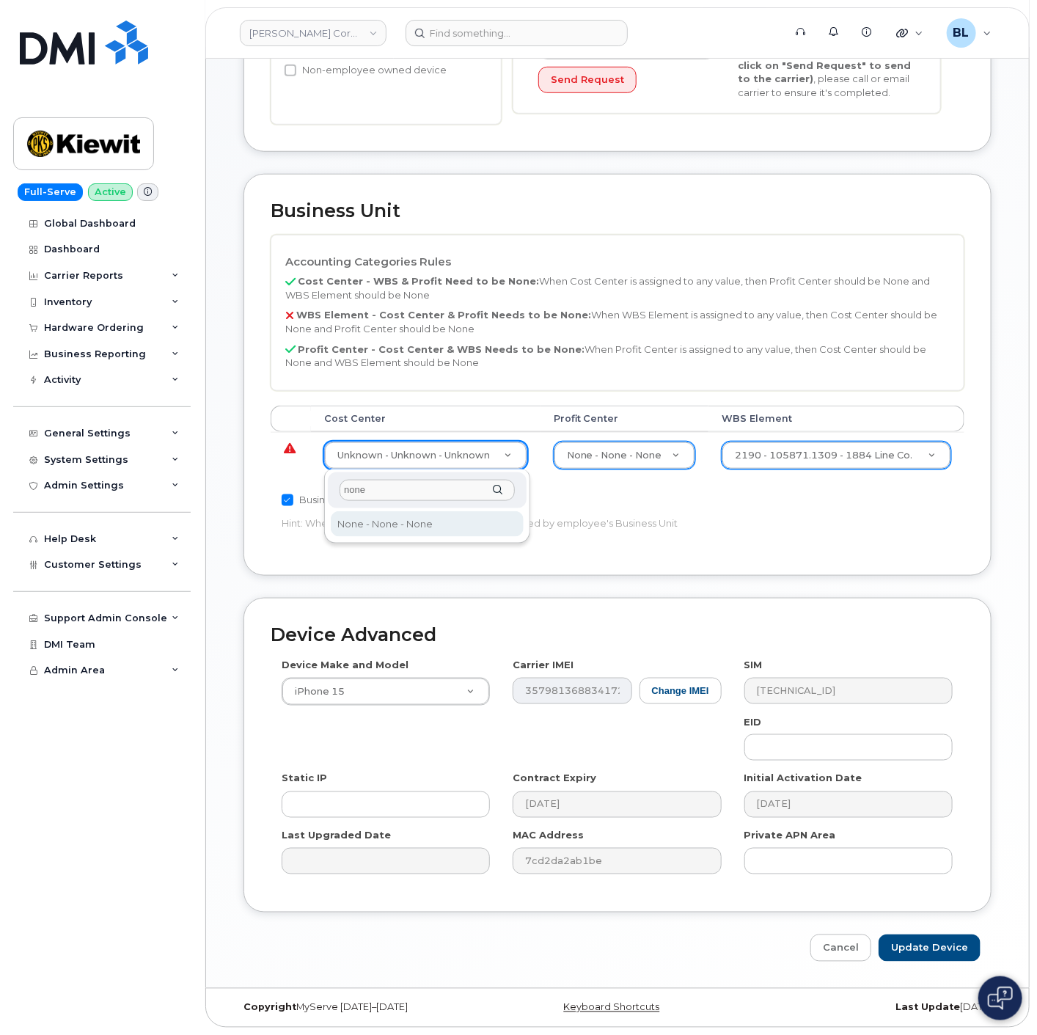
type input "none"
type input "29629358"
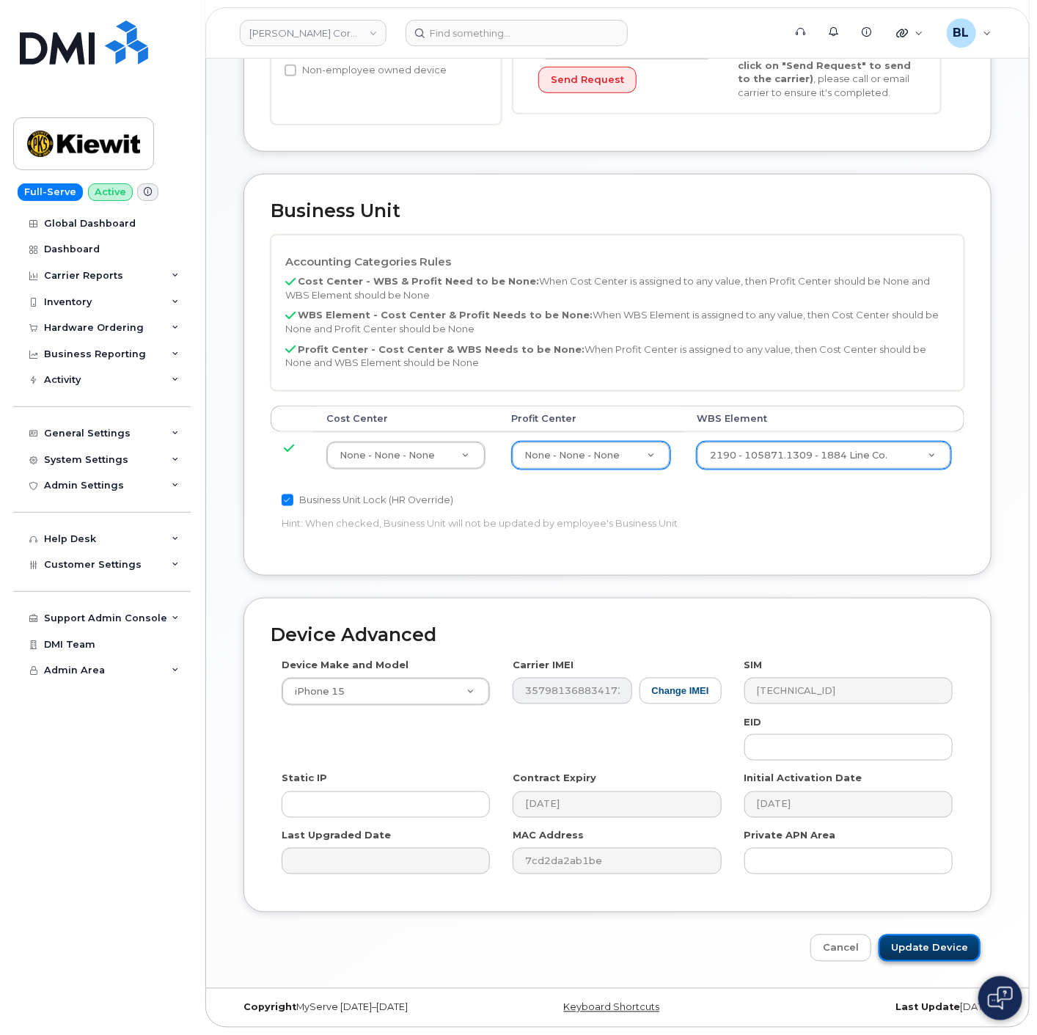
click at [917, 944] on input "Update Device" at bounding box center [929, 947] width 102 height 27
type input "Saving..."
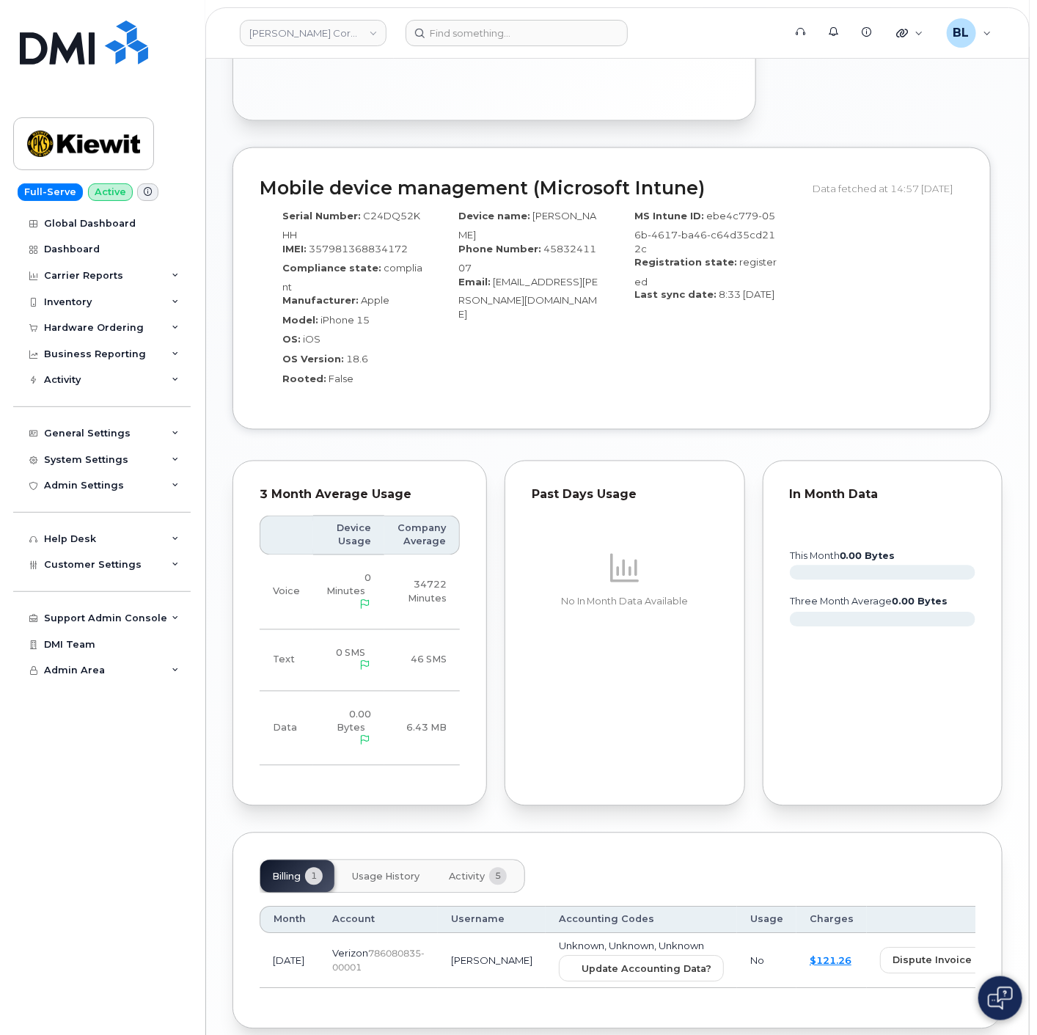
scroll to position [909, 0]
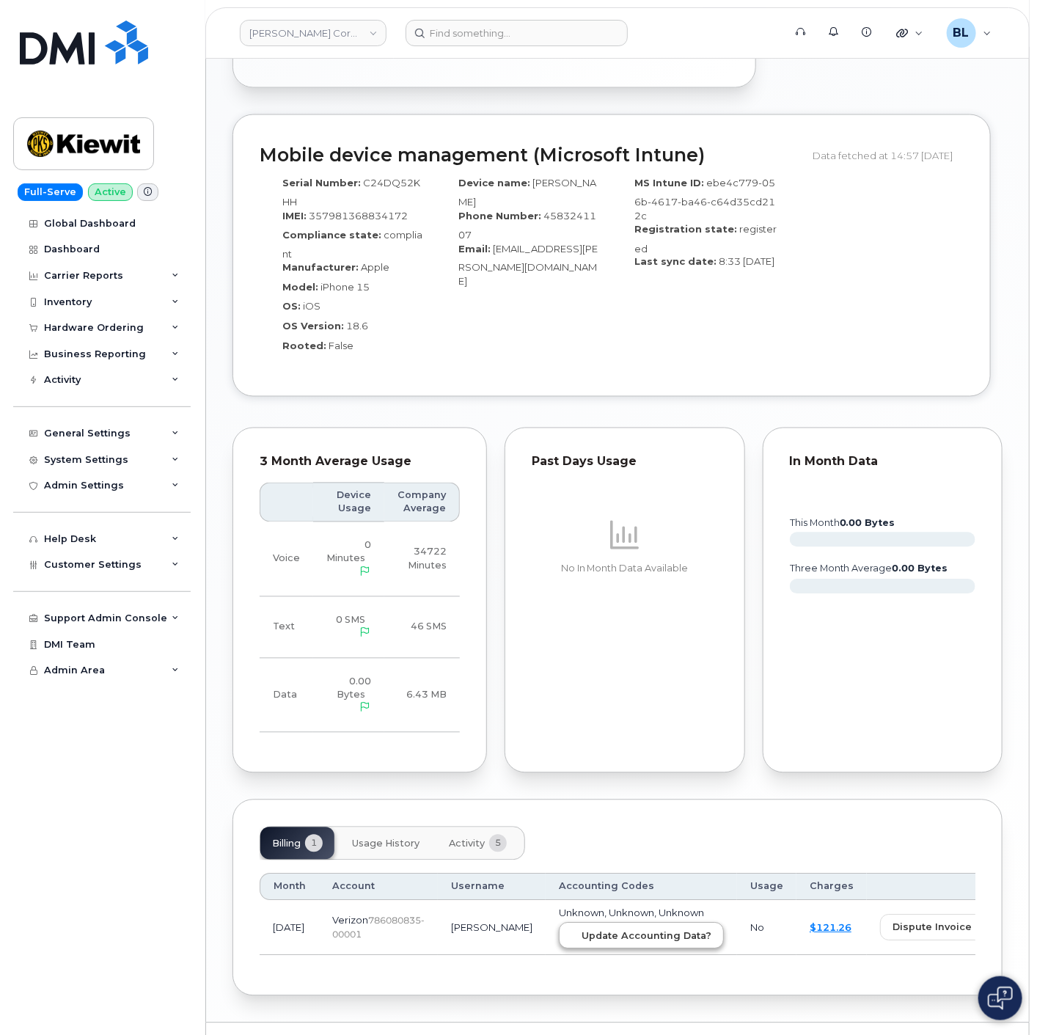
drag, startPoint x: 598, startPoint y: 912, endPoint x: 604, endPoint y: 900, distance: 13.1
click at [598, 911] on td "Unknown, Unknown, Unknown Update Accounting Data?" at bounding box center [641, 928] width 191 height 56
click at [610, 929] on span "Update Accounting Data?" at bounding box center [646, 936] width 130 height 14
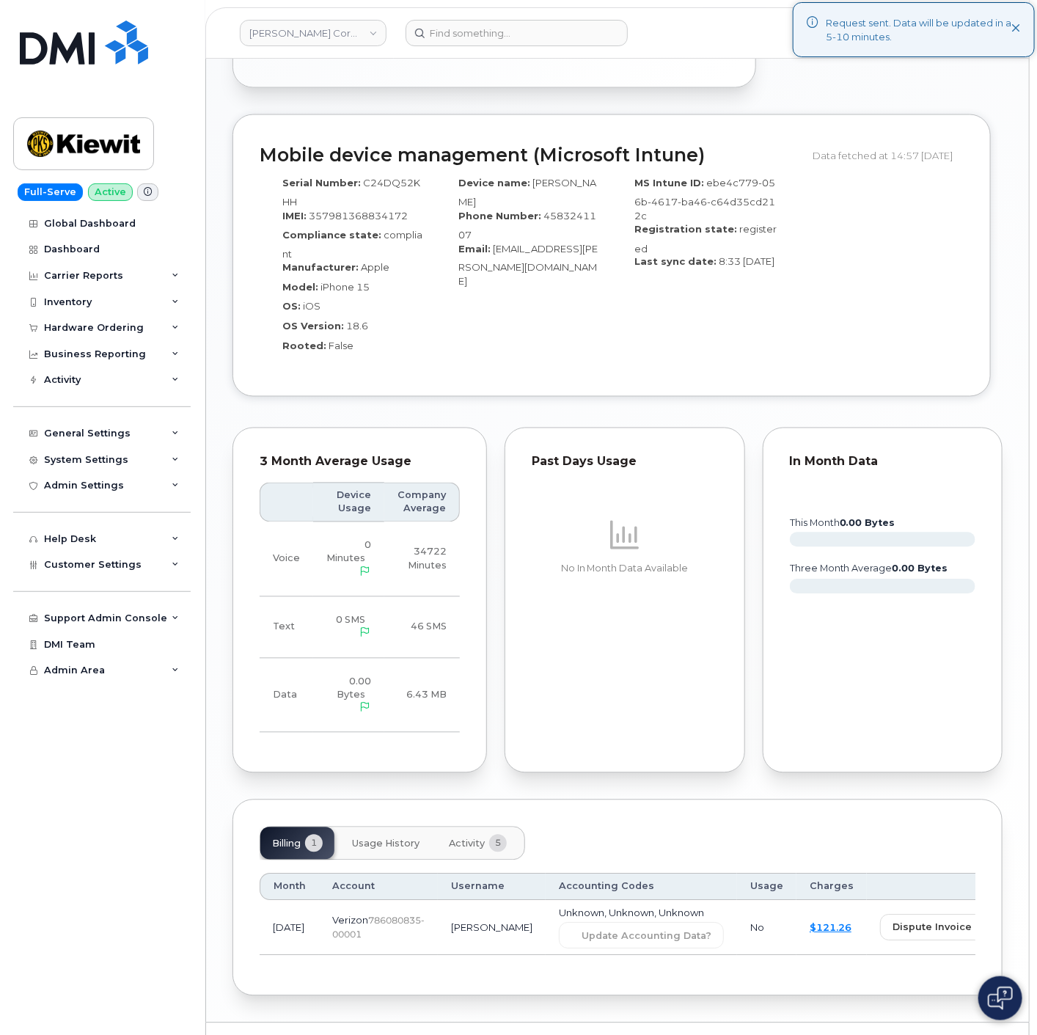
click at [524, 12] on header "[PERSON_NAME] Corporation Support Alerts Knowledge Base Quicklinks Suspend / Ca…" at bounding box center [617, 32] width 824 height 51
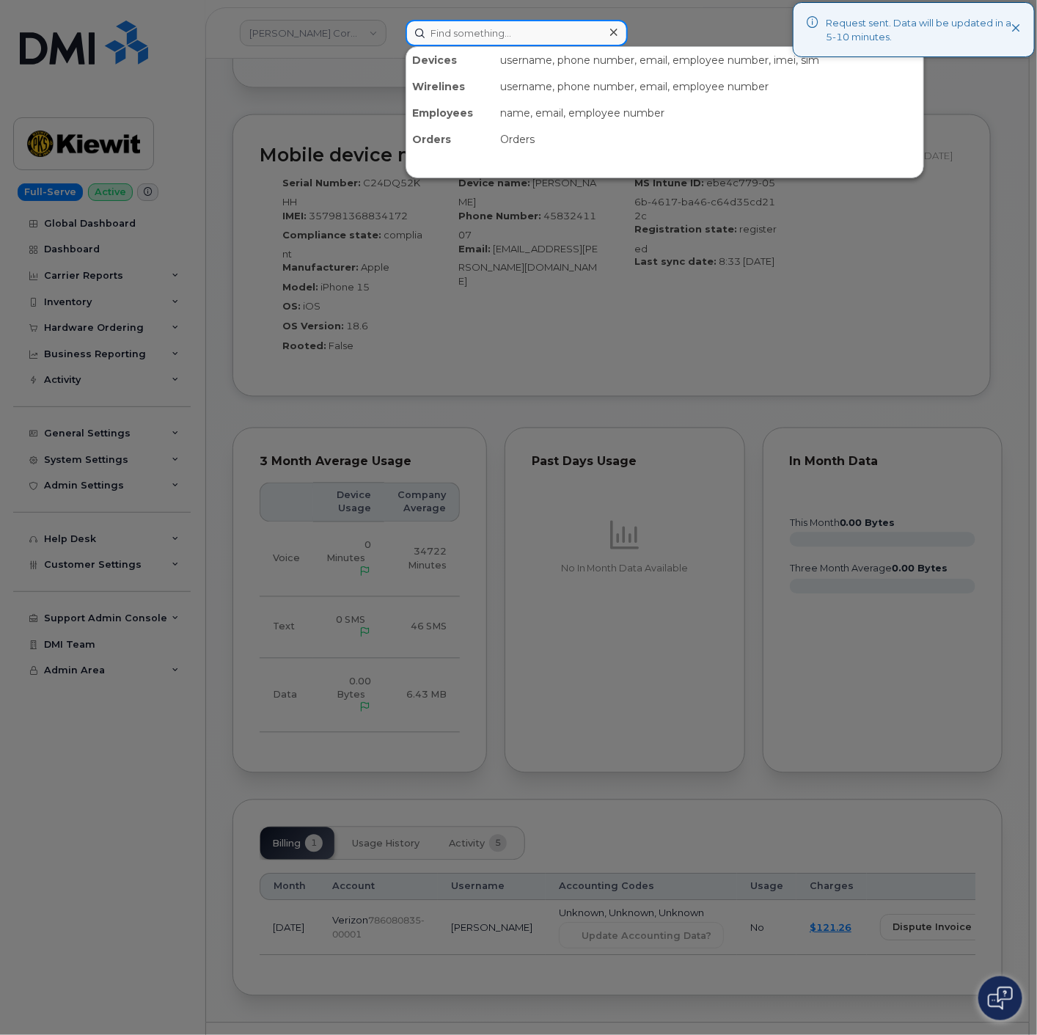
click at [508, 33] on input at bounding box center [517, 33] width 222 height 26
paste input "9709102678"
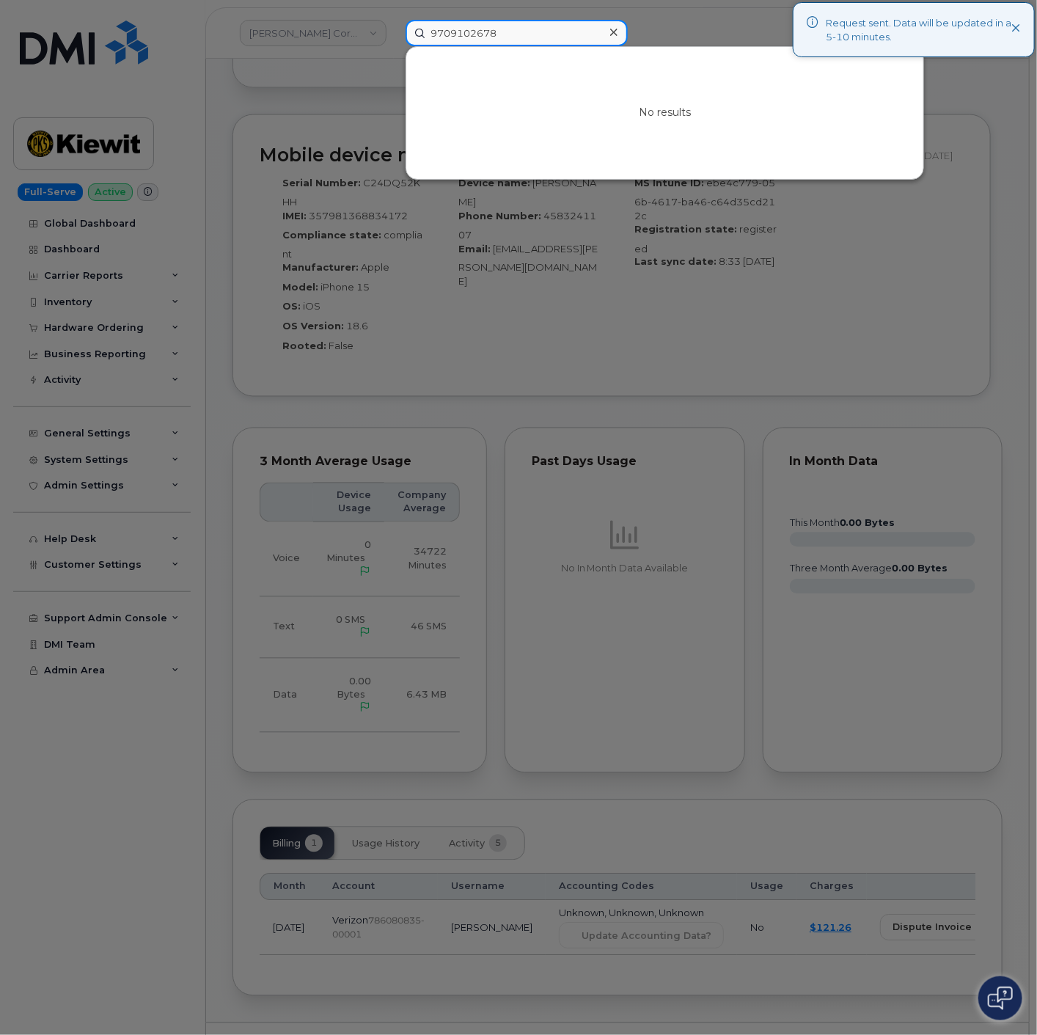
click at [448, 32] on input "9709102678" at bounding box center [517, 33] width 222 height 26
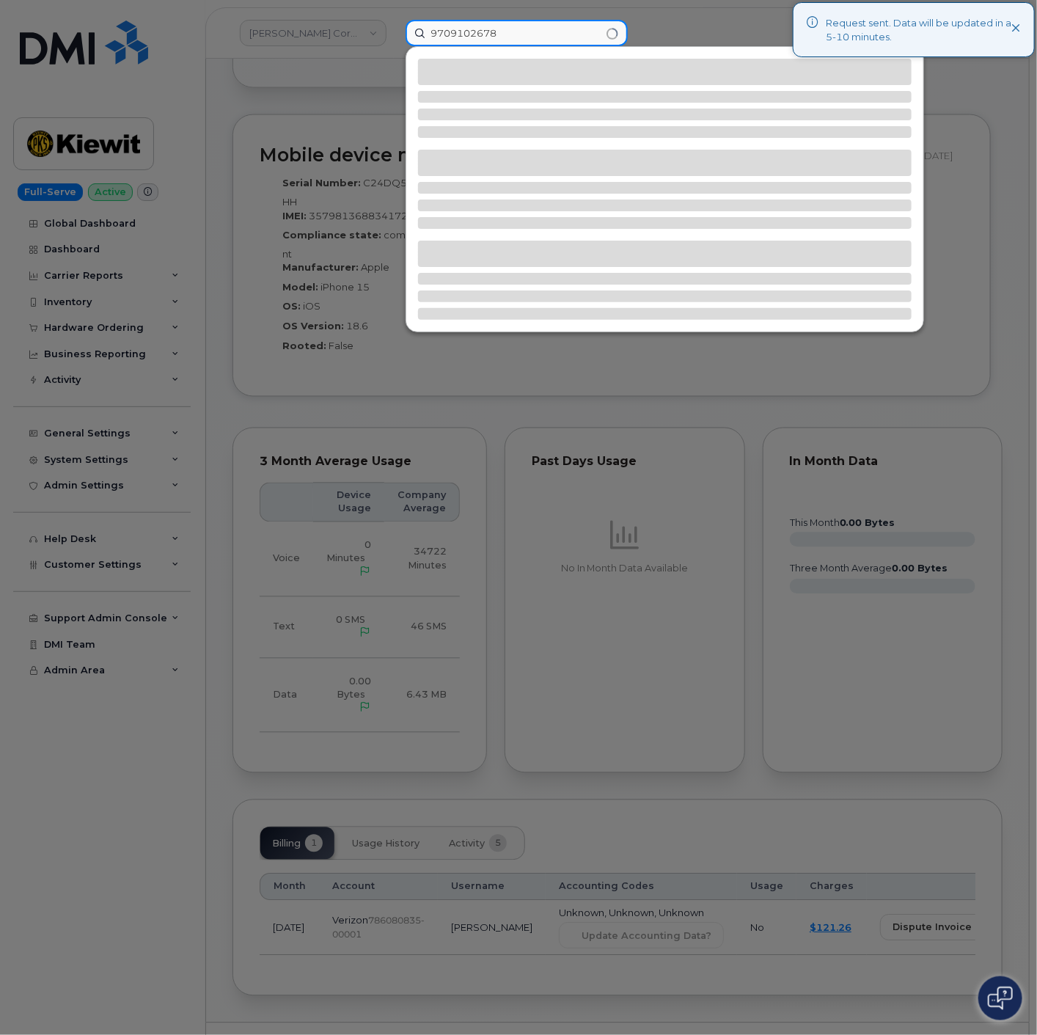
type input "9709102678"
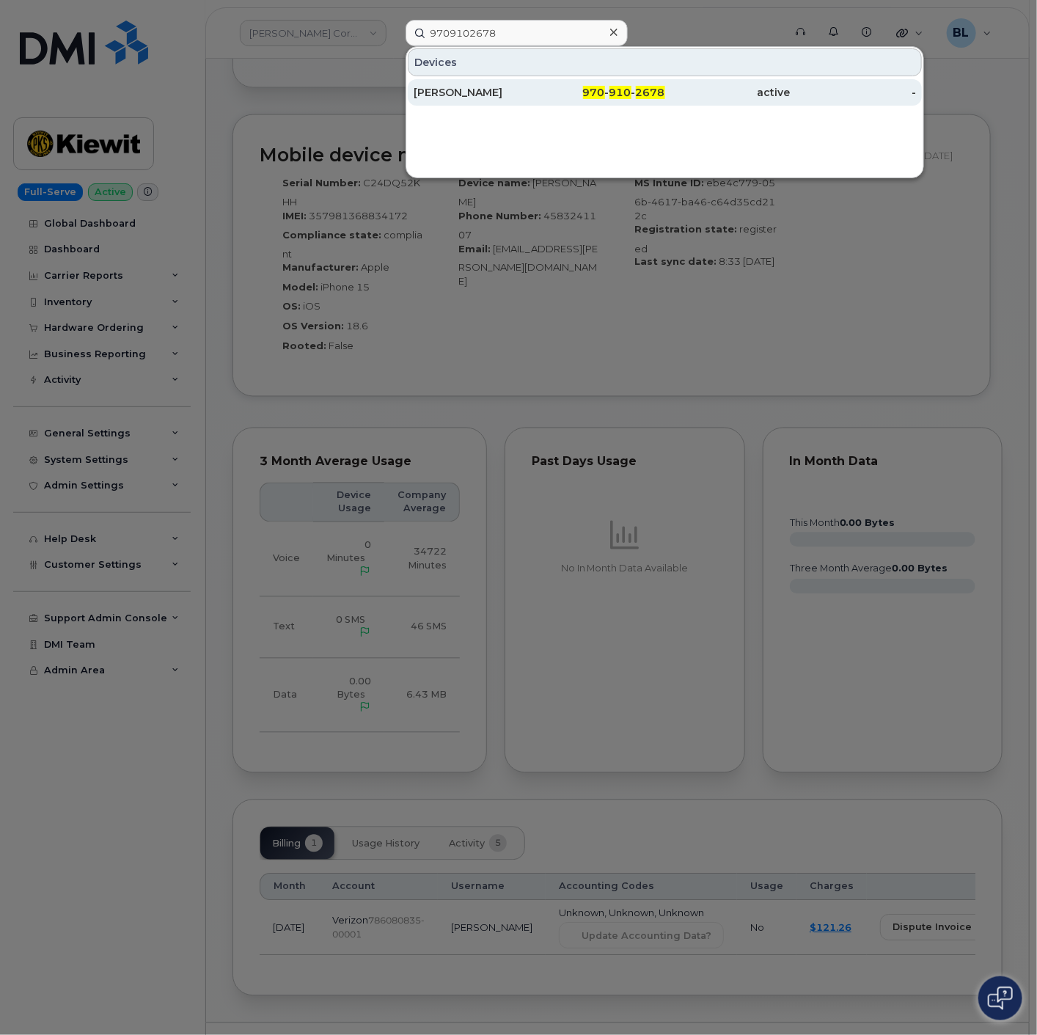
drag, startPoint x: 625, startPoint y: 89, endPoint x: 619, endPoint y: 79, distance: 12.2
click at [625, 89] on span "910" at bounding box center [620, 92] width 22 height 13
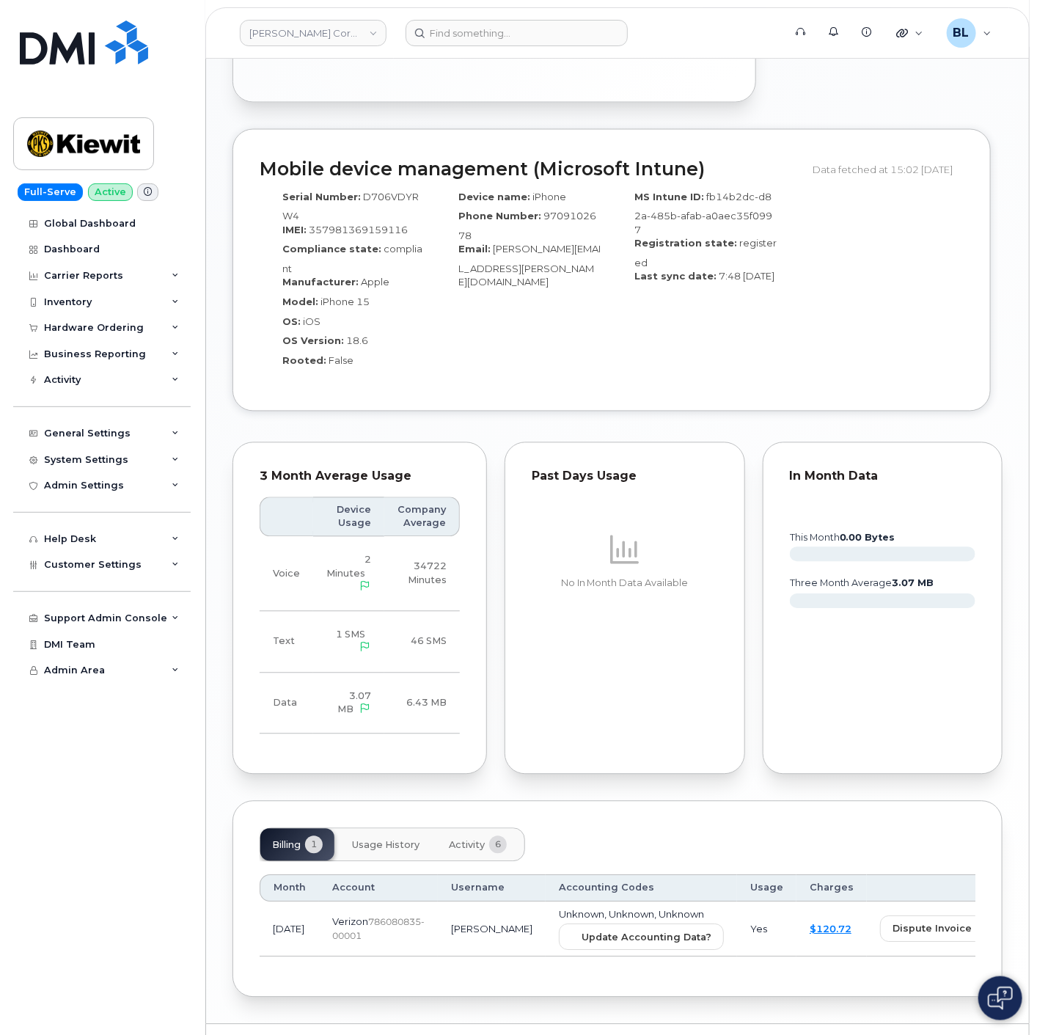
scroll to position [1051, 0]
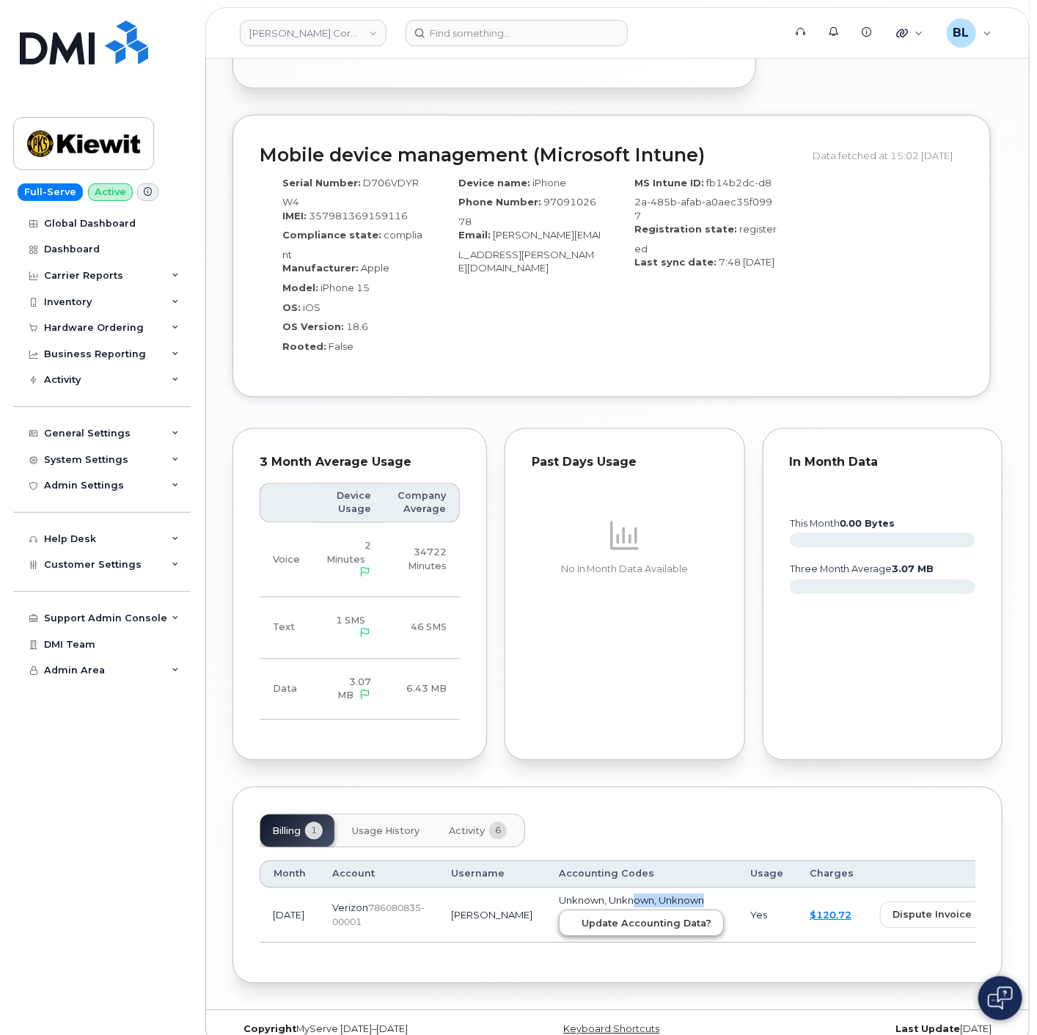
click at [568, 888] on td "Unknown, Unknown, Unknown Update Accounting Data?" at bounding box center [641, 916] width 191 height 56
click at [568, 910] on button "Update Accounting Data?" at bounding box center [641, 923] width 165 height 26
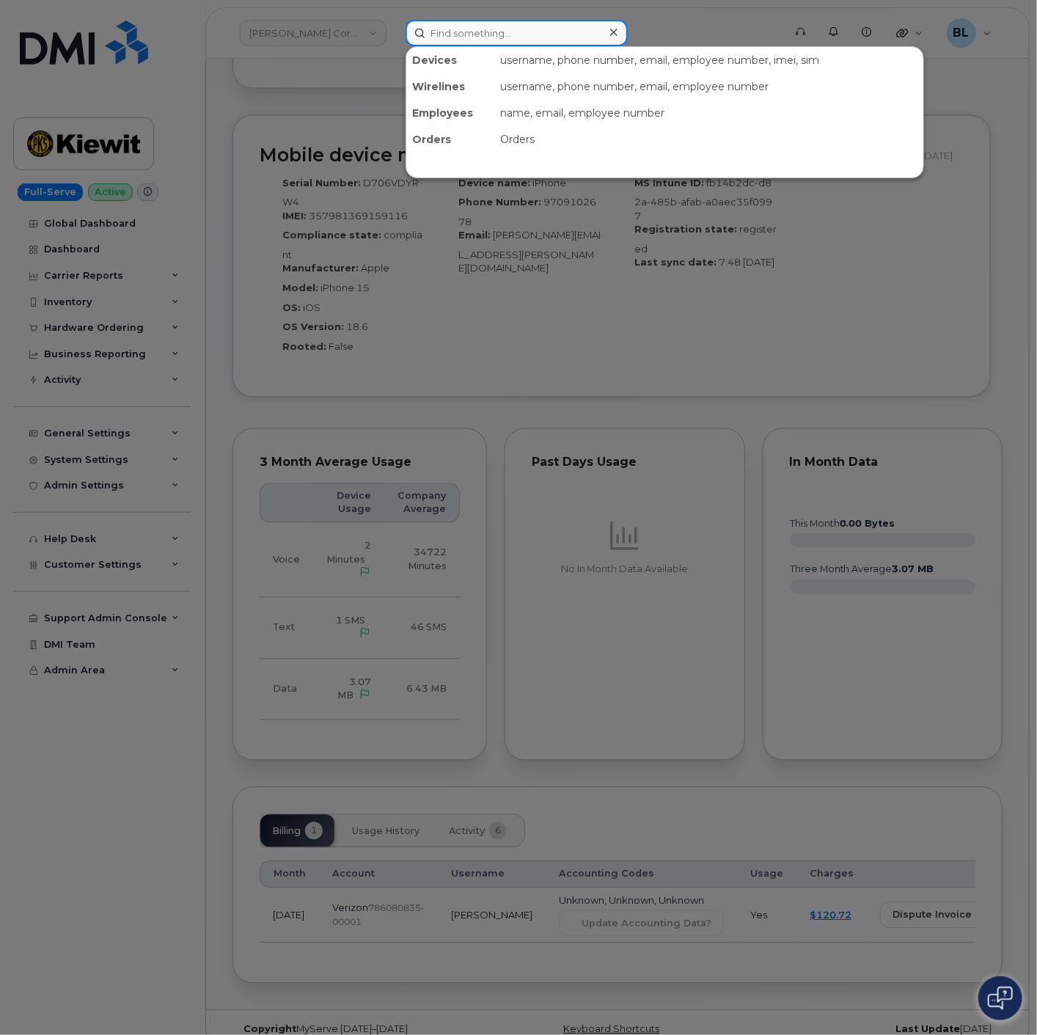
click at [532, 30] on input at bounding box center [517, 33] width 222 height 26
paste input "5314952929"
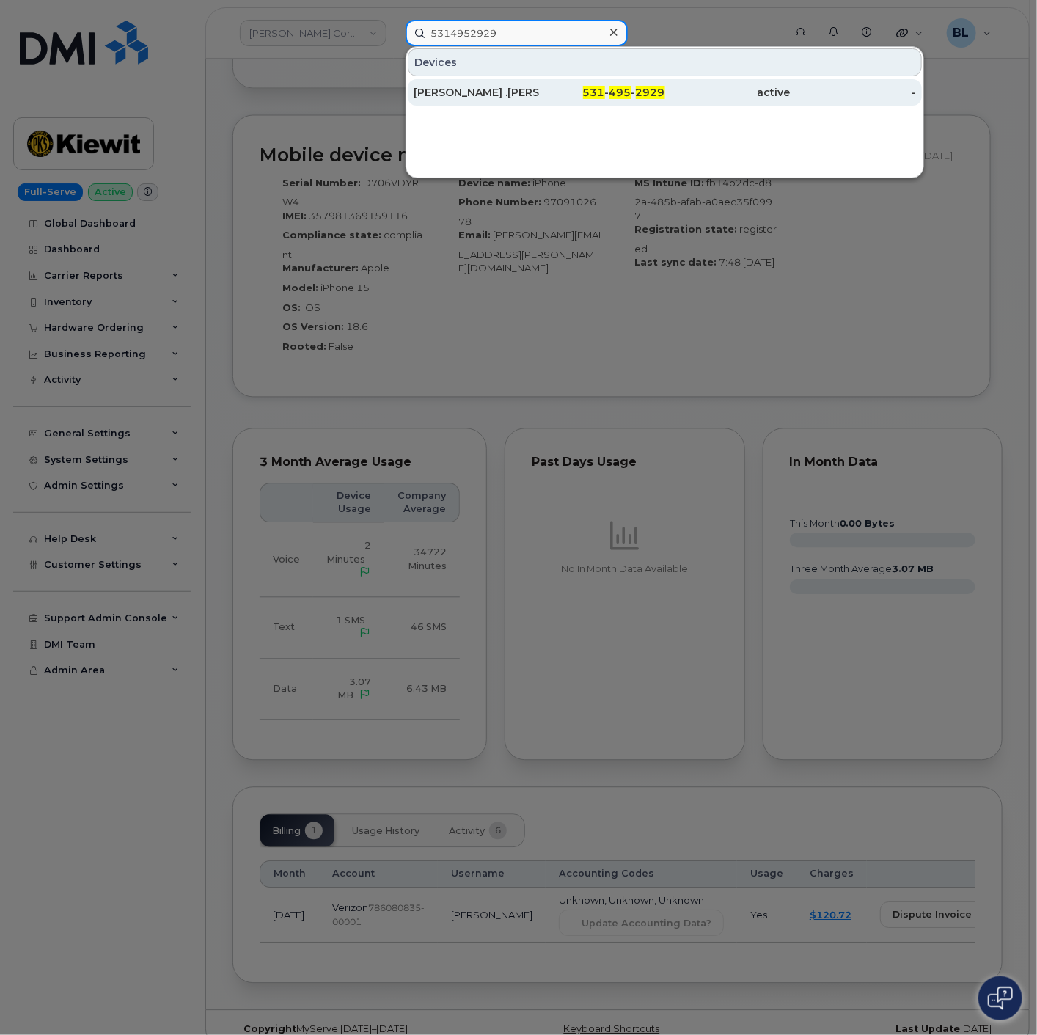
type input "5314952929"
click at [553, 92] on div "531 - 495 - 2929" at bounding box center [601, 92] width 125 height 15
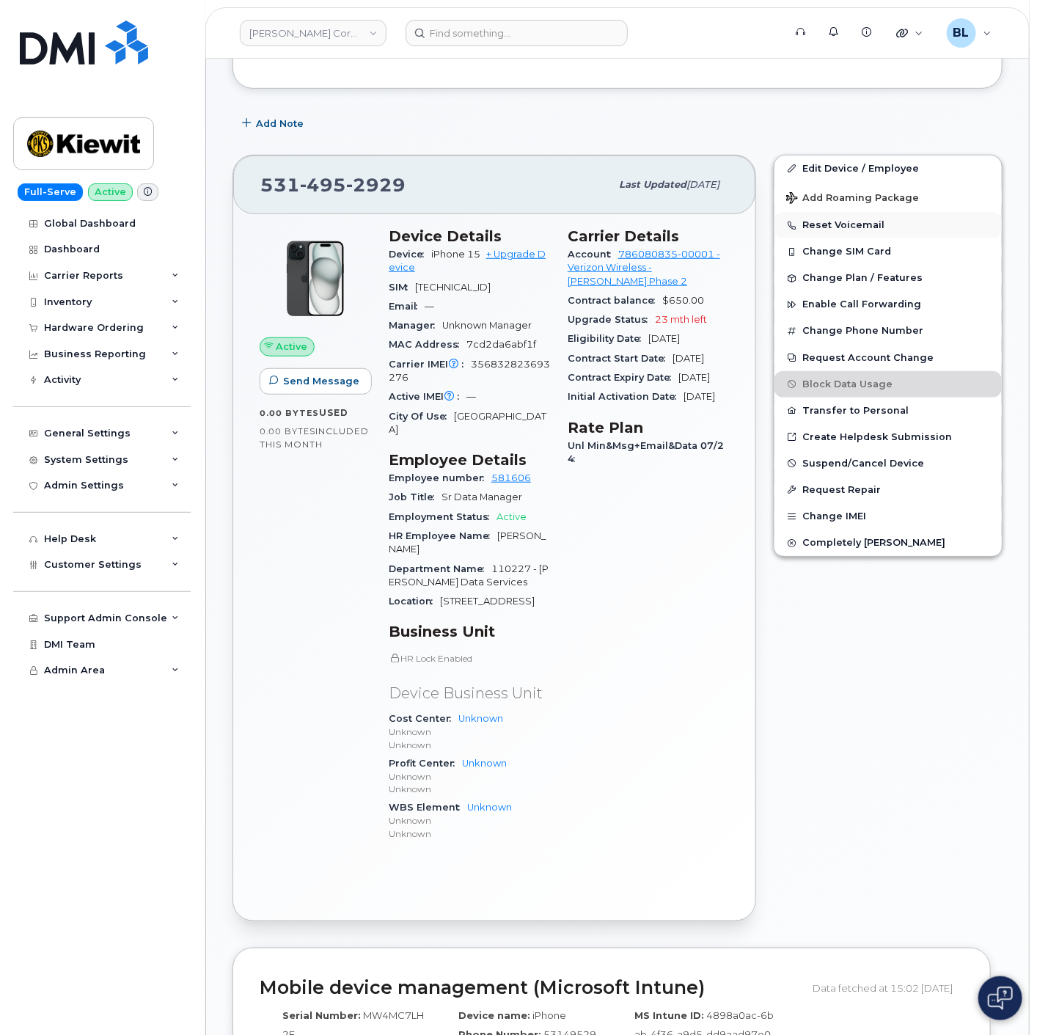
scroll to position [217, 0]
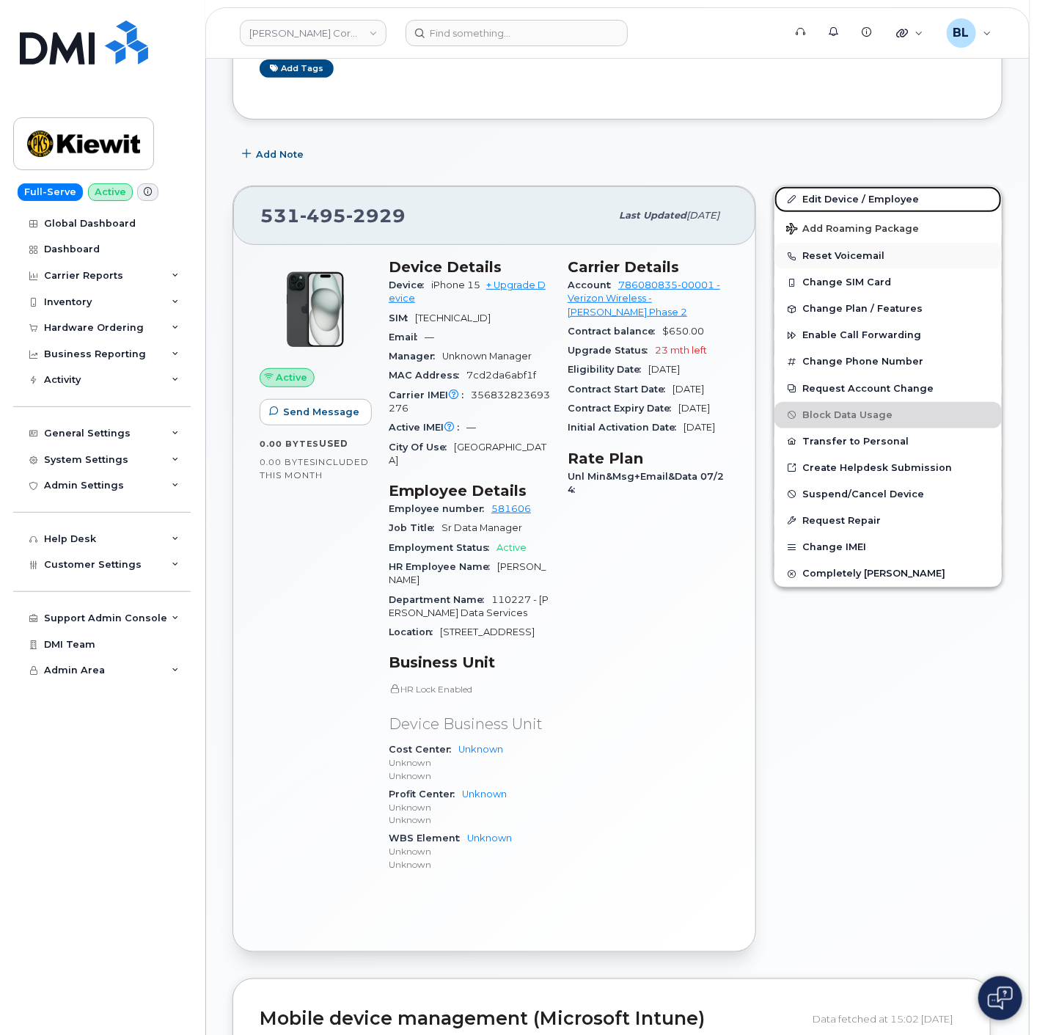
drag, startPoint x: 871, startPoint y: 197, endPoint x: 999, endPoint y: 260, distance: 143.3
click at [871, 197] on link "Edit Device / Employee" at bounding box center [887, 199] width 227 height 26
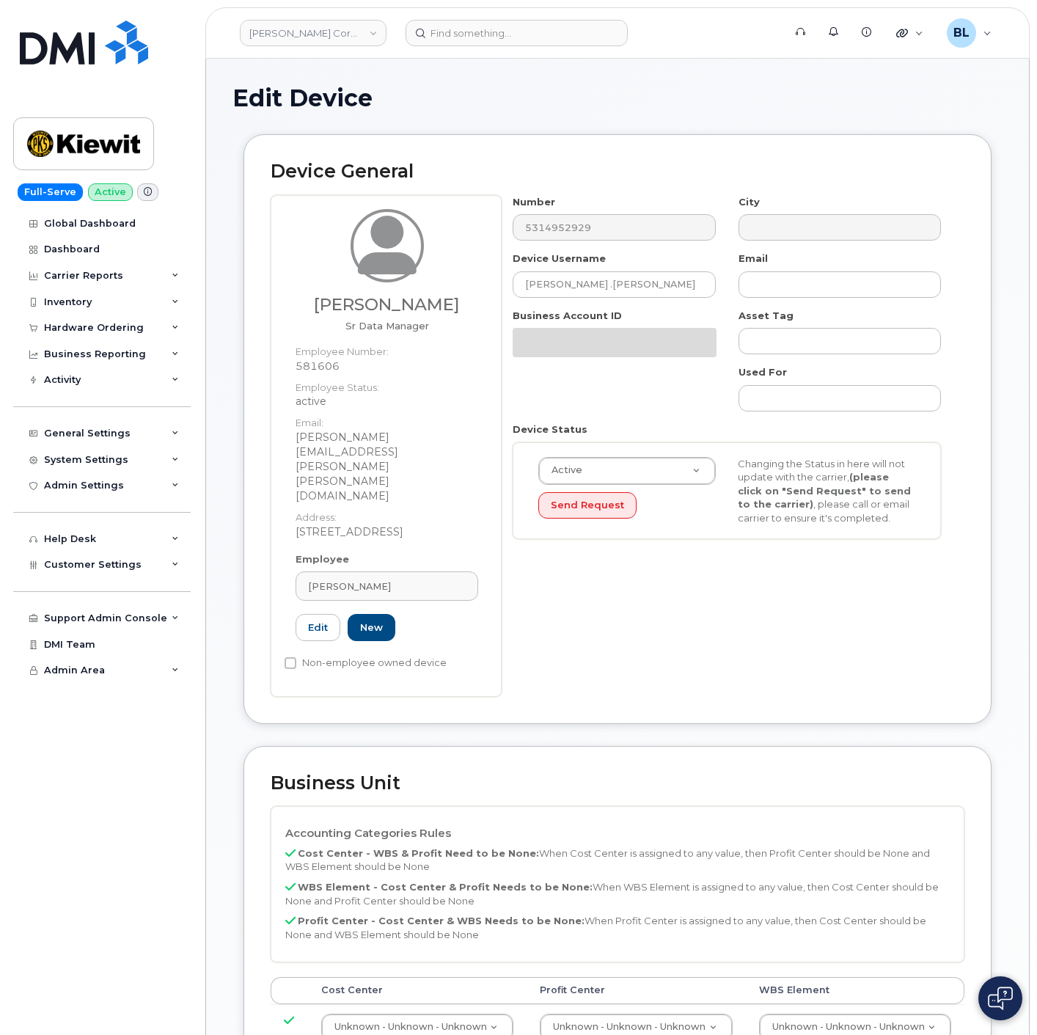
select select "29584743"
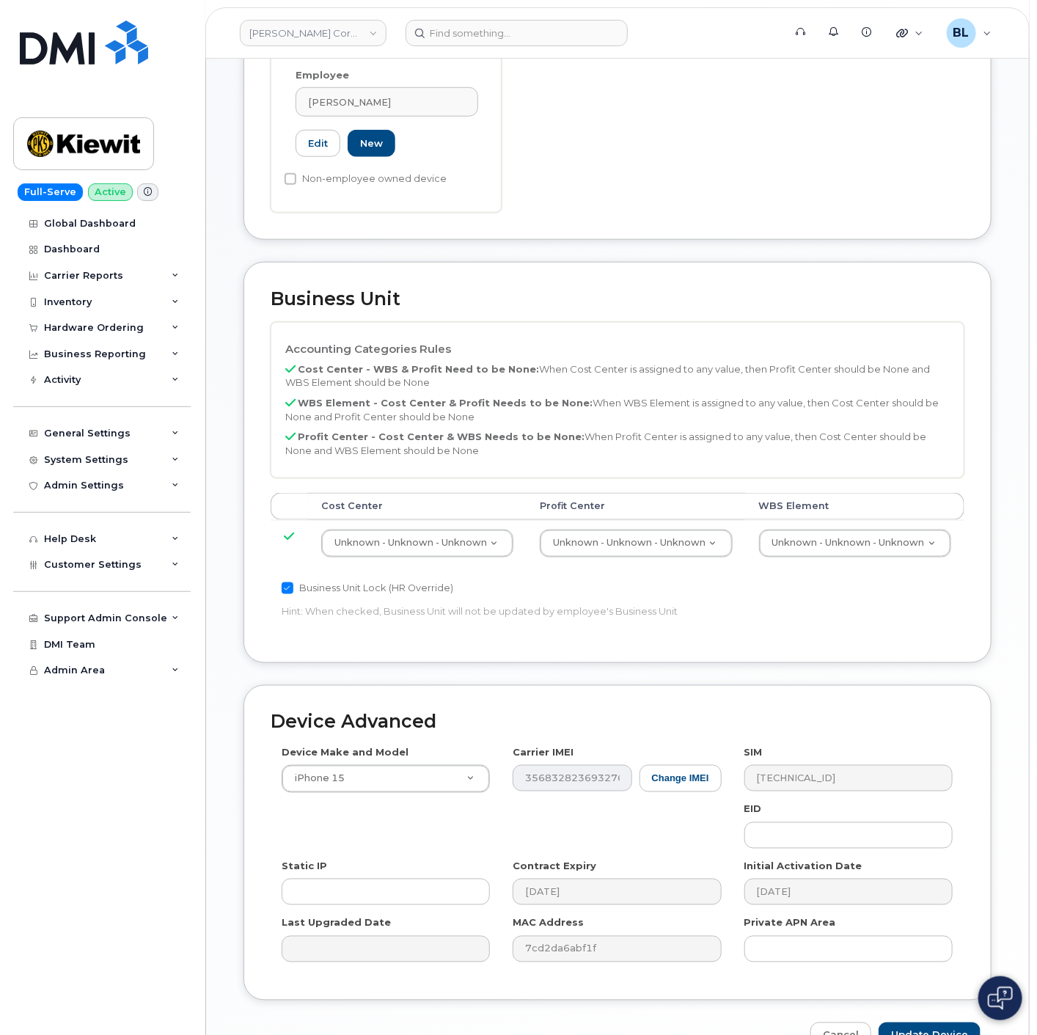
scroll to position [518, 0]
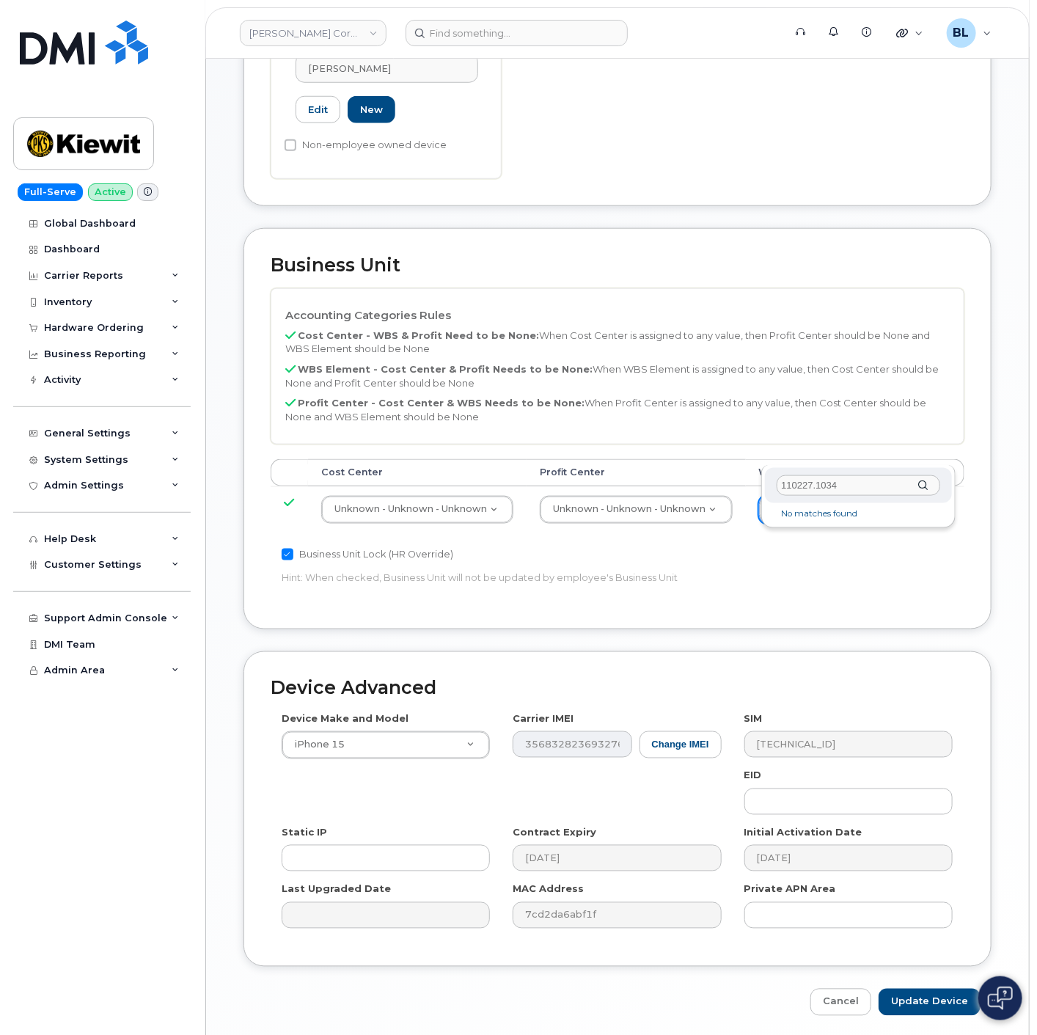
drag, startPoint x: 856, startPoint y: 484, endPoint x: 944, endPoint y: 481, distance: 88.0
click at [944, 481] on div "110227.1034" at bounding box center [858, 486] width 187 height 36
type input "110227.1034"
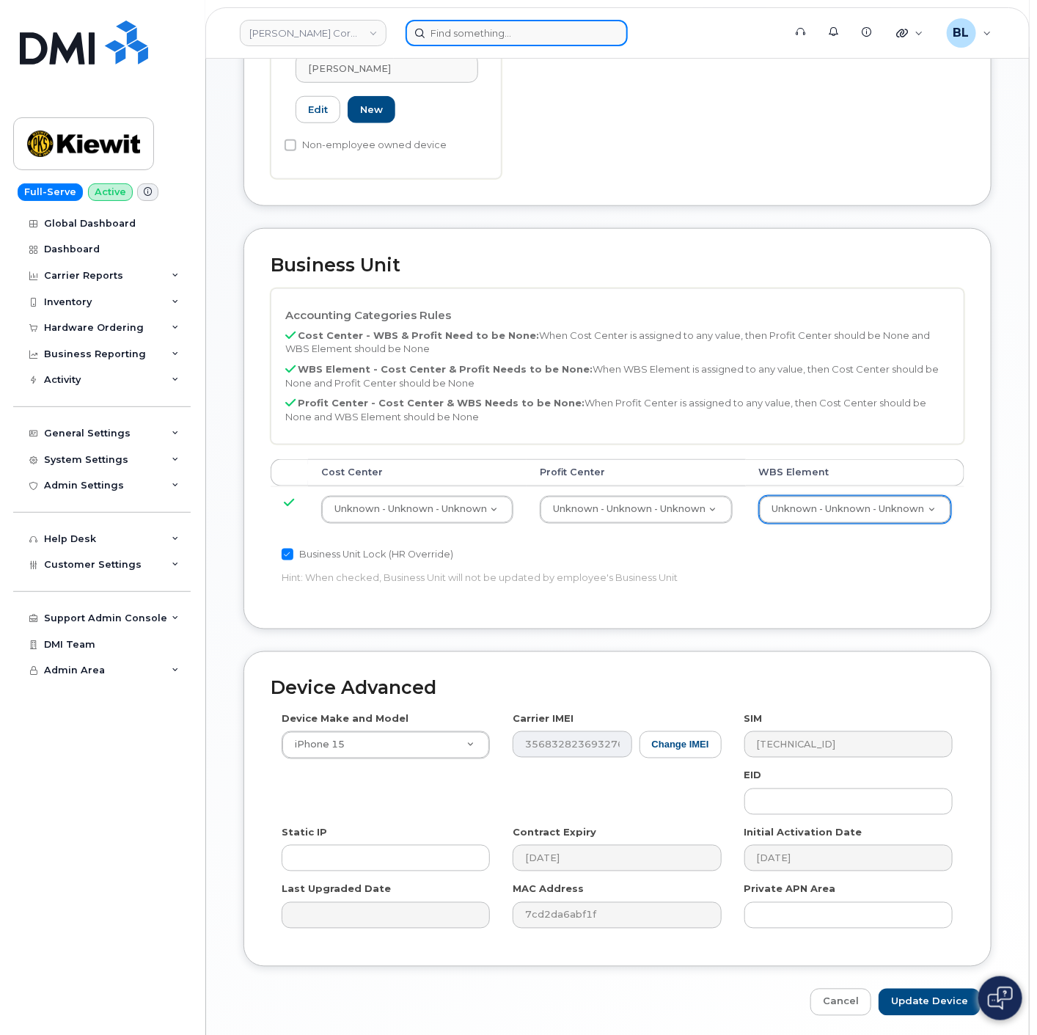
click at [578, 32] on input at bounding box center [517, 33] width 222 height 26
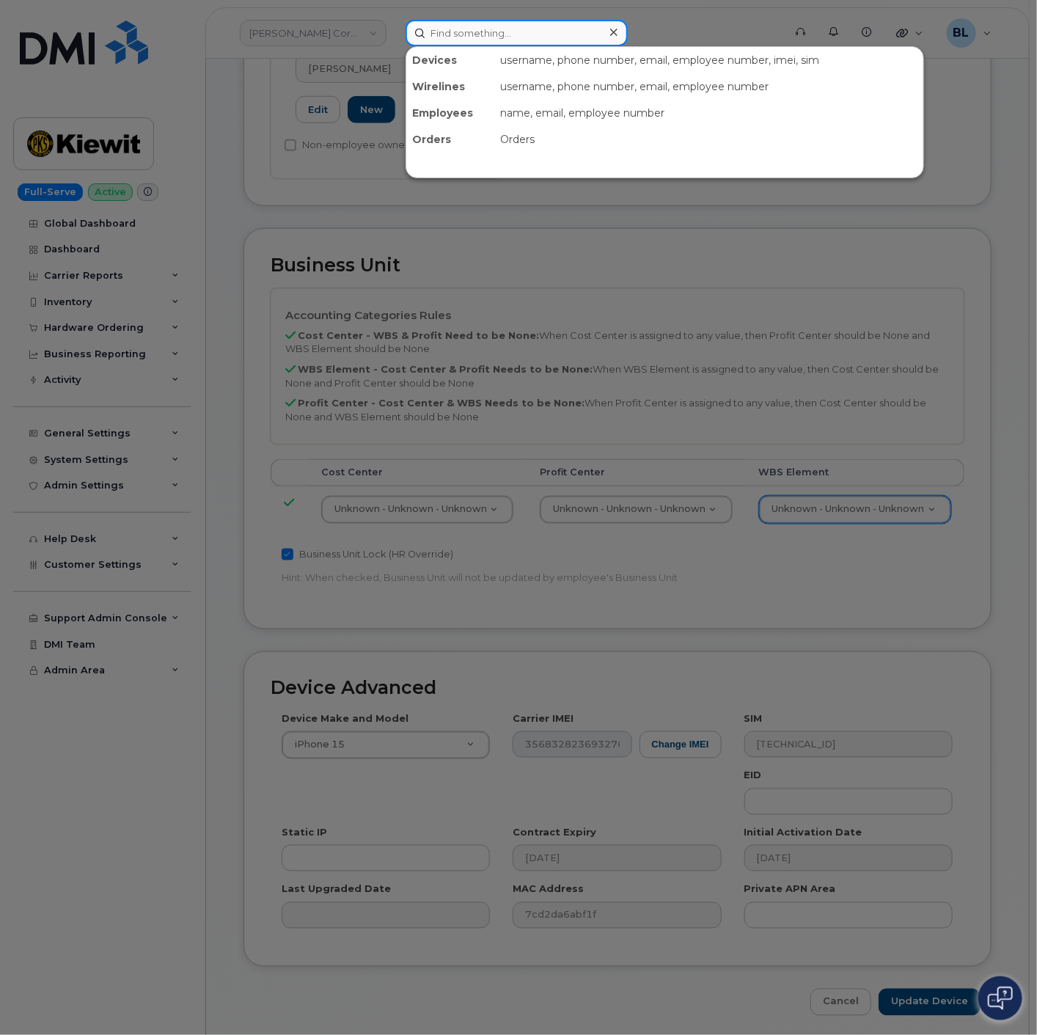
paste input "9852287829"
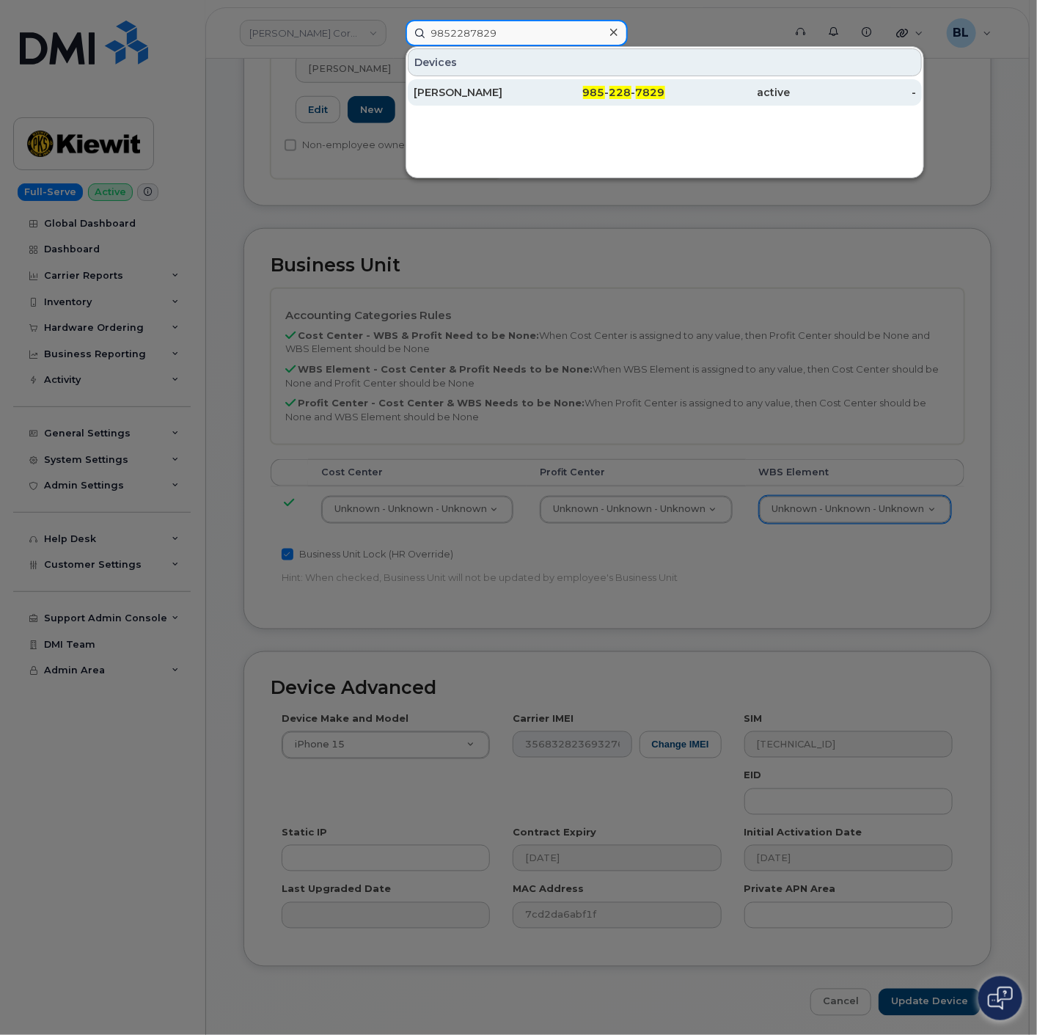
type input "9852287829"
click at [563, 97] on div "985 - 228 - 7829" at bounding box center [601, 92] width 125 height 15
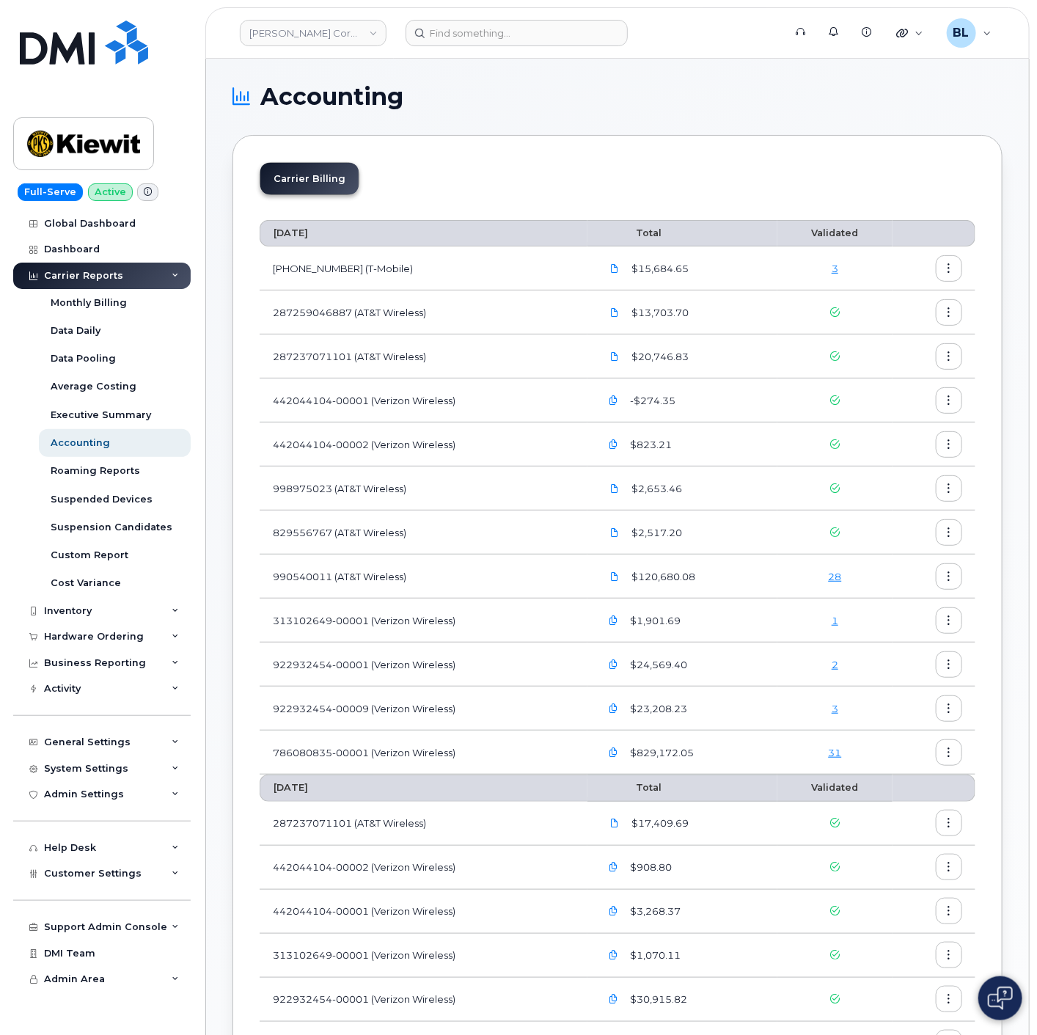
click at [840, 756] on link "31" at bounding box center [835, 752] width 13 height 12
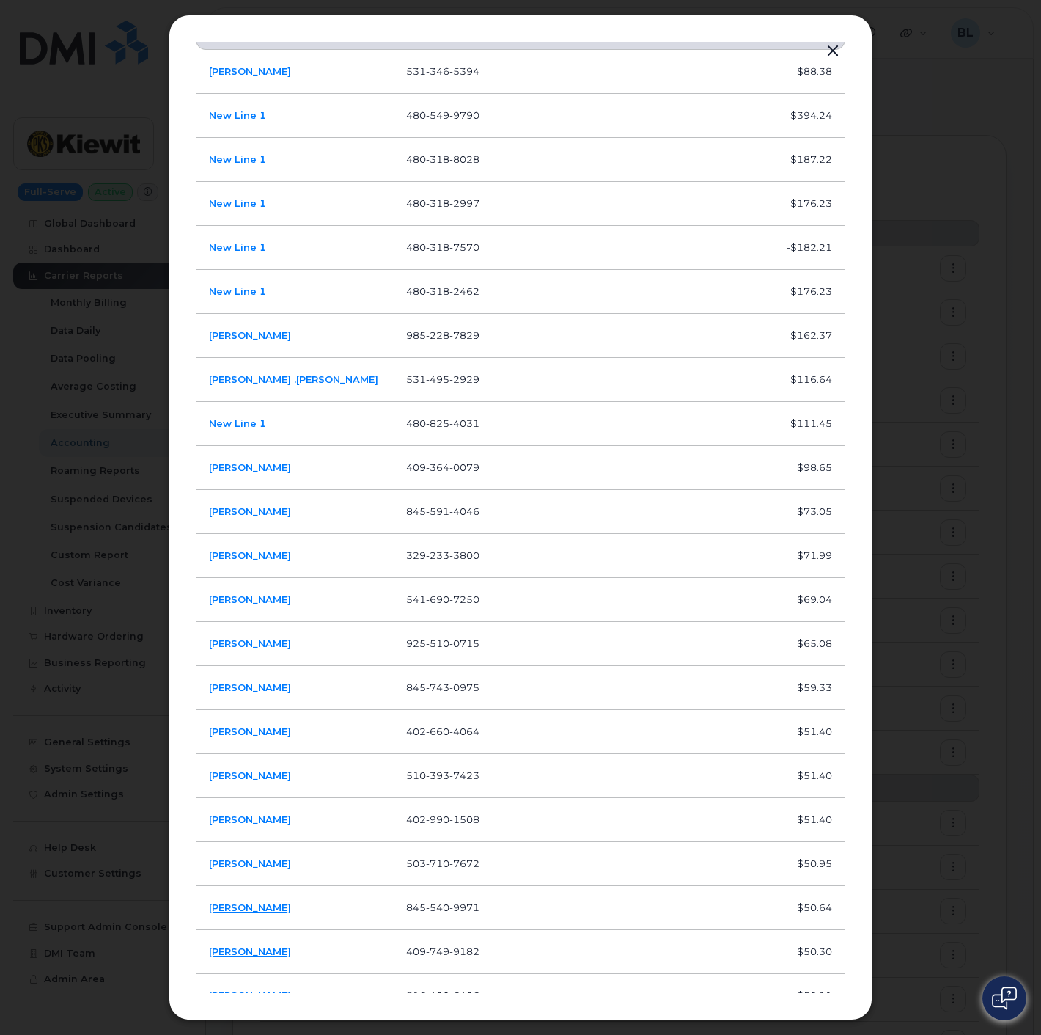
scroll to position [106, 0]
drag, startPoint x: 348, startPoint y: 326, endPoint x: 433, endPoint y: 325, distance: 84.3
click at [433, 338] on td "985 228 7829" at bounding box center [443, 337] width 100 height 44
copy span "985 228 7829"
drag, startPoint x: 444, startPoint y: 601, endPoint x: 331, endPoint y: 601, distance: 112.9
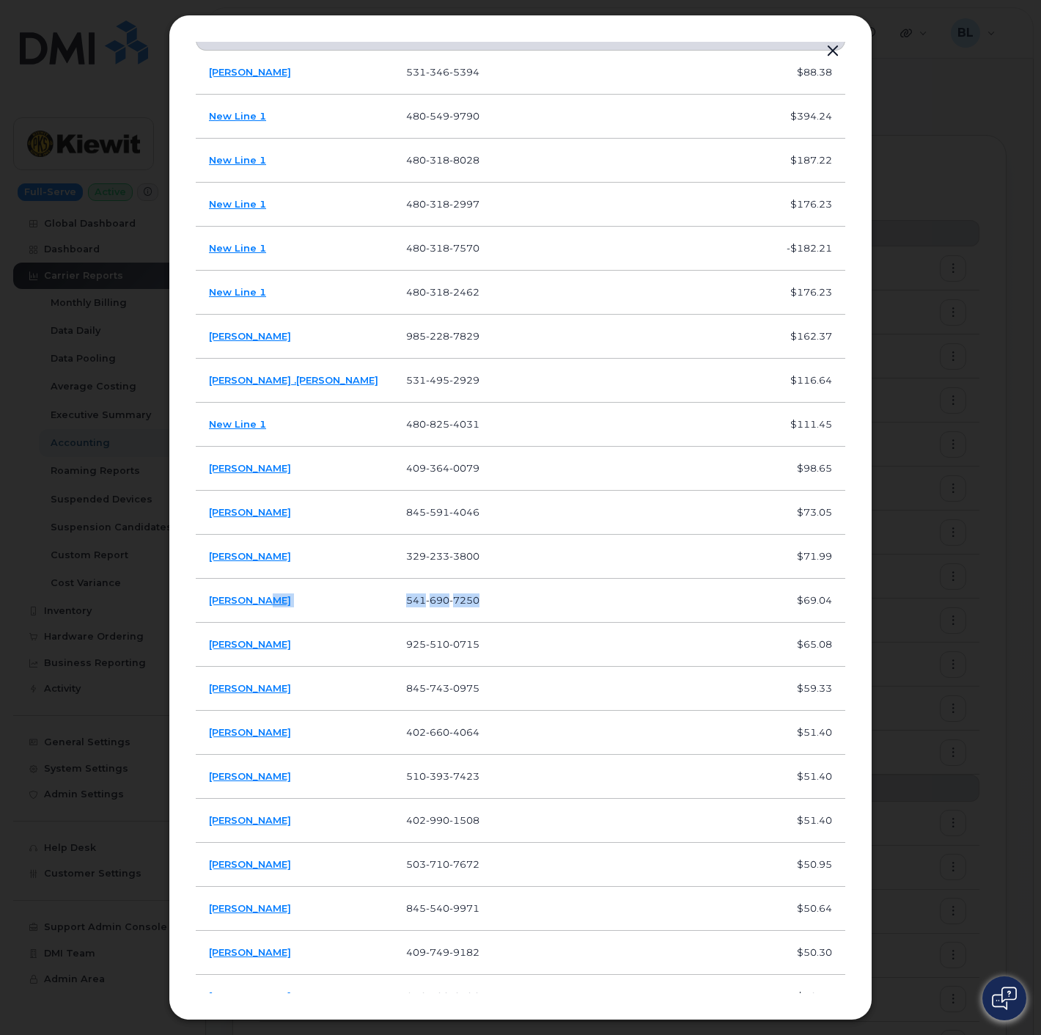
click at [331, 623] on tr "Ryan Chase 541 690 7250 $69.04" at bounding box center [521, 645] width 650 height 44
copy tr "541 690 7250"
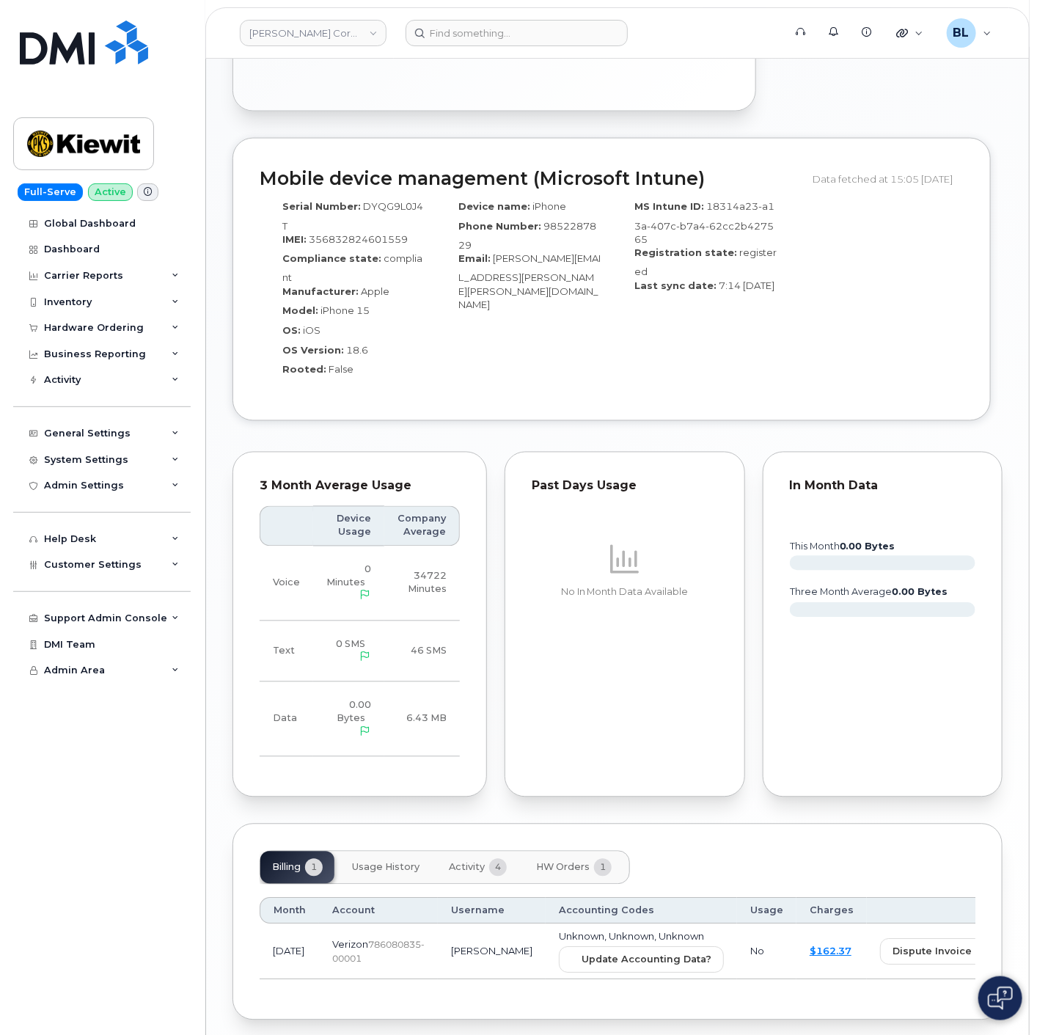
scroll to position [942, 0]
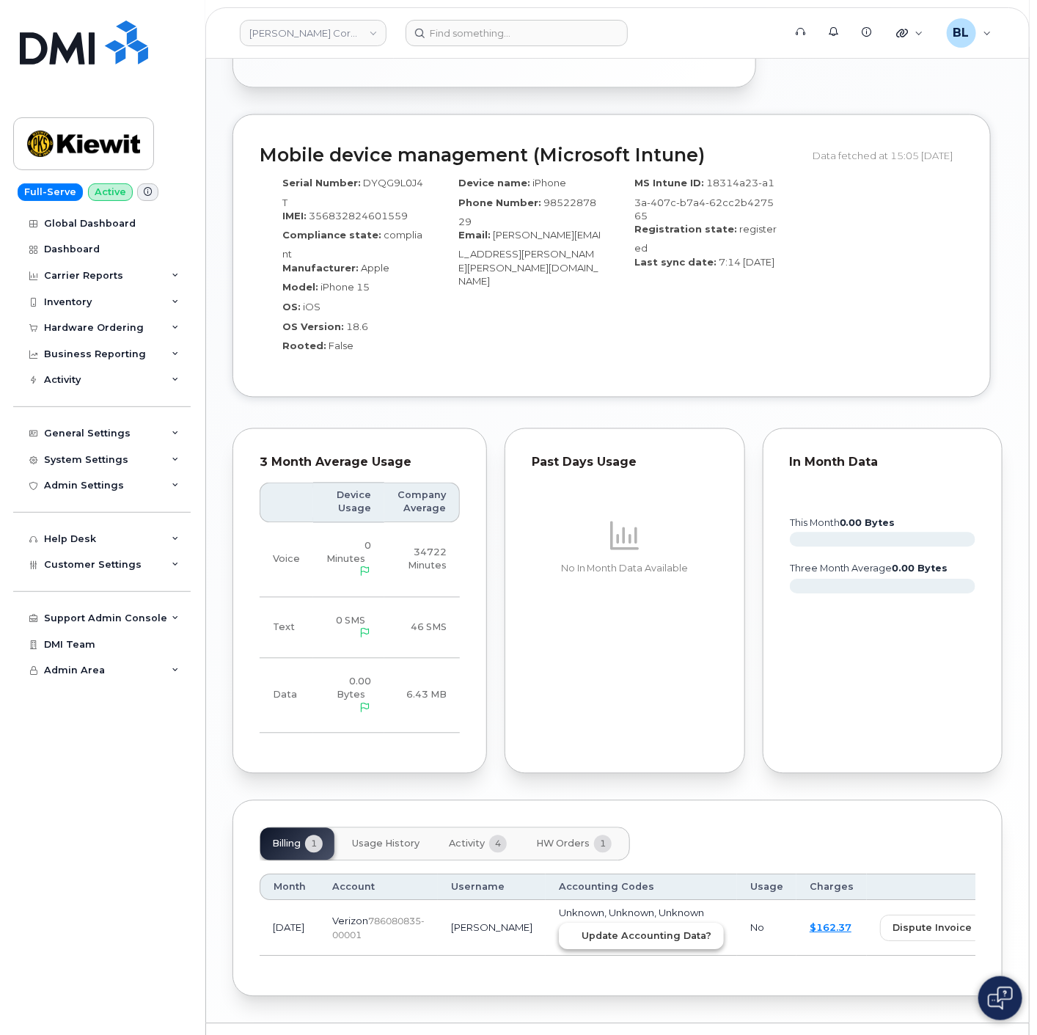
click at [597, 923] on button "Update Accounting Data?" at bounding box center [641, 936] width 165 height 26
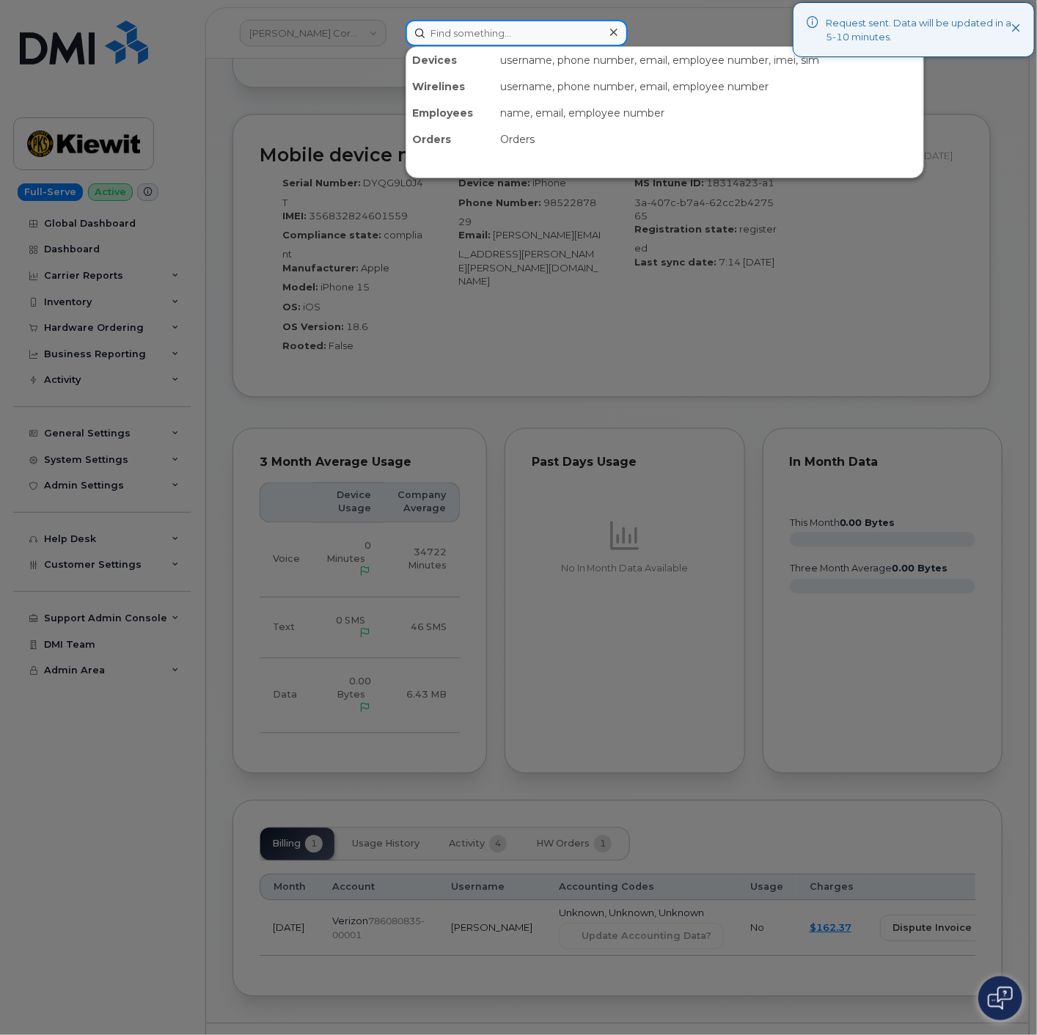
click at [562, 40] on input at bounding box center [517, 33] width 222 height 26
paste input "5416907250"
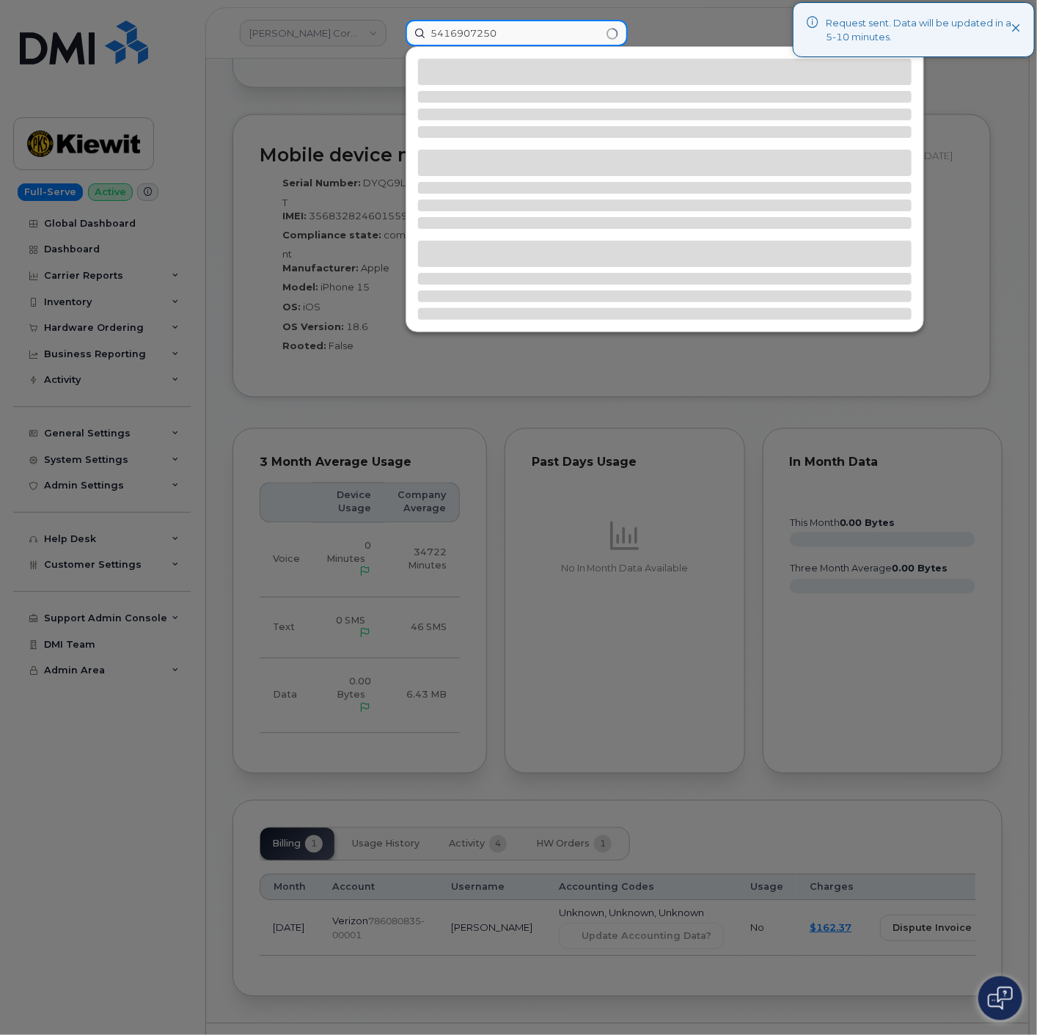
click at [441, 34] on input "5416907250" at bounding box center [517, 33] width 222 height 26
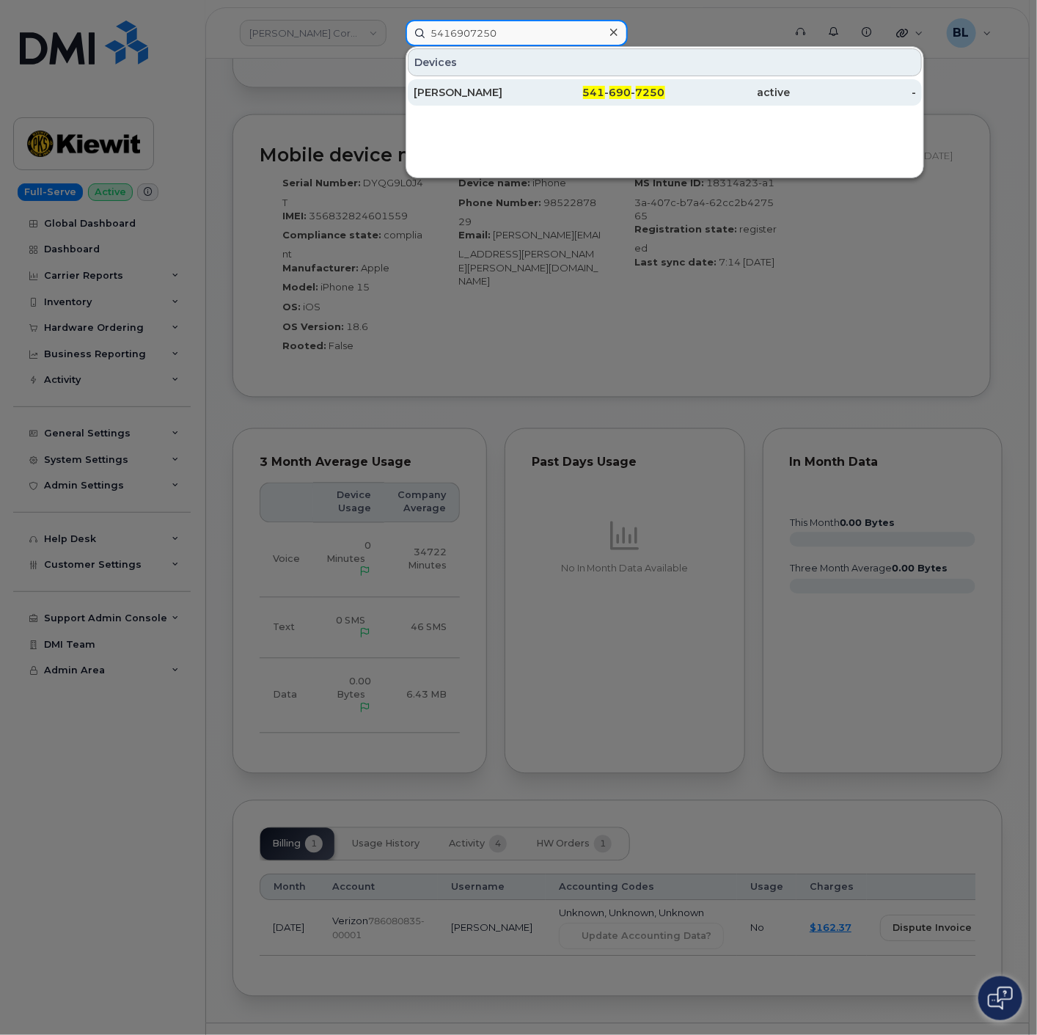
type input "5416907250"
click at [665, 100] on div "541 - 690 - 7250" at bounding box center [727, 92] width 125 height 26
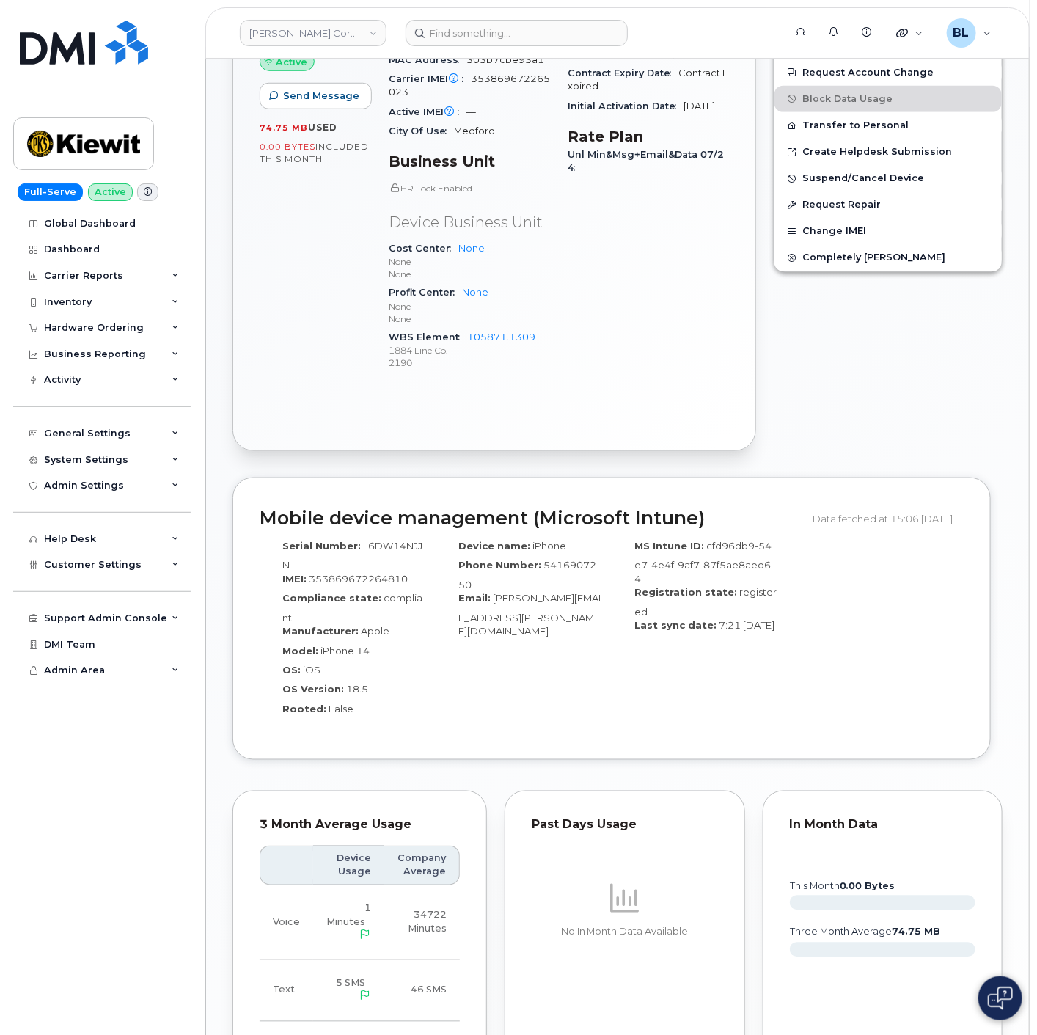
scroll to position [853, 0]
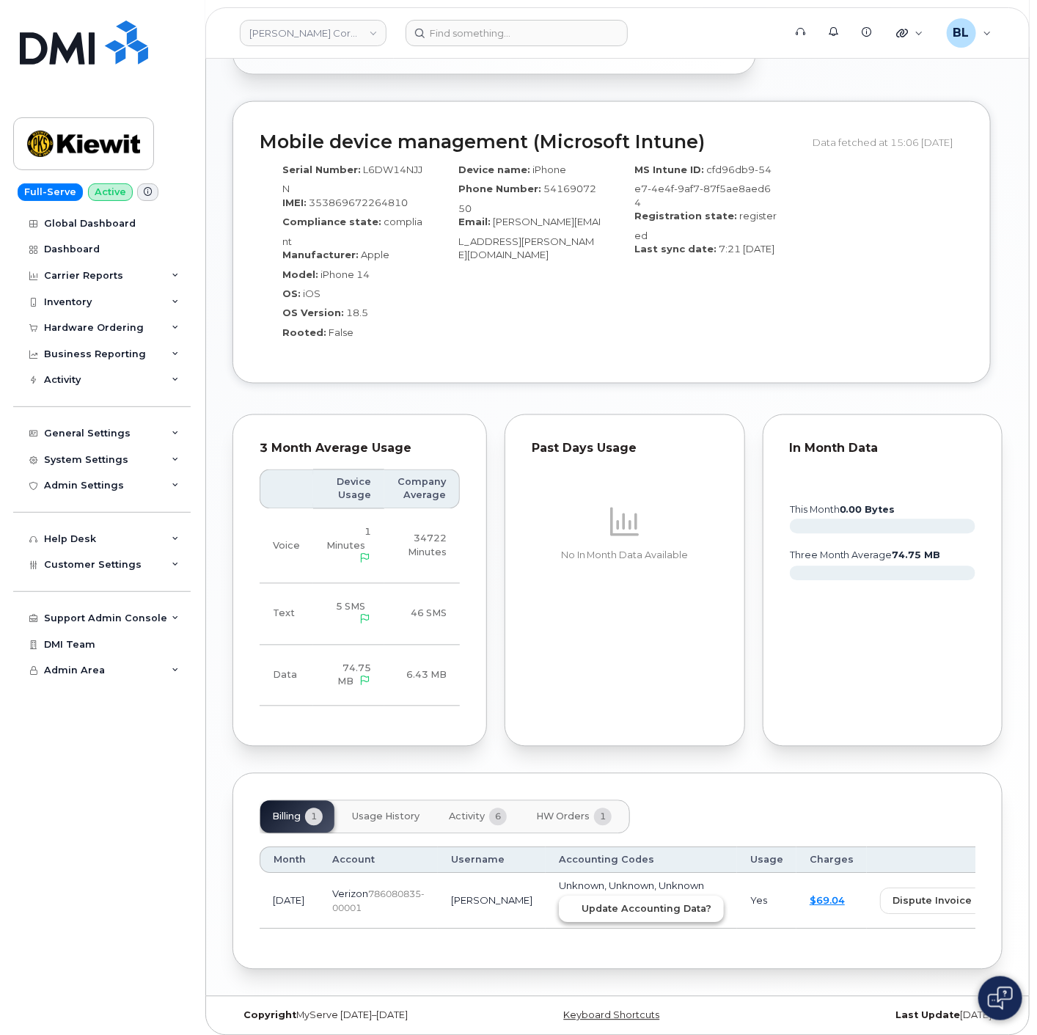
click at [584, 902] on span "Update Accounting Data?" at bounding box center [646, 909] width 130 height 14
